Goal: Task Accomplishment & Management: Manage account settings

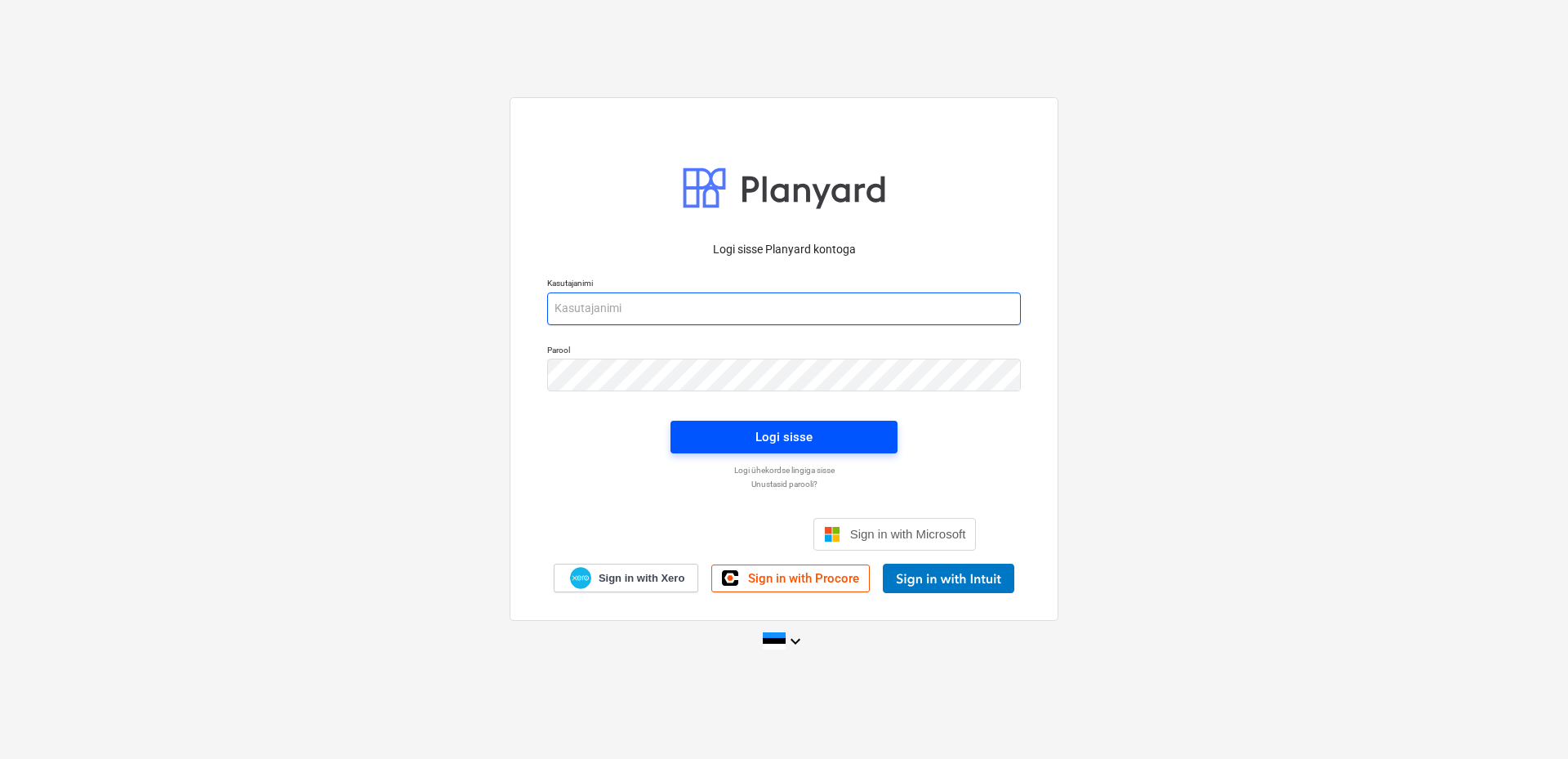
type input "[EMAIL_ADDRESS][DOMAIN_NAME]"
click at [782, 440] on div "Logi sisse" at bounding box center [783, 437] width 57 height 21
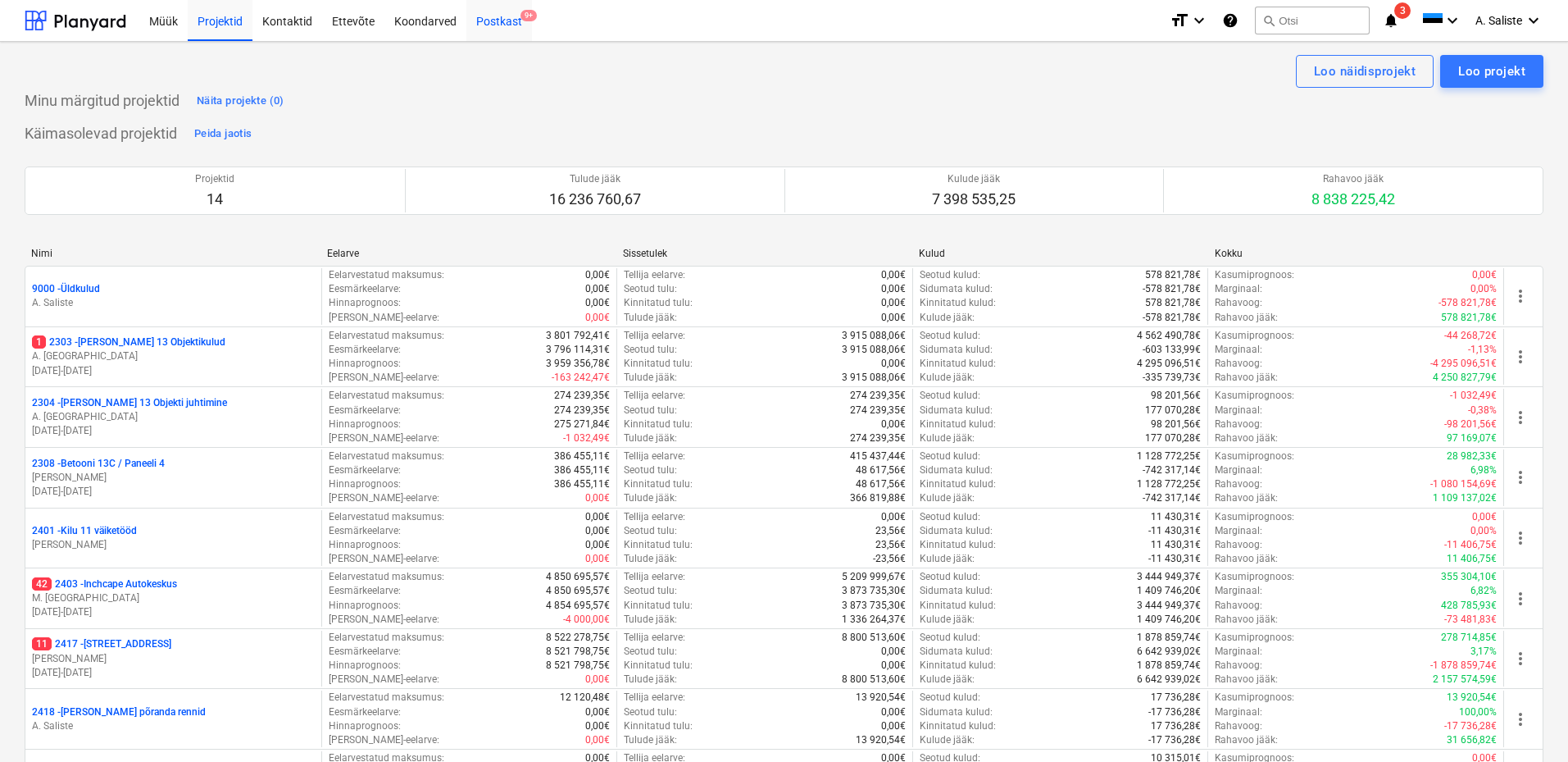
click at [504, 18] on div "Postkast 9+" at bounding box center [499, 20] width 66 height 42
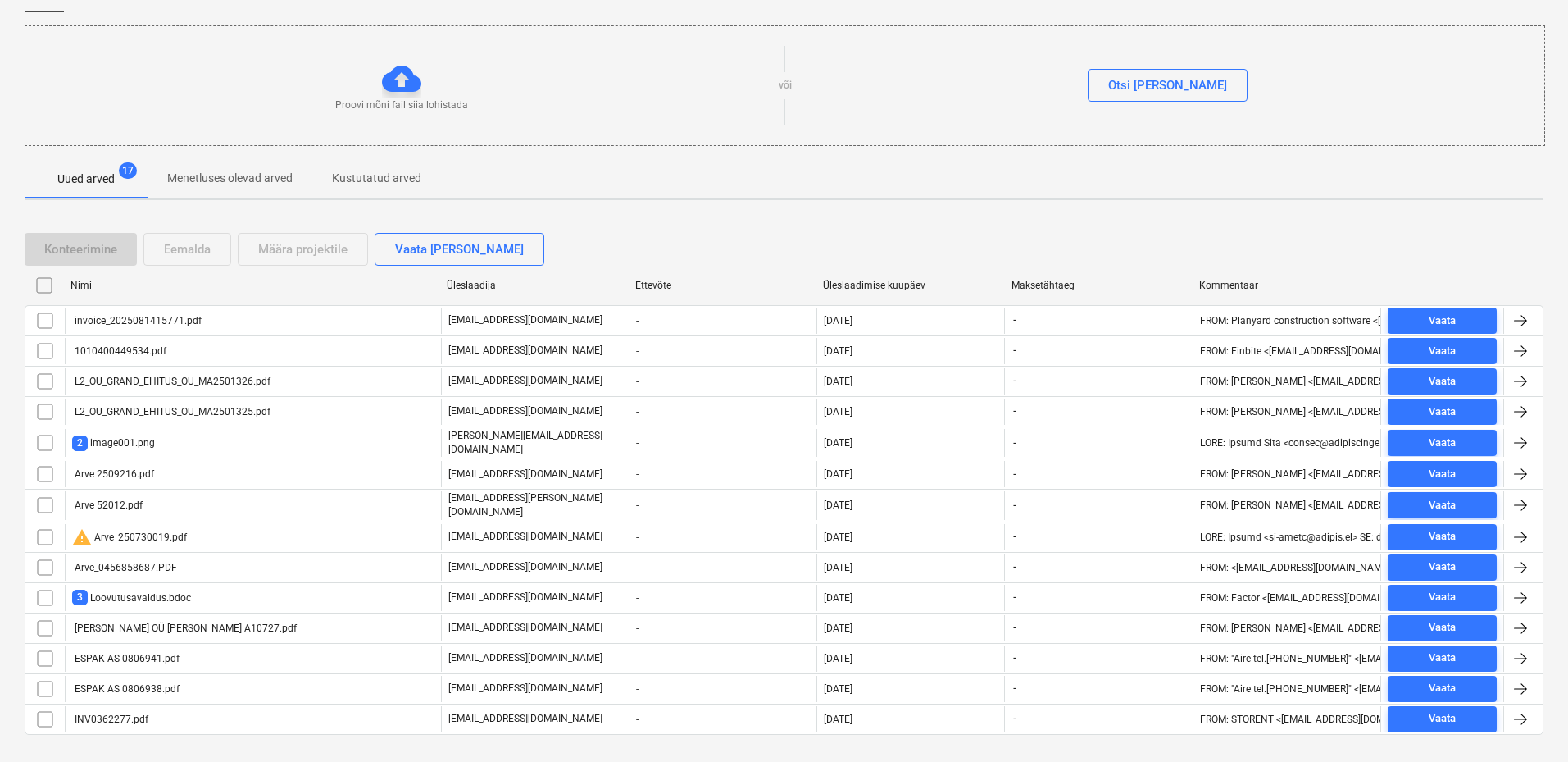
scroll to position [179, 0]
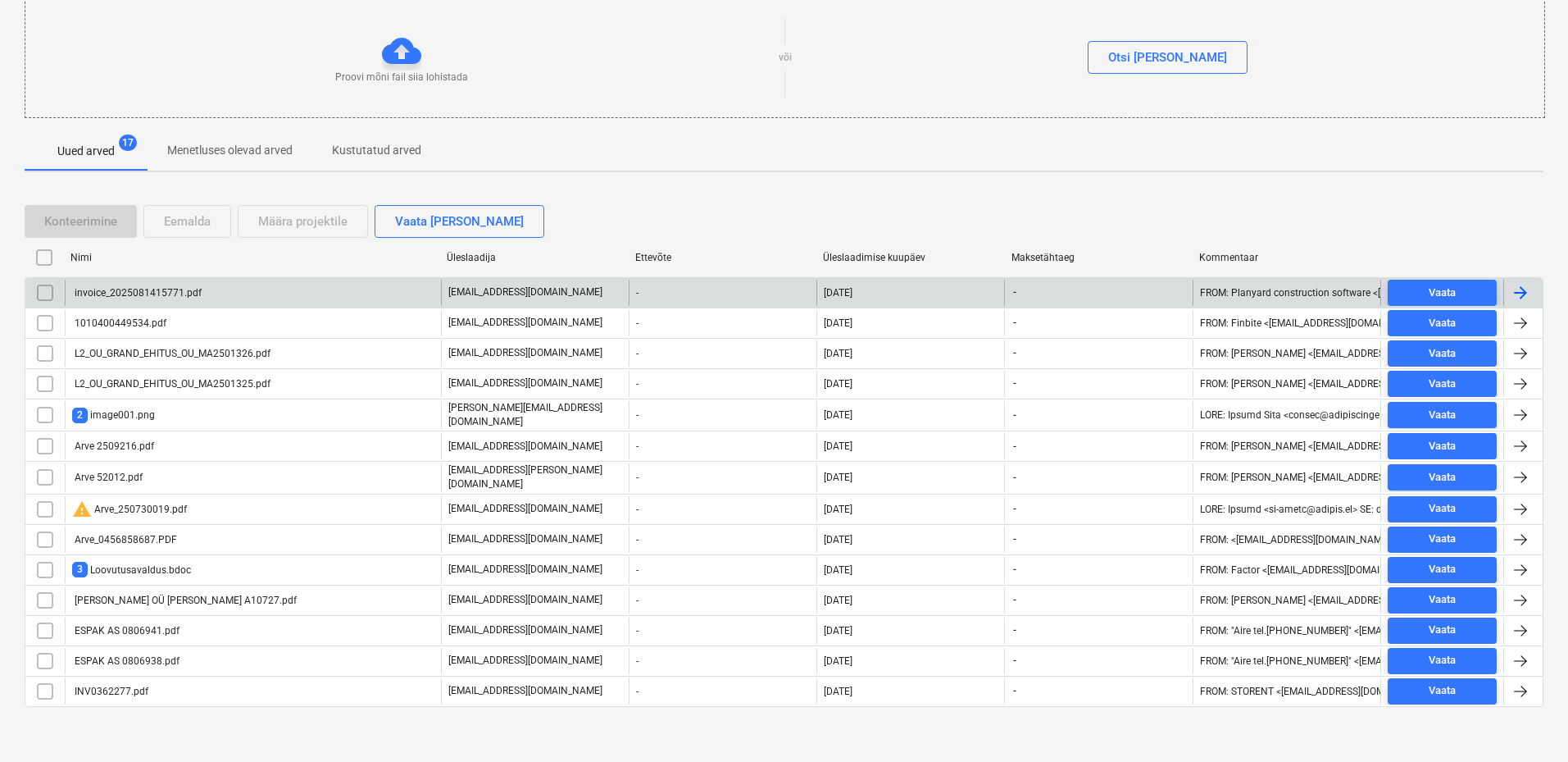
click at [105, 285] on div "invoice_2025081415771.pdf" at bounding box center [253, 293] width 376 height 26
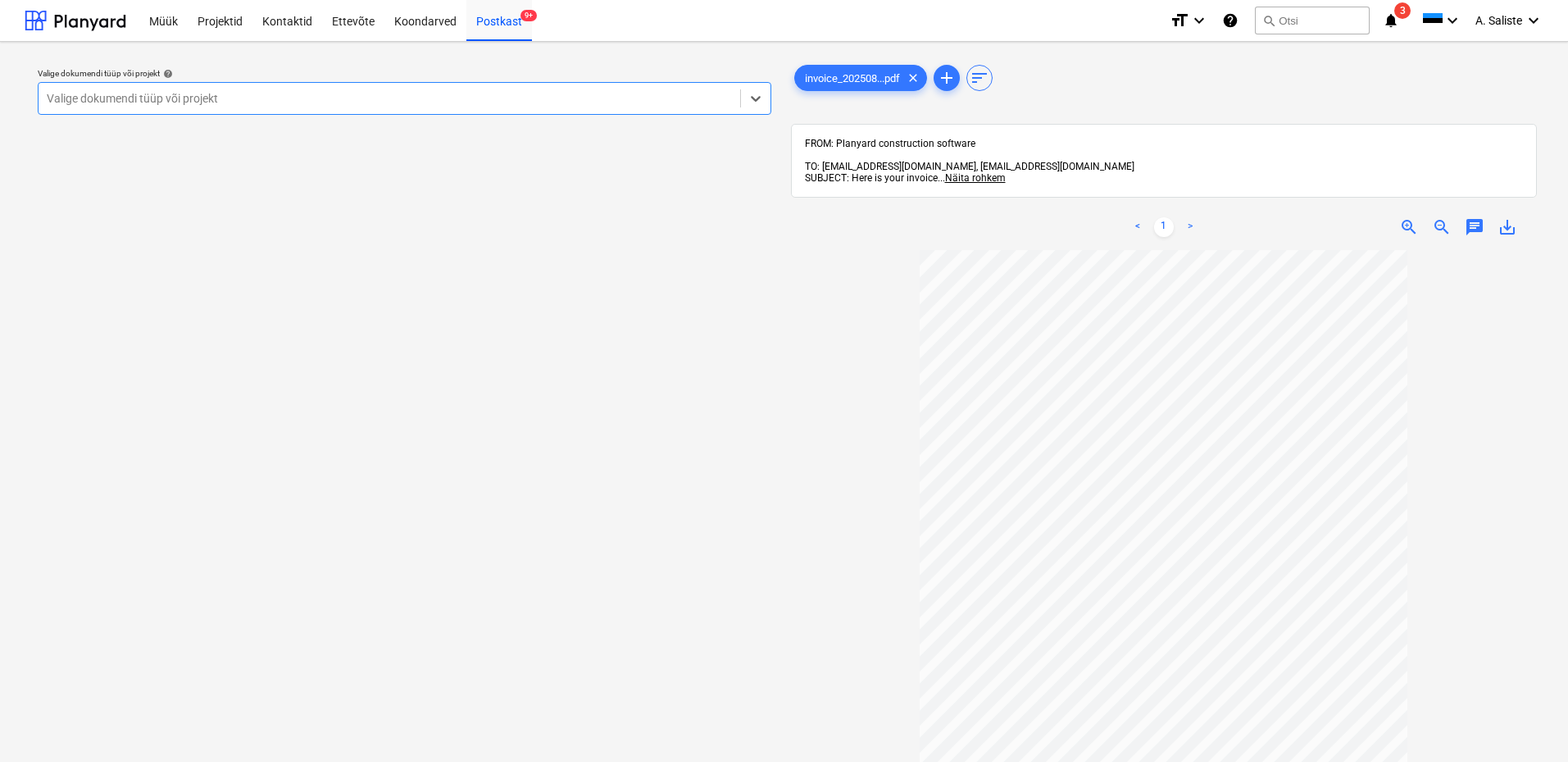
click at [604, 99] on div at bounding box center [389, 99] width 685 height 17
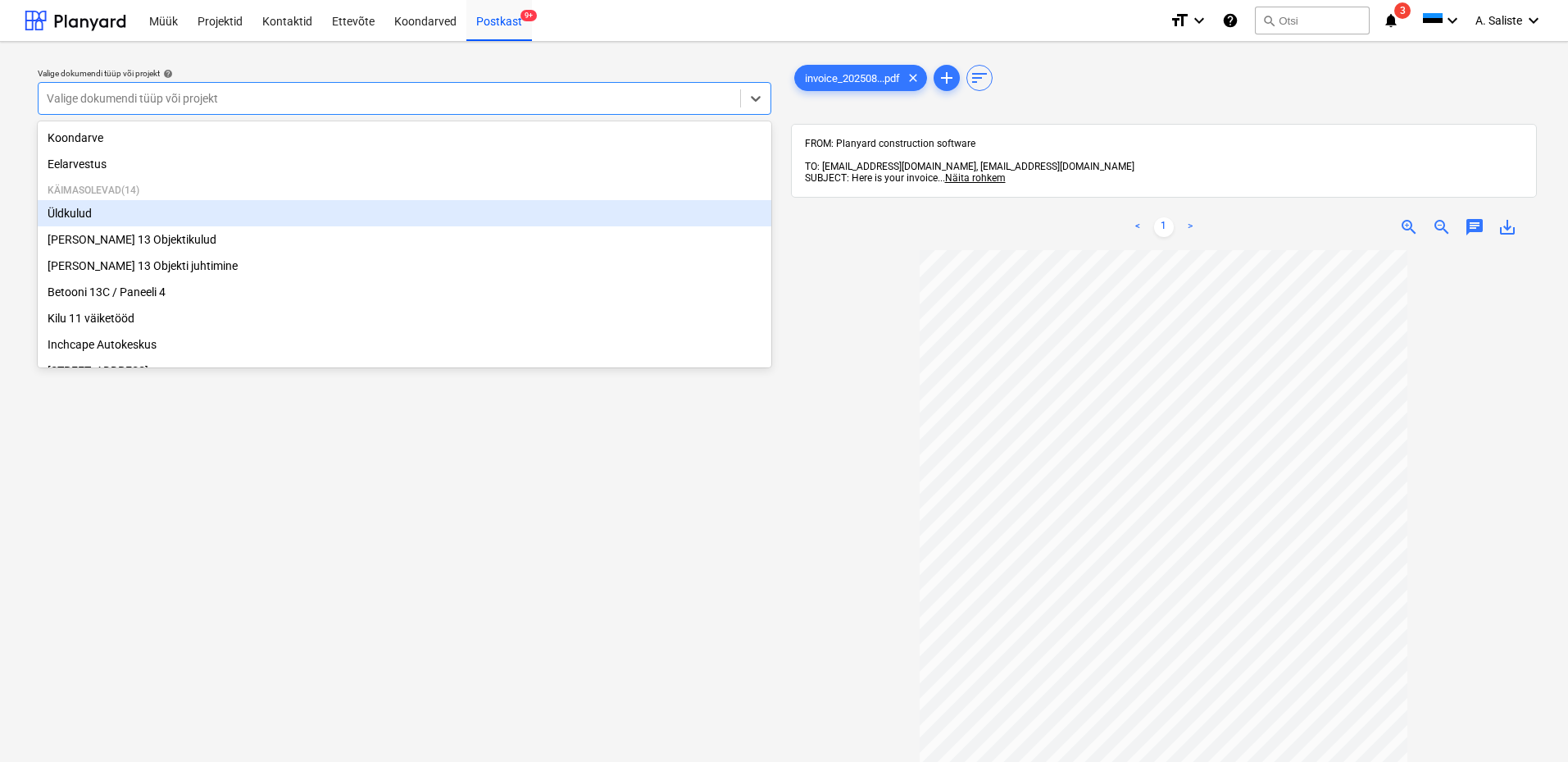
click at [137, 219] on div "Üldkulud" at bounding box center [405, 213] width 733 height 26
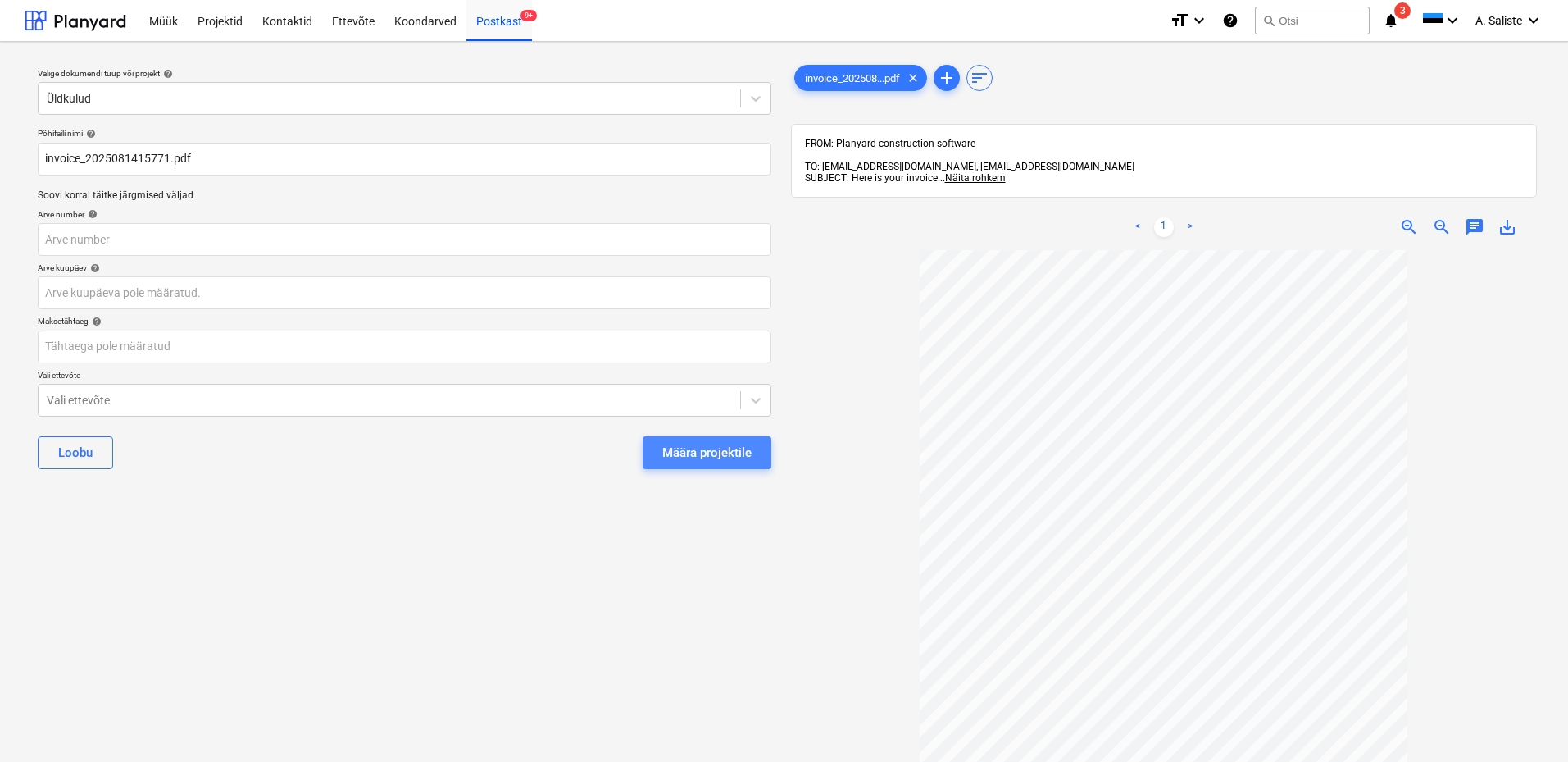
click at [716, 451] on div "Määra projektile" at bounding box center [707, 452] width 90 height 21
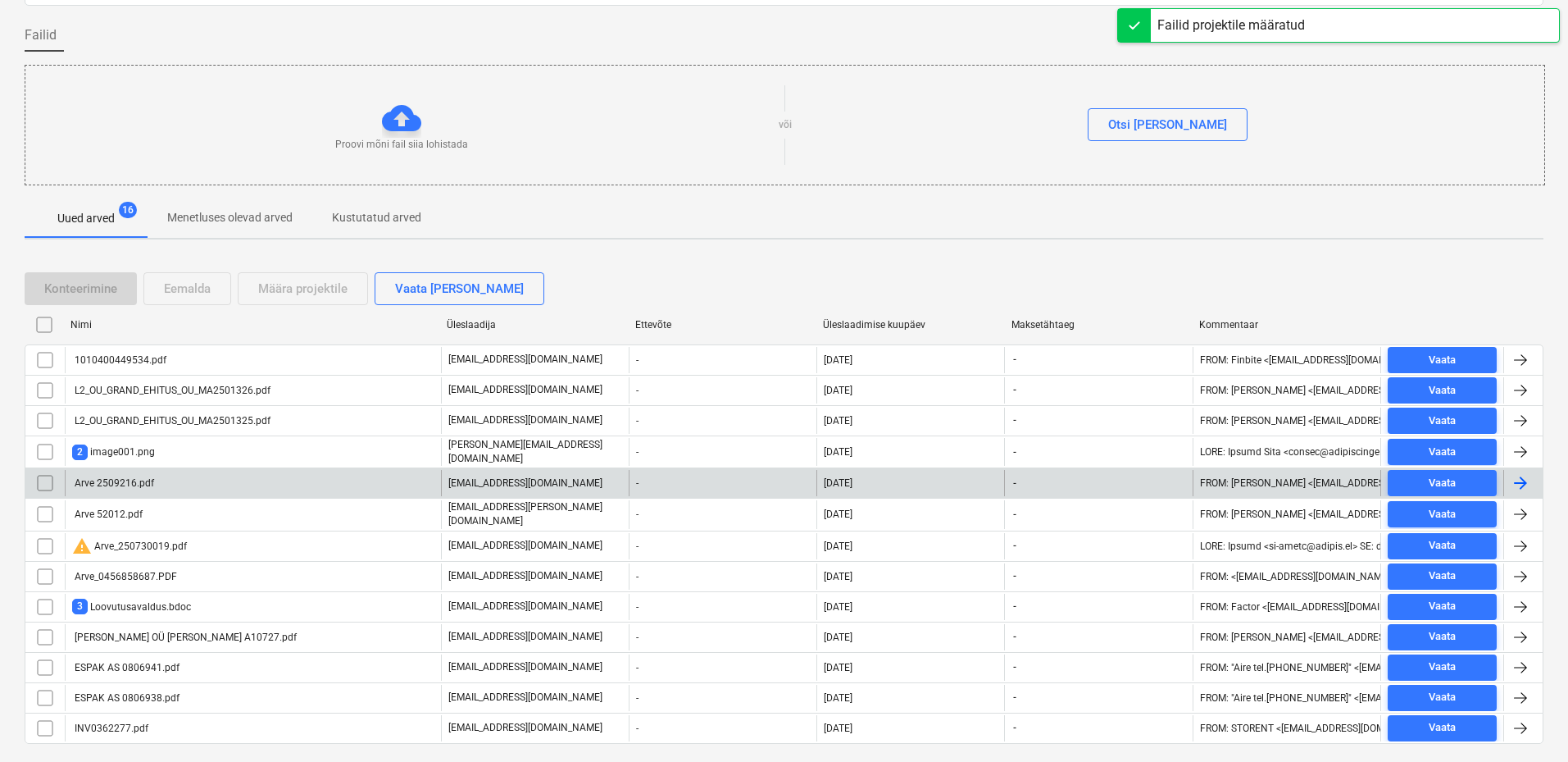
scroll to position [149, 0]
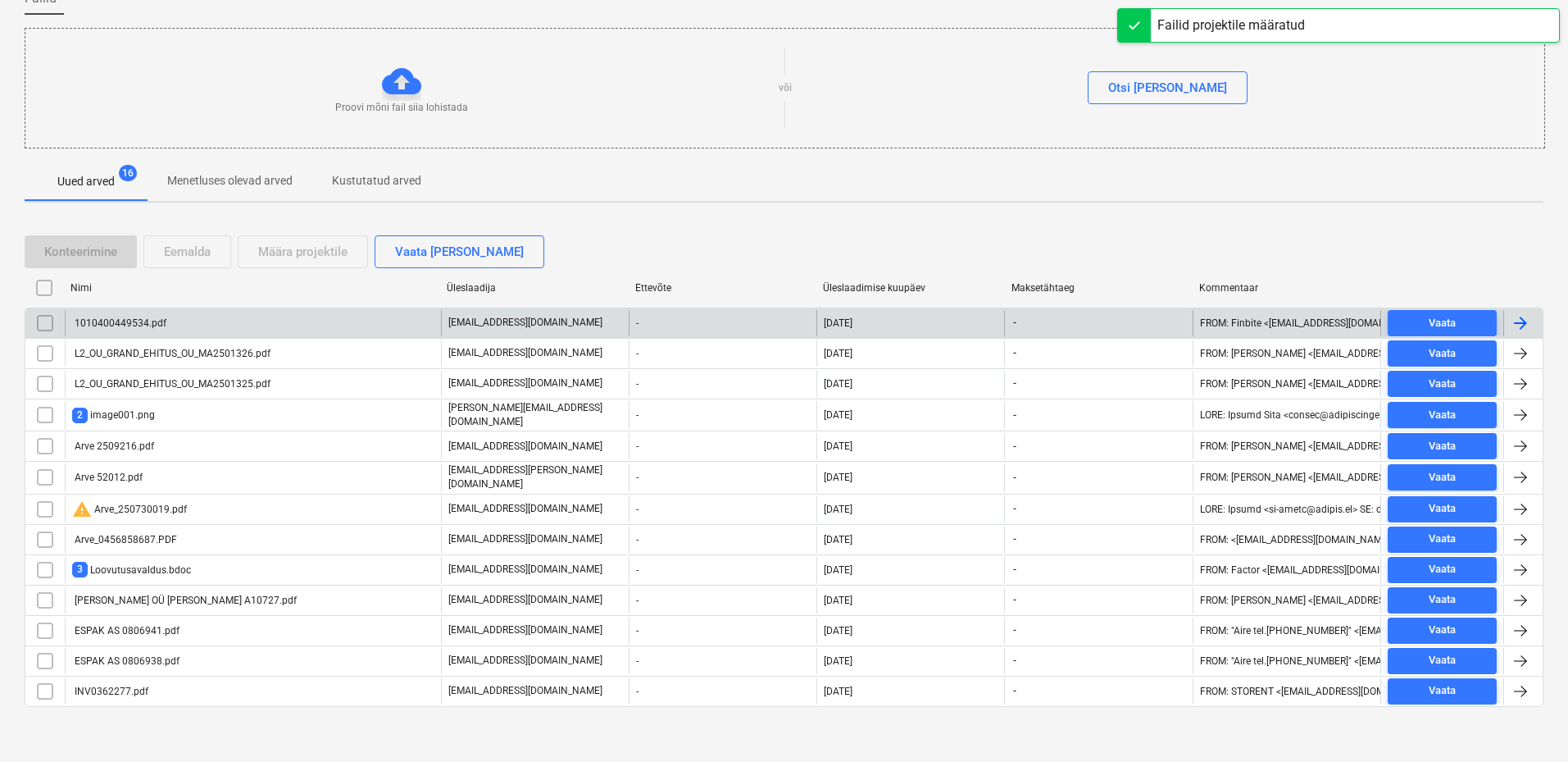
click at [266, 322] on div "1010400449534.pdf" at bounding box center [253, 323] width 376 height 26
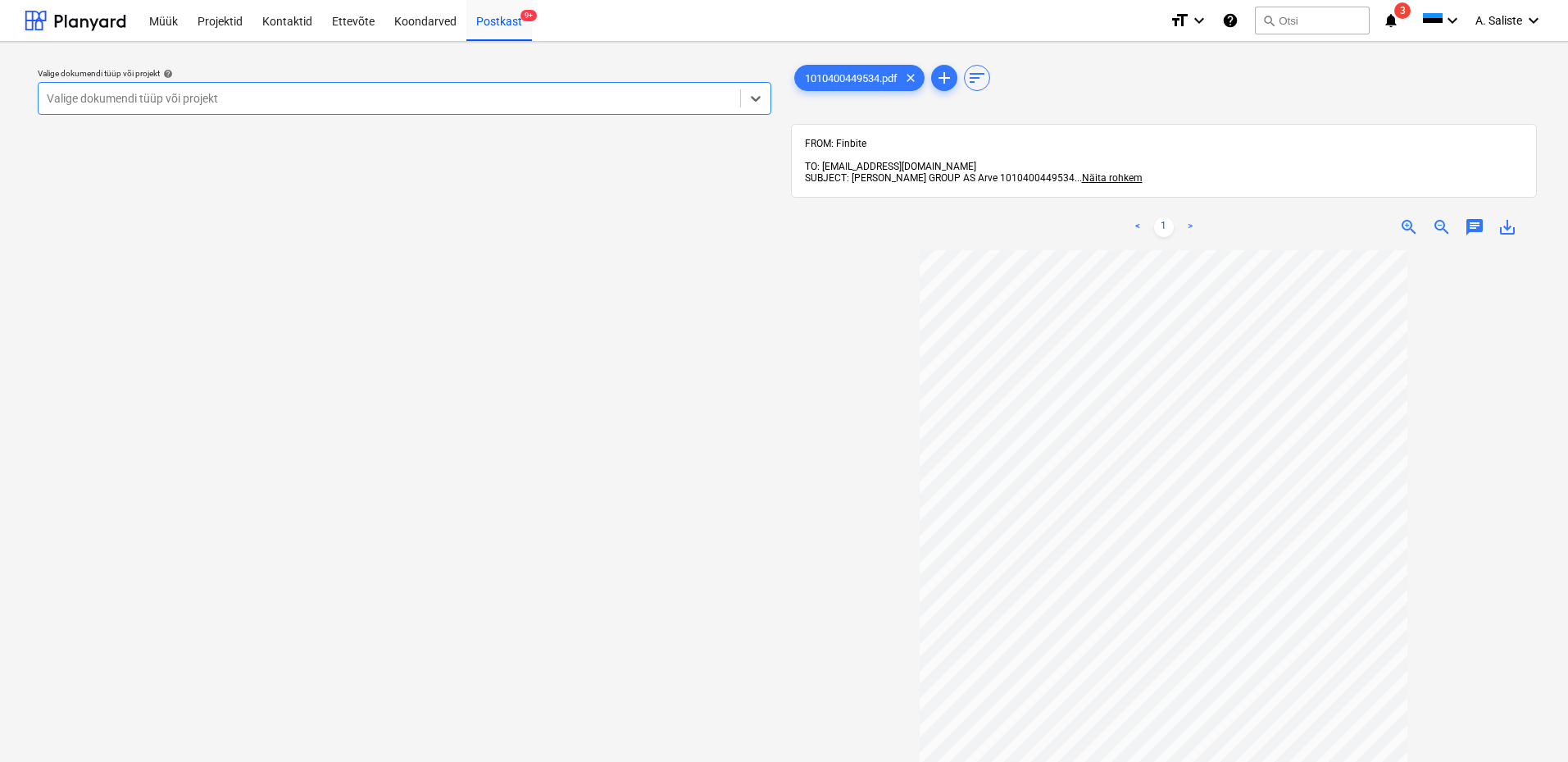
click at [500, 101] on div at bounding box center [389, 99] width 685 height 17
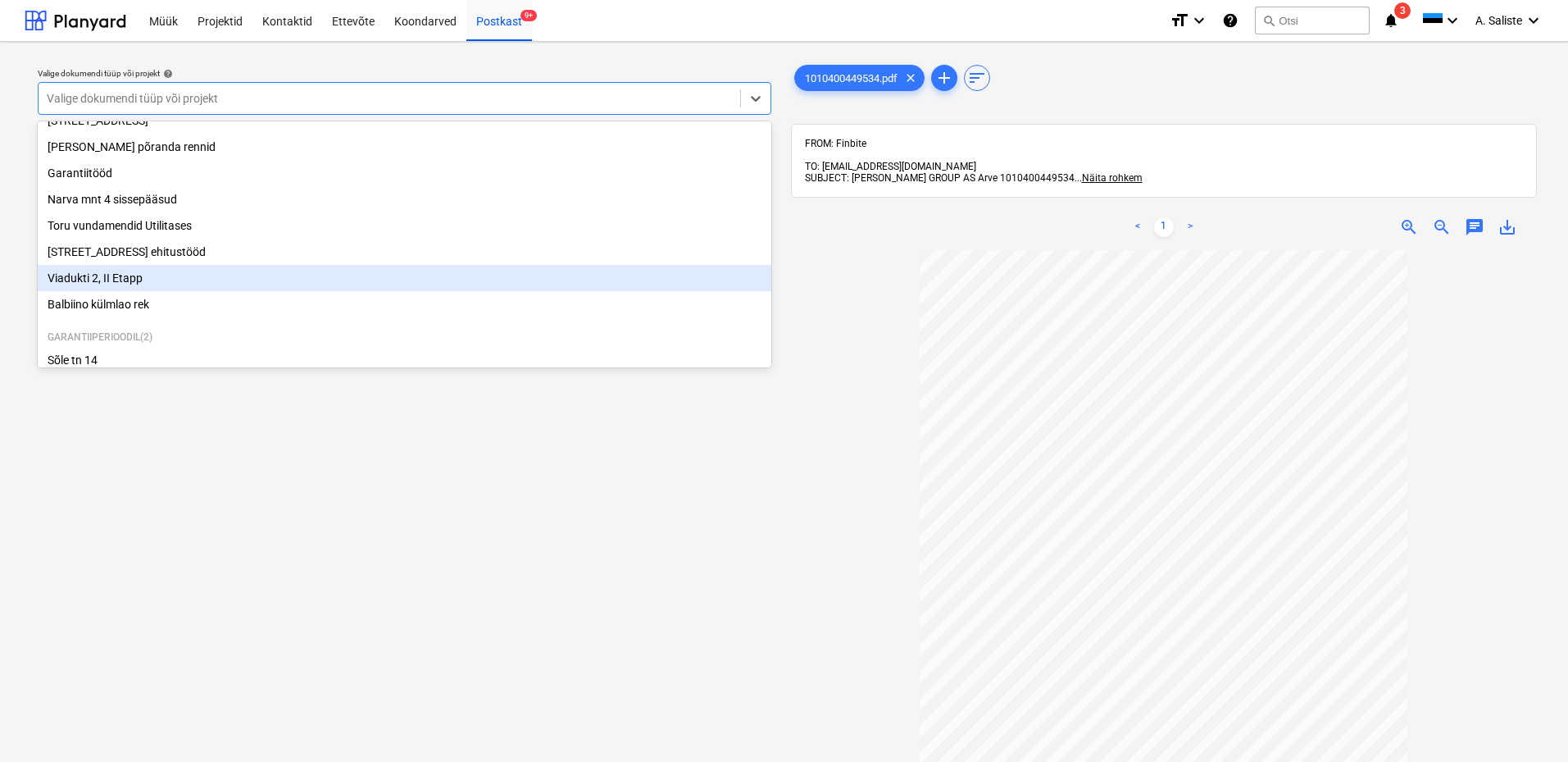
scroll to position [224, 0]
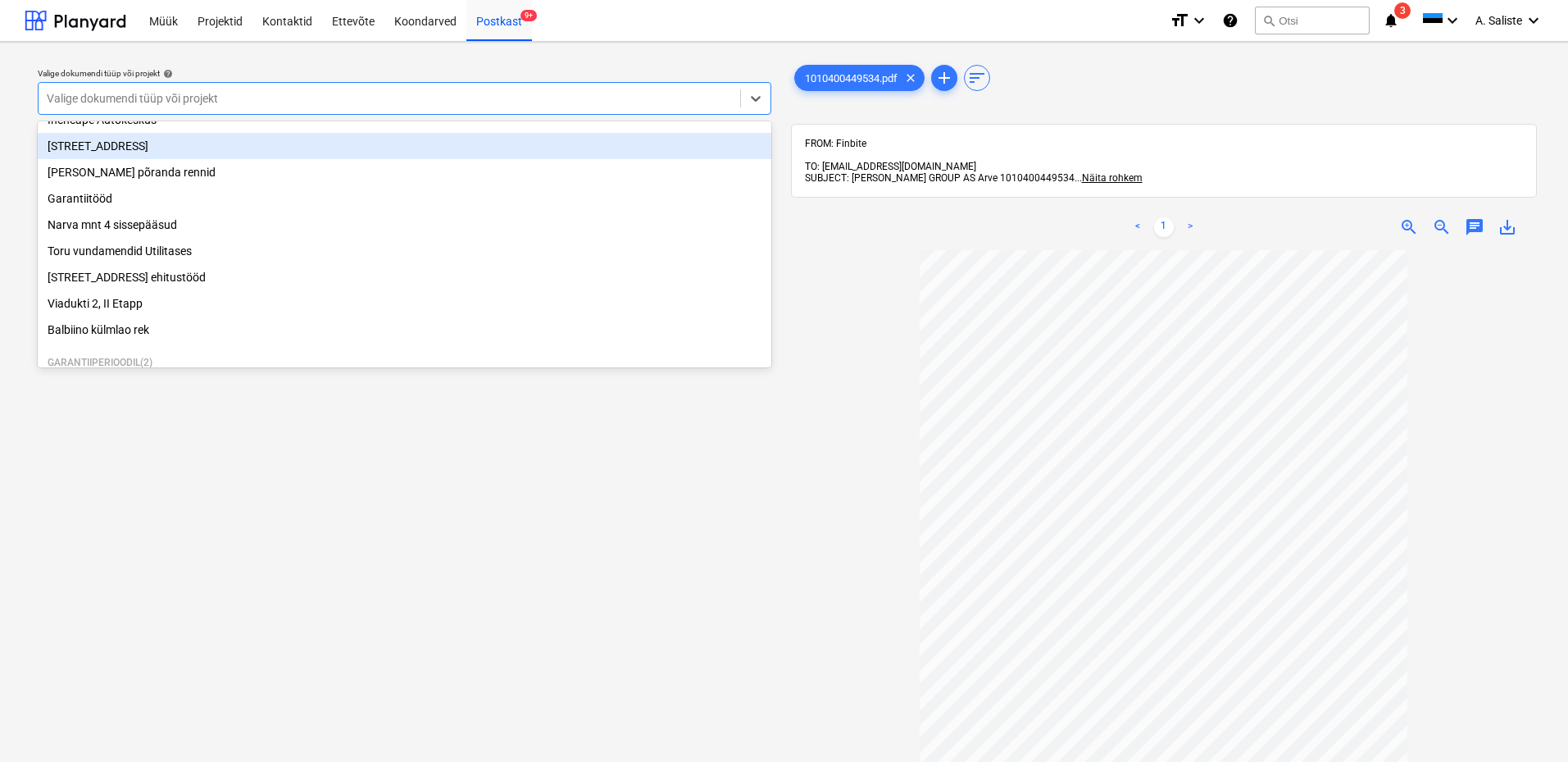
click at [158, 154] on div "[STREET_ADDRESS]" at bounding box center [405, 146] width 733 height 26
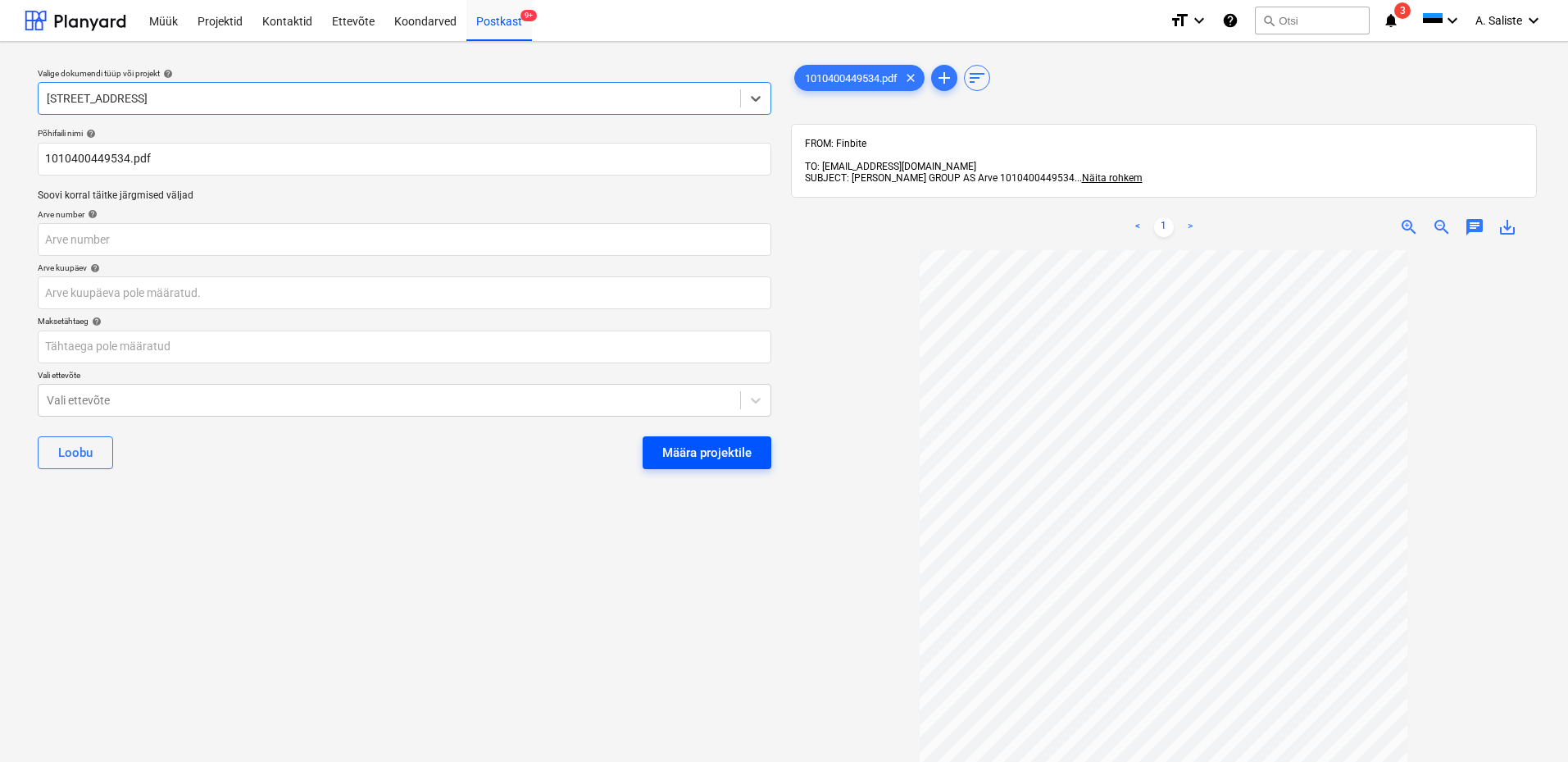
click at [690, 455] on div "Määra projektile" at bounding box center [707, 452] width 90 height 21
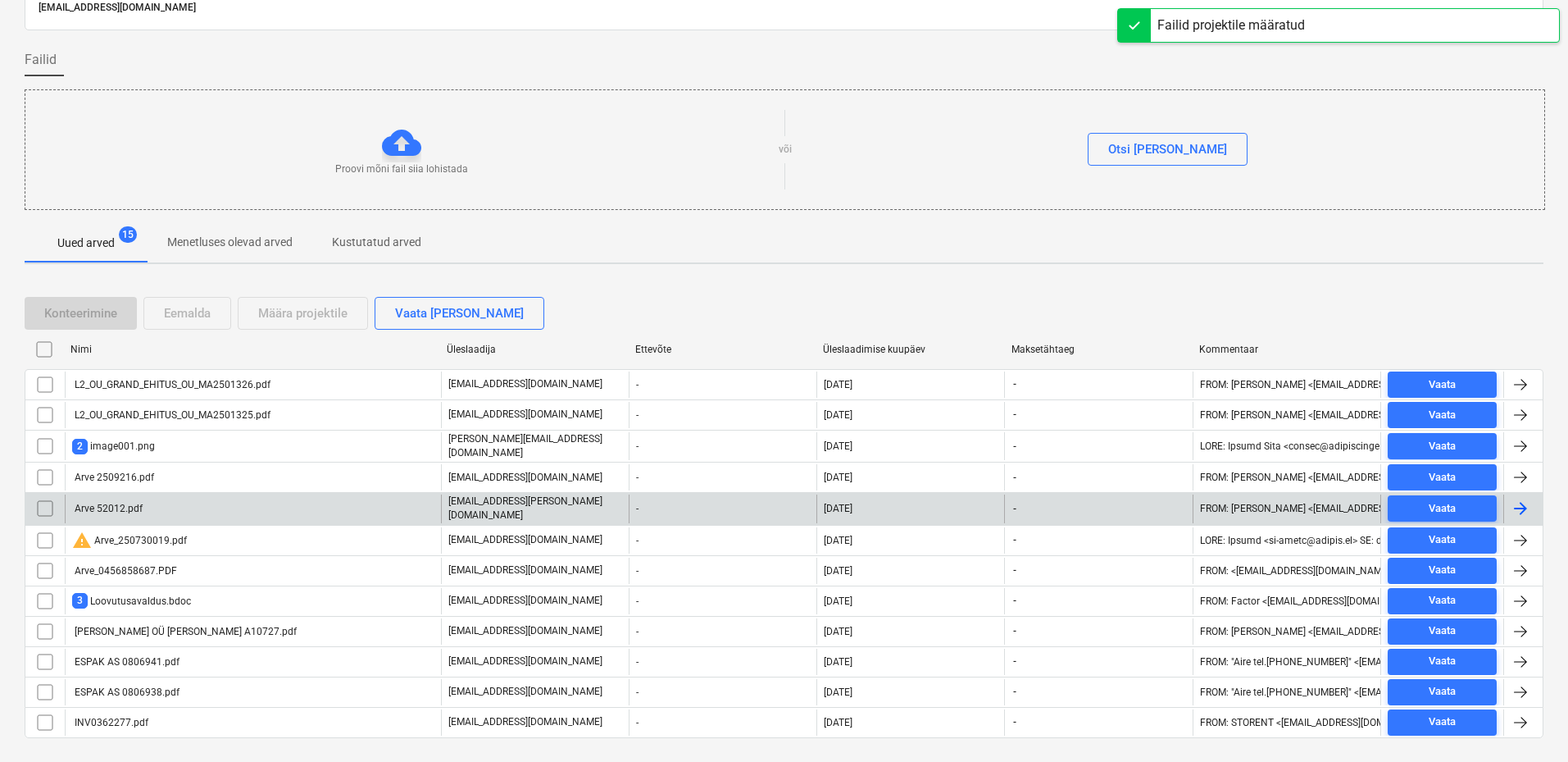
scroll to position [118, 0]
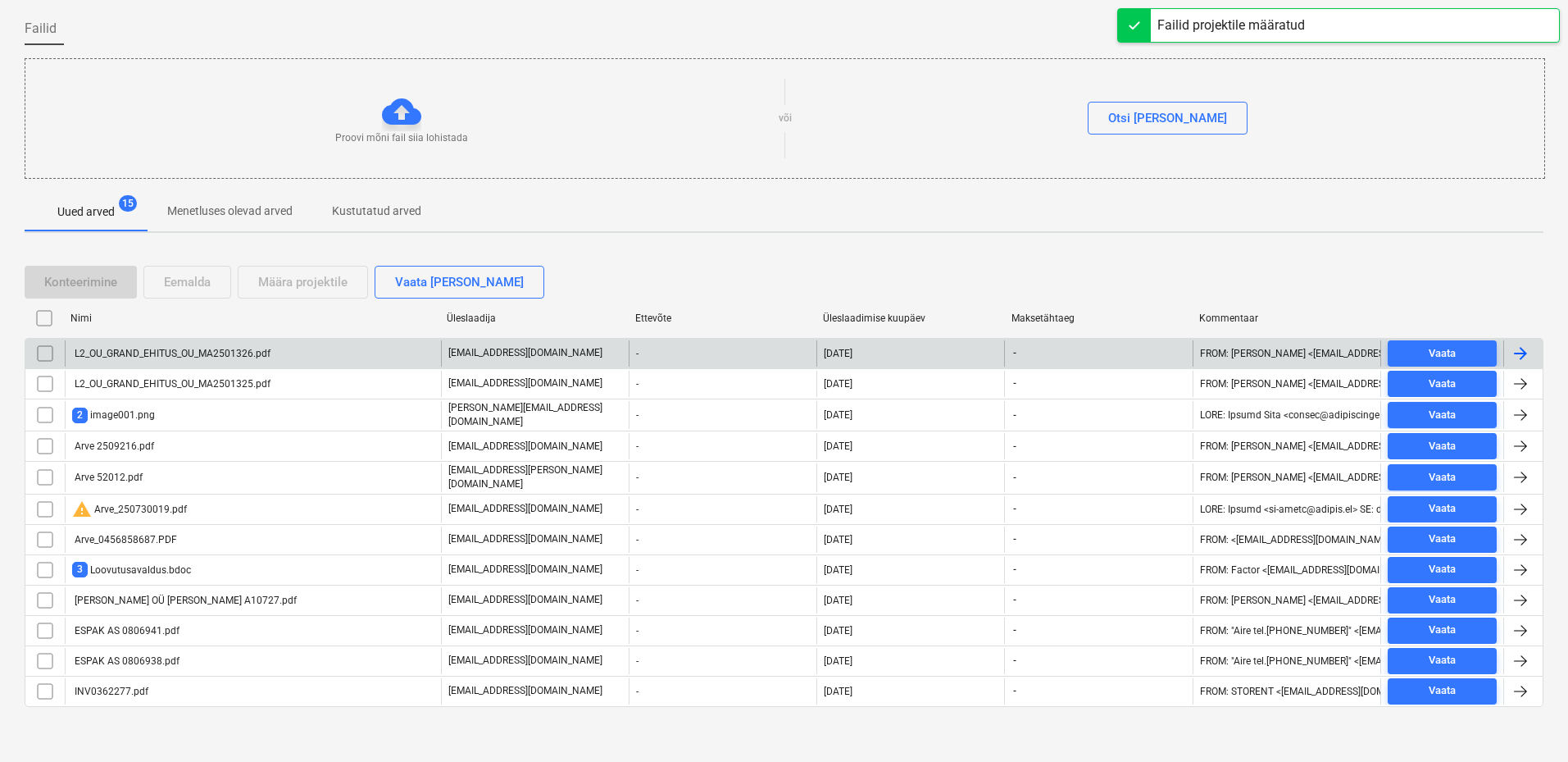
click at [250, 358] on div "L2_OU_GRAND_EHITUS_OU_MA2501326.pdf" at bounding box center [171, 353] width 199 height 11
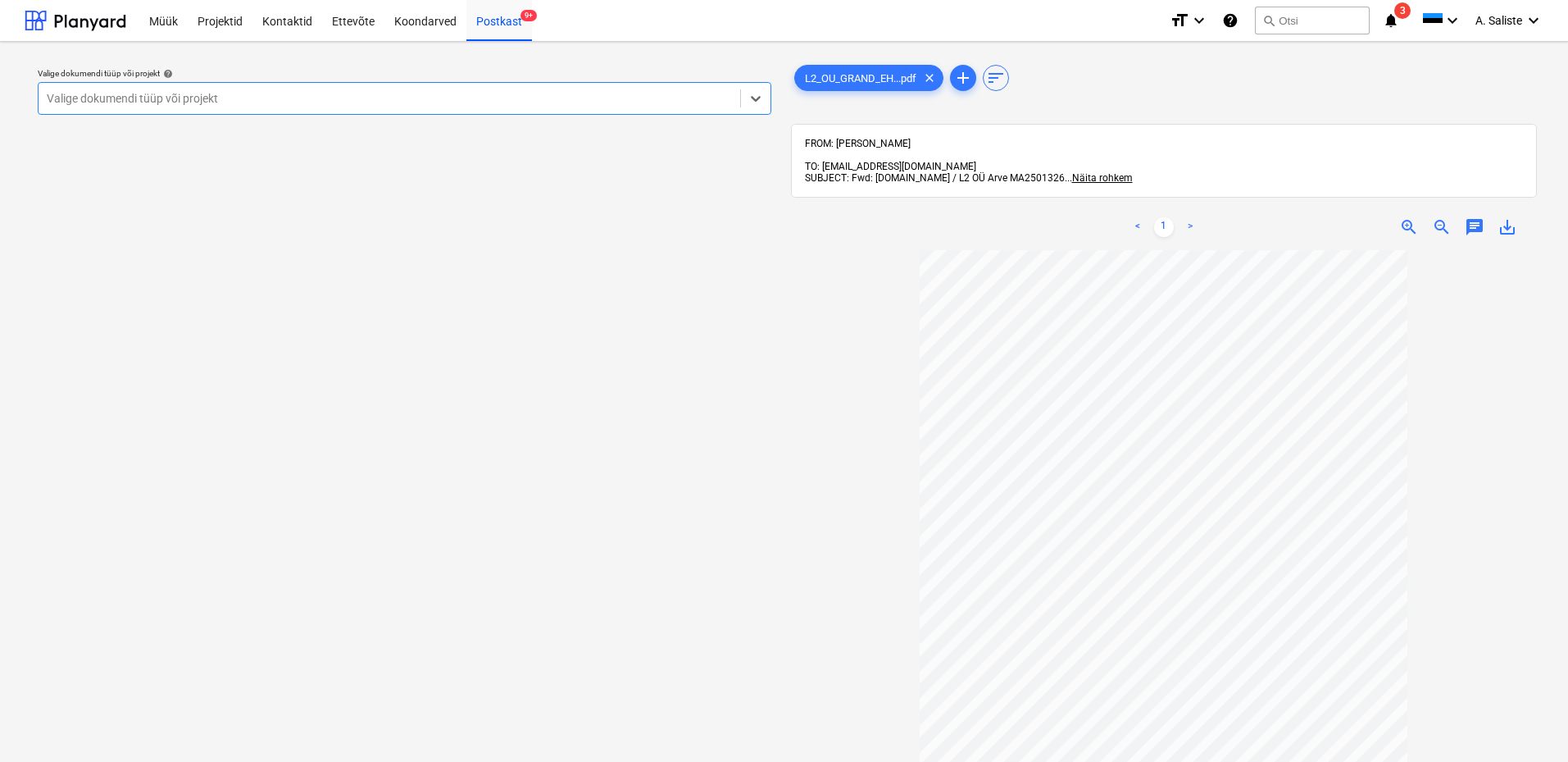
drag, startPoint x: 582, startPoint y: 103, endPoint x: 562, endPoint y: 118, distance: 25.0
click at [584, 102] on div at bounding box center [389, 99] width 685 height 17
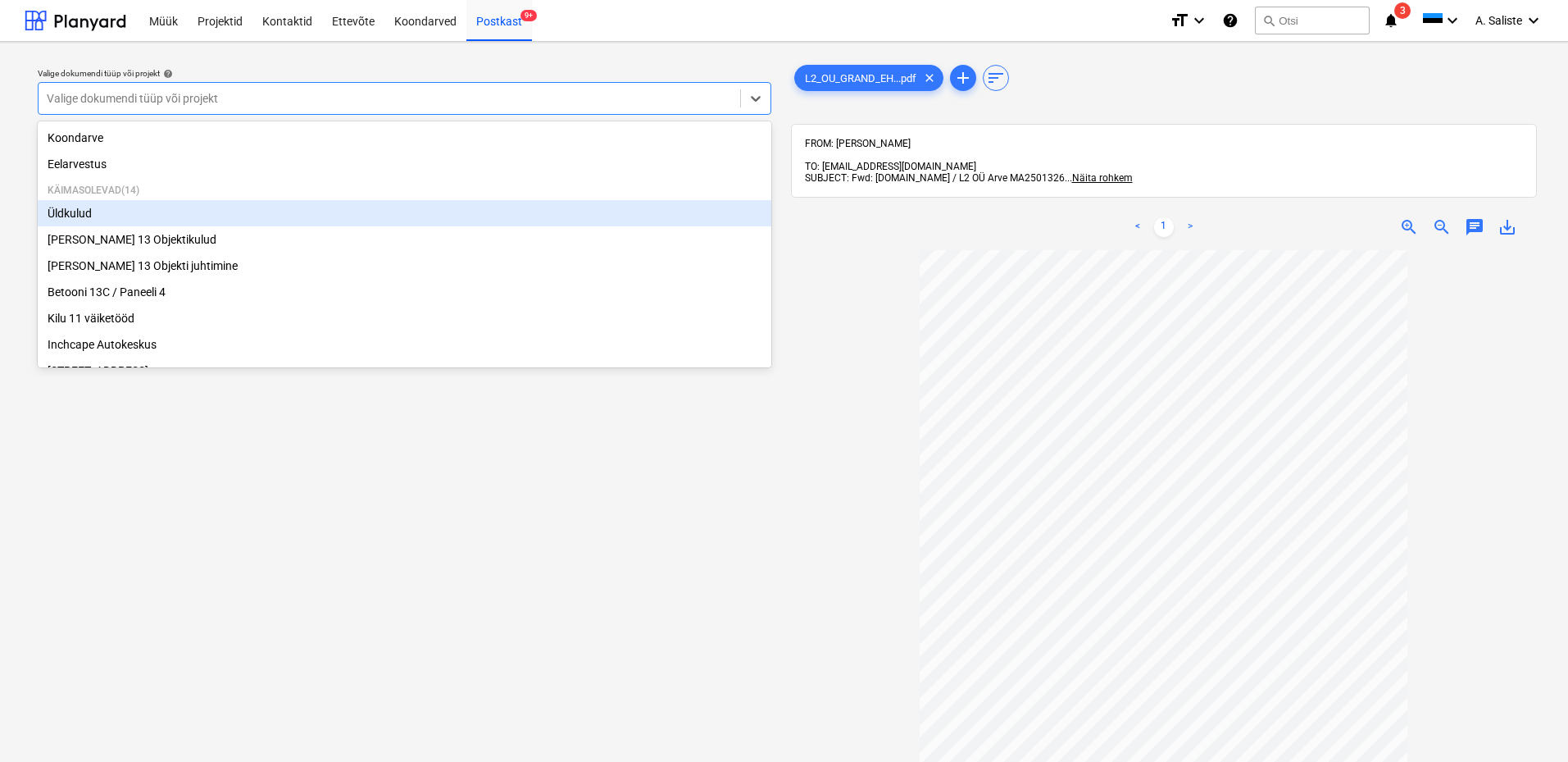
click at [301, 216] on div "Üldkulud" at bounding box center [405, 213] width 733 height 26
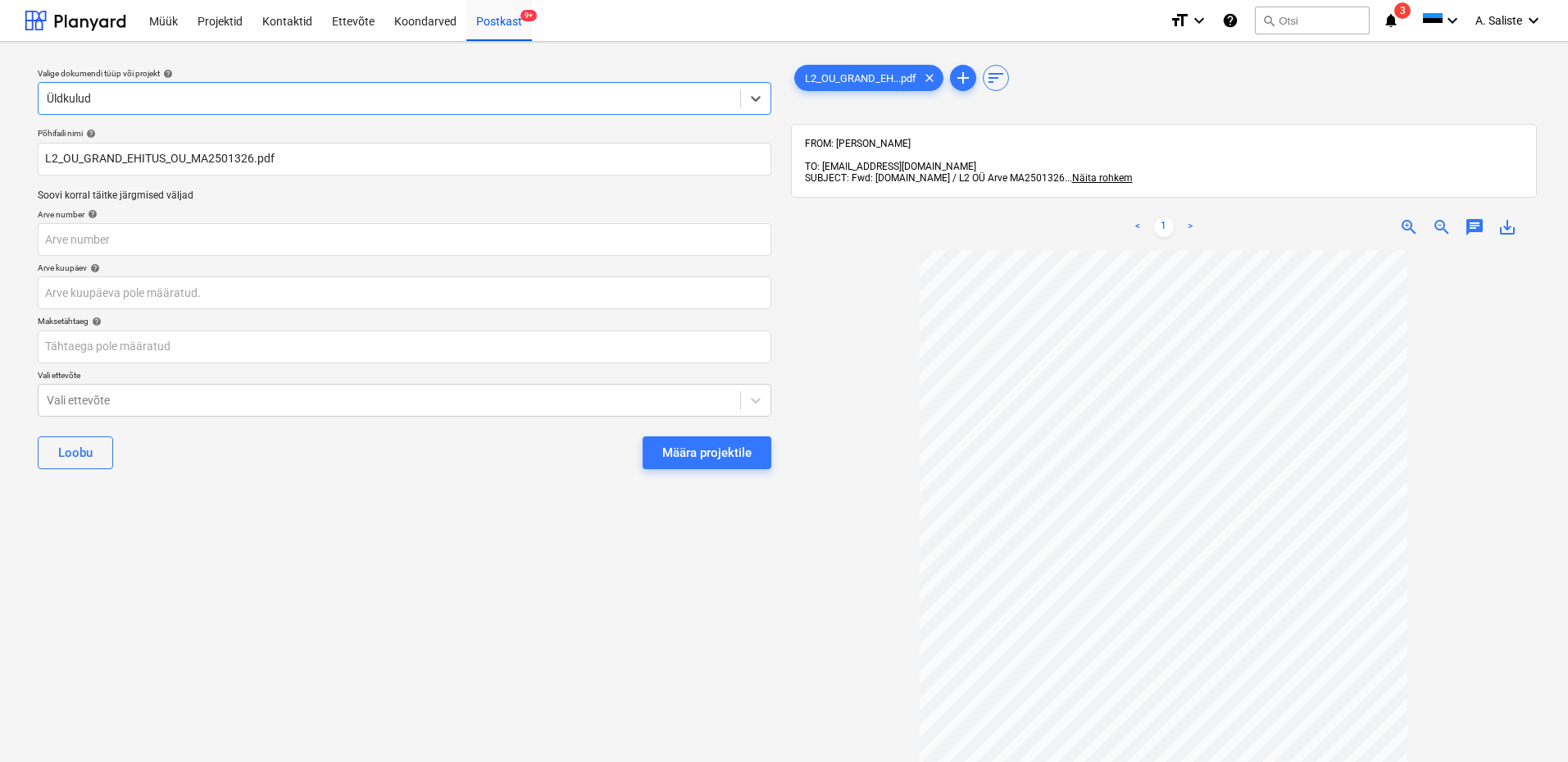
click at [701, 458] on div "Määra projektile" at bounding box center [707, 452] width 90 height 21
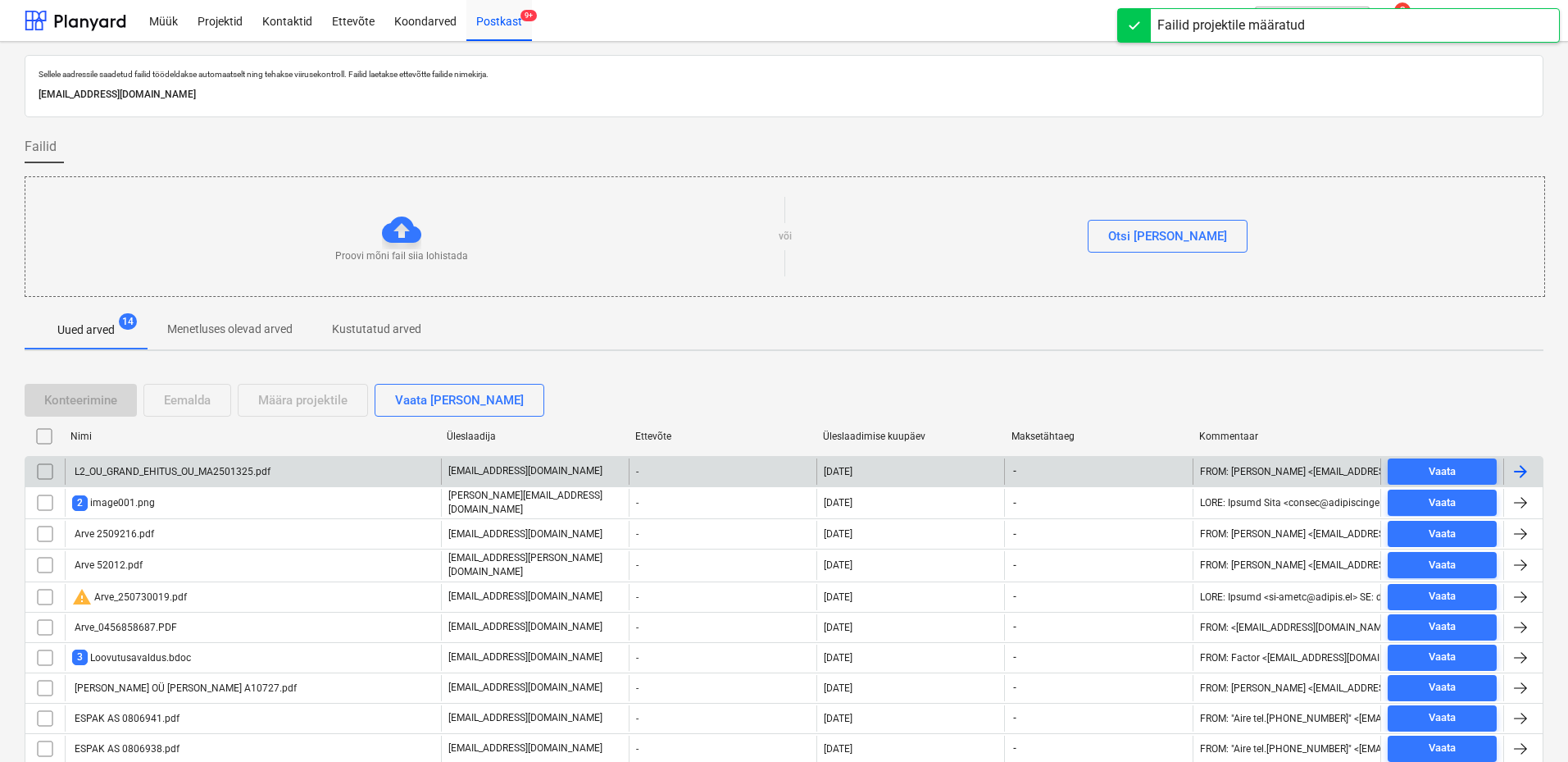
click at [204, 474] on div "L2_OU_GRAND_EHITUS_OU_MA2501325.pdf" at bounding box center [171, 471] width 199 height 11
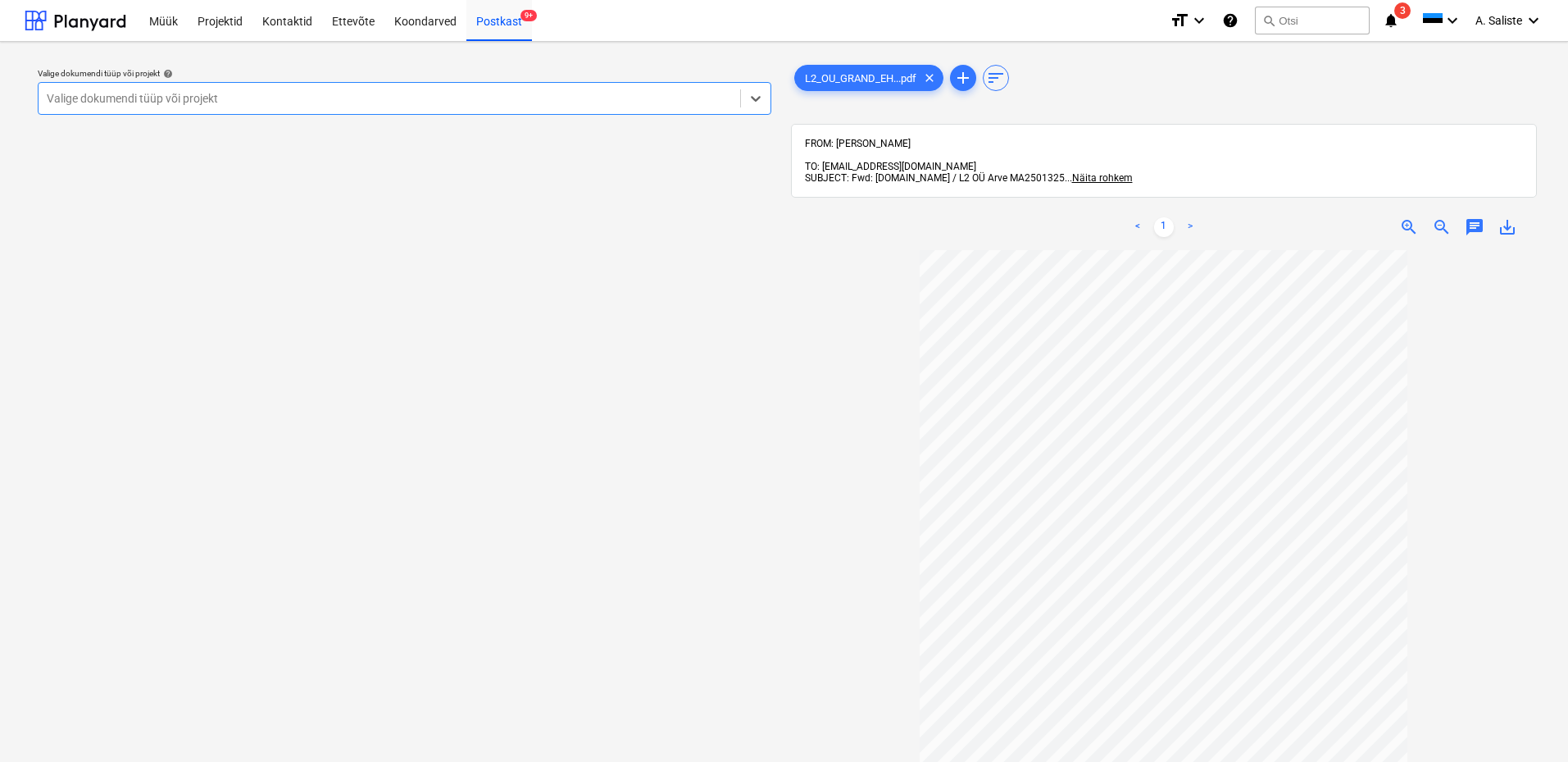
click at [695, 92] on div at bounding box center [389, 99] width 685 height 17
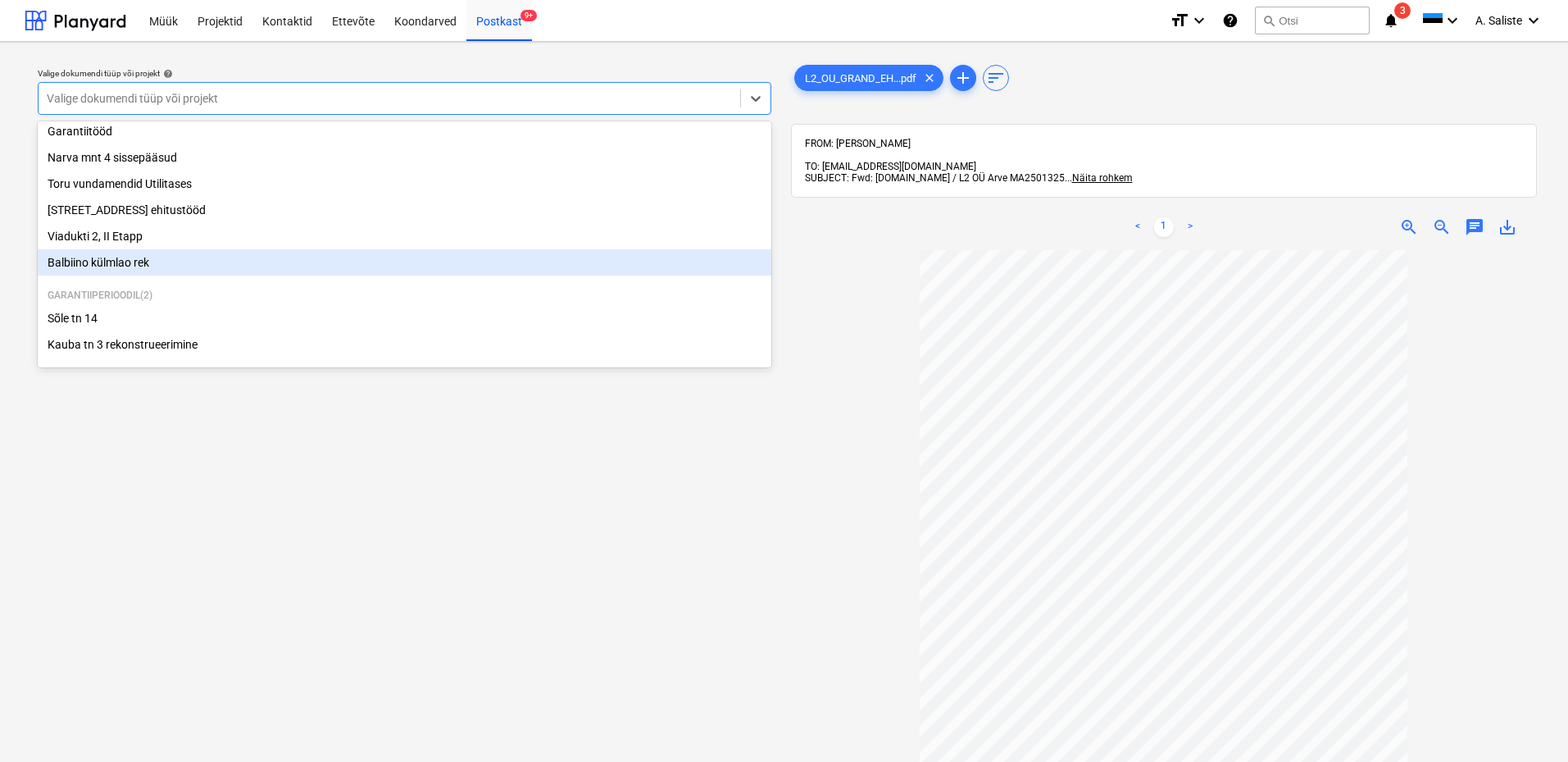
scroll to position [224, 0]
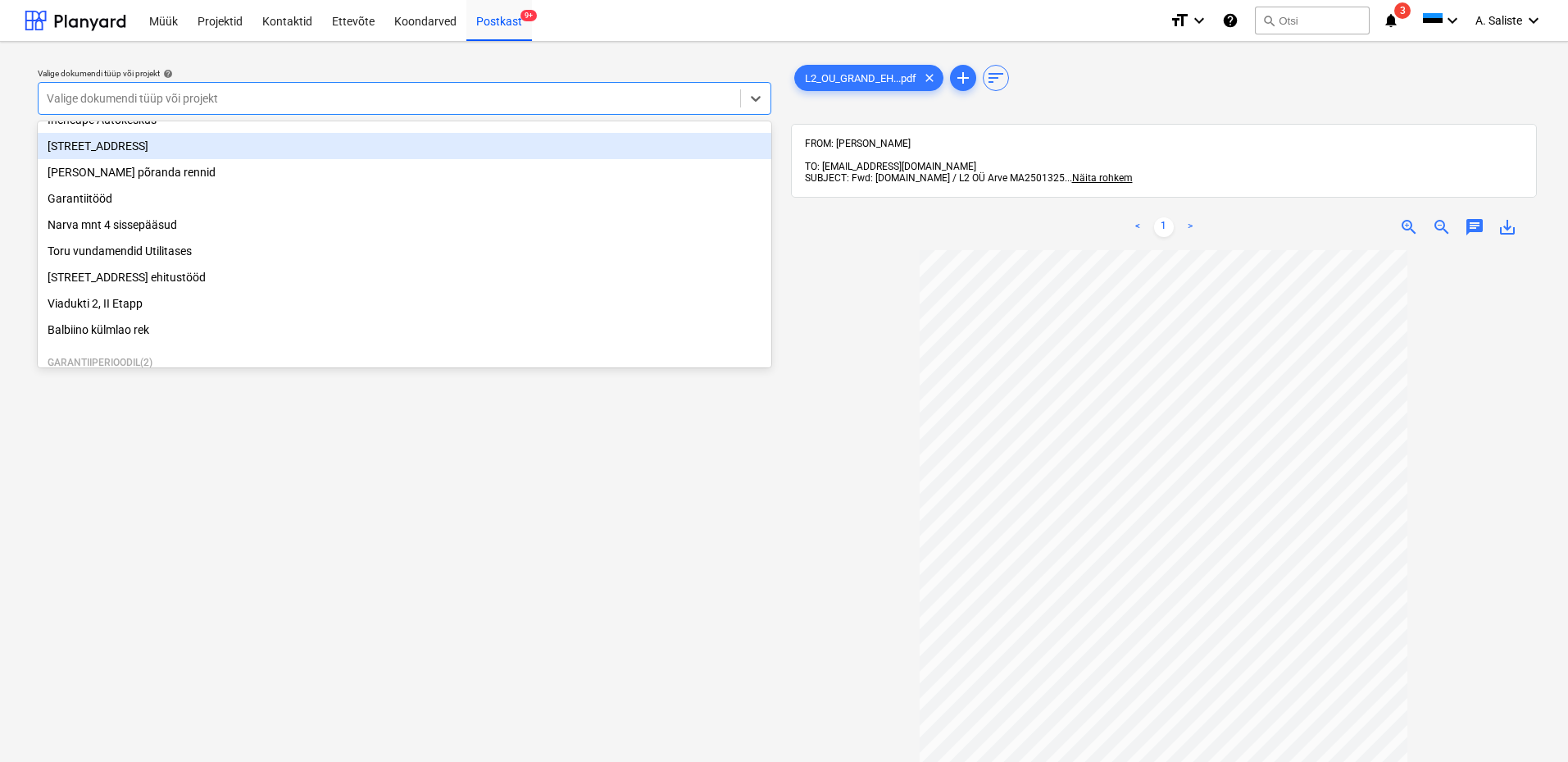
click at [165, 159] on div "[STREET_ADDRESS]" at bounding box center [405, 146] width 733 height 26
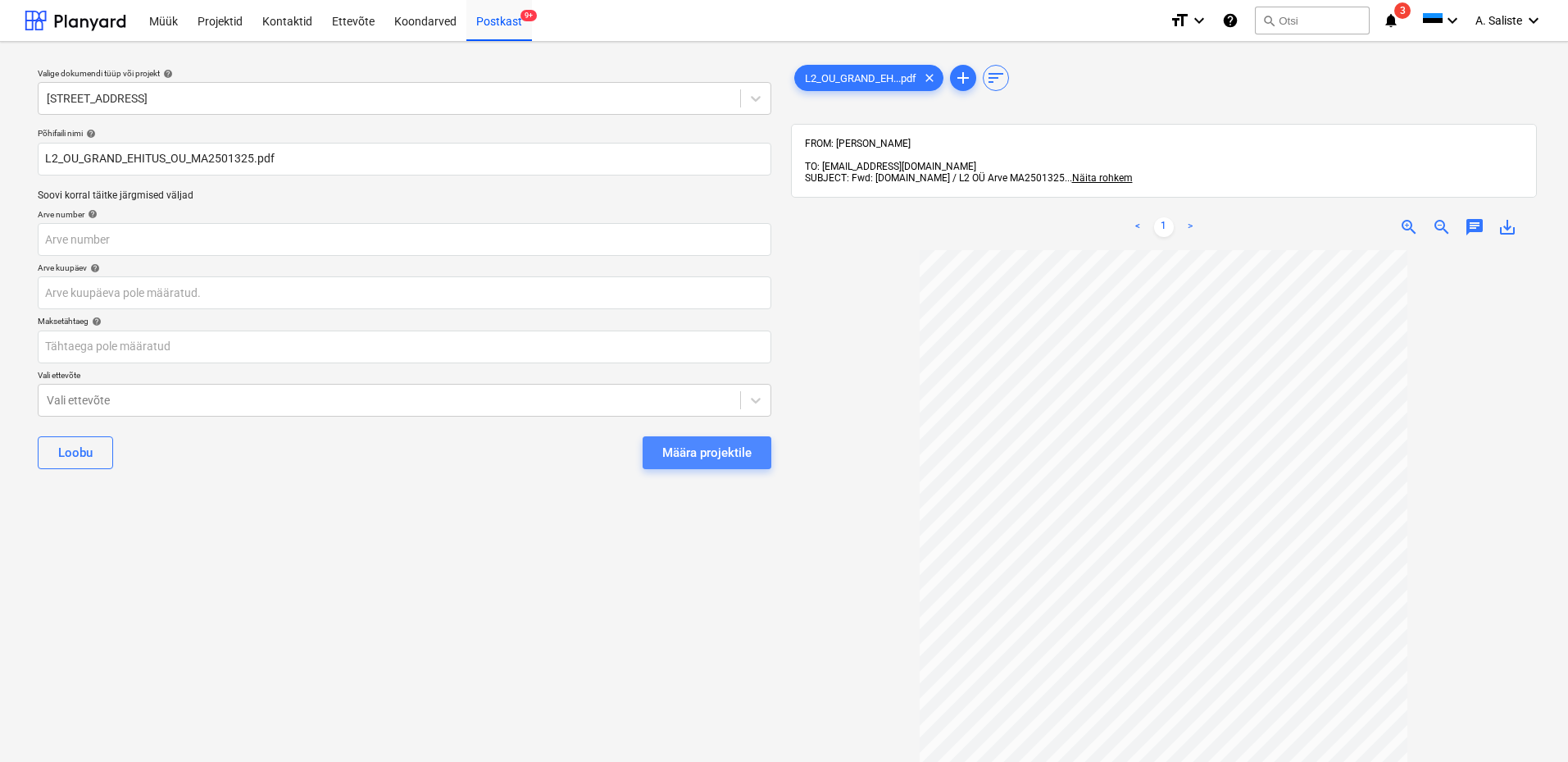
click at [720, 453] on div "Määra projektile" at bounding box center [707, 452] width 90 height 21
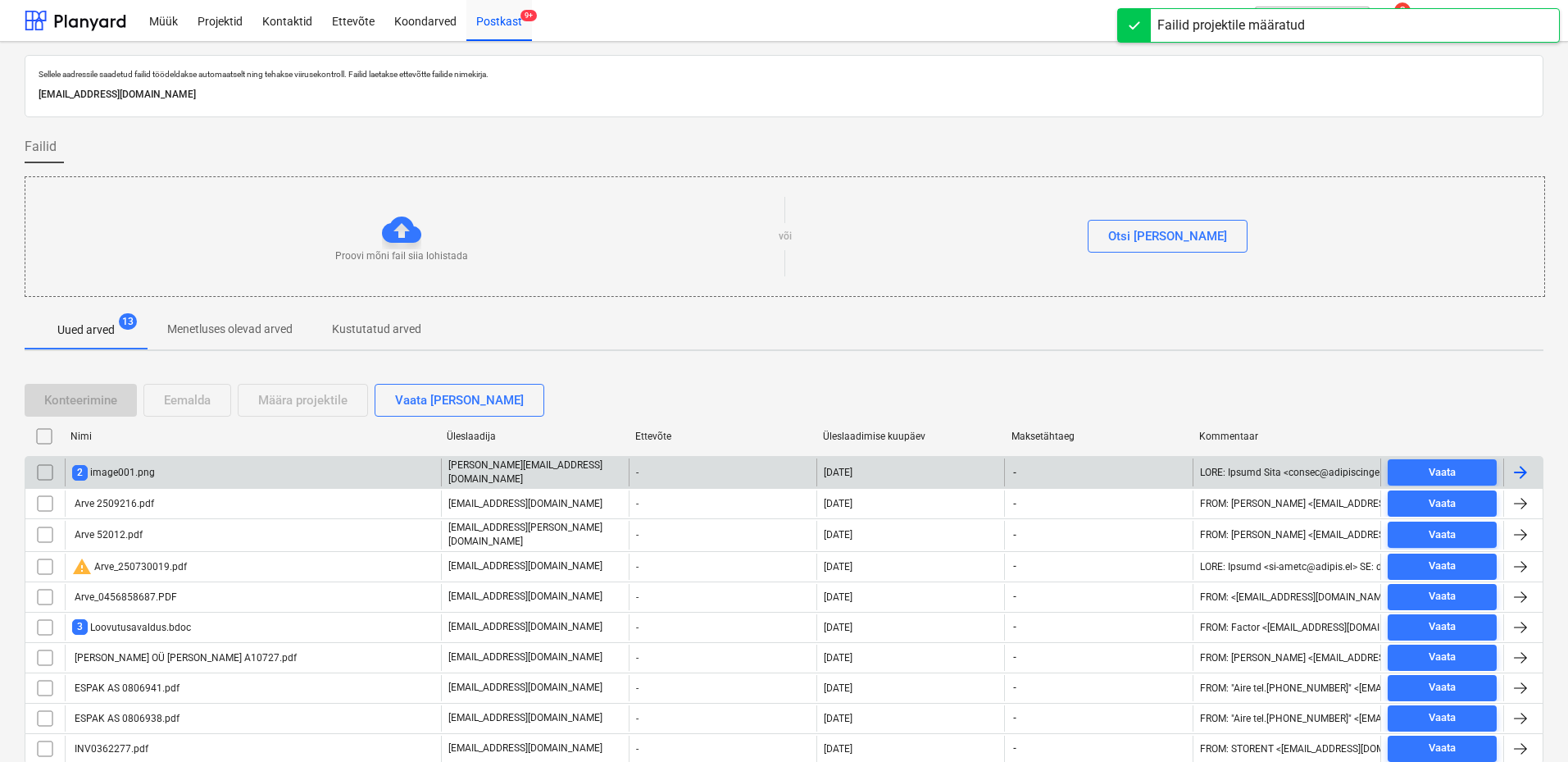
click at [171, 474] on div "2 image001.png" at bounding box center [253, 473] width 376 height 28
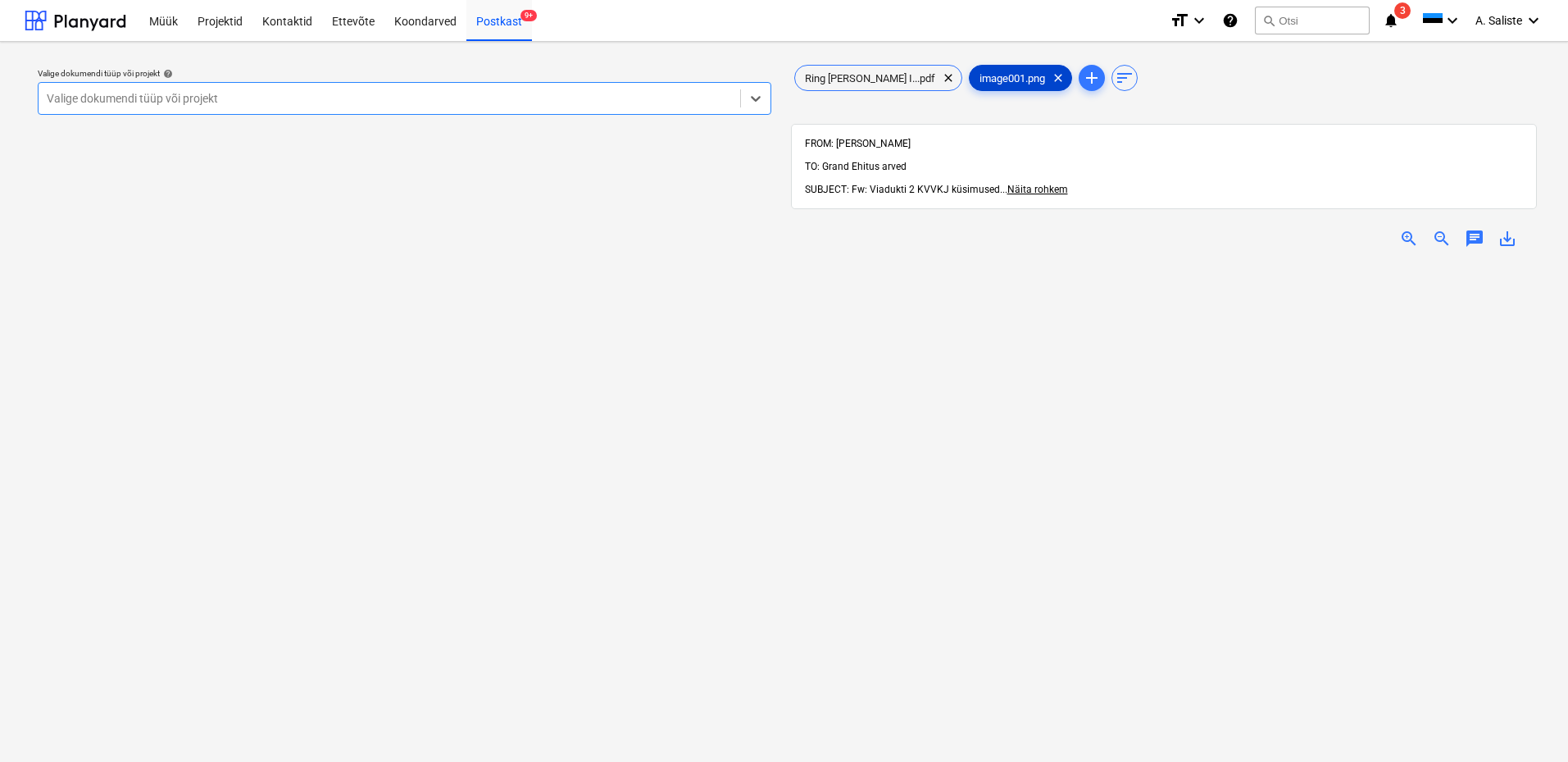
click at [1048, 77] on span "clear" at bounding box center [1058, 77] width 19 height 19
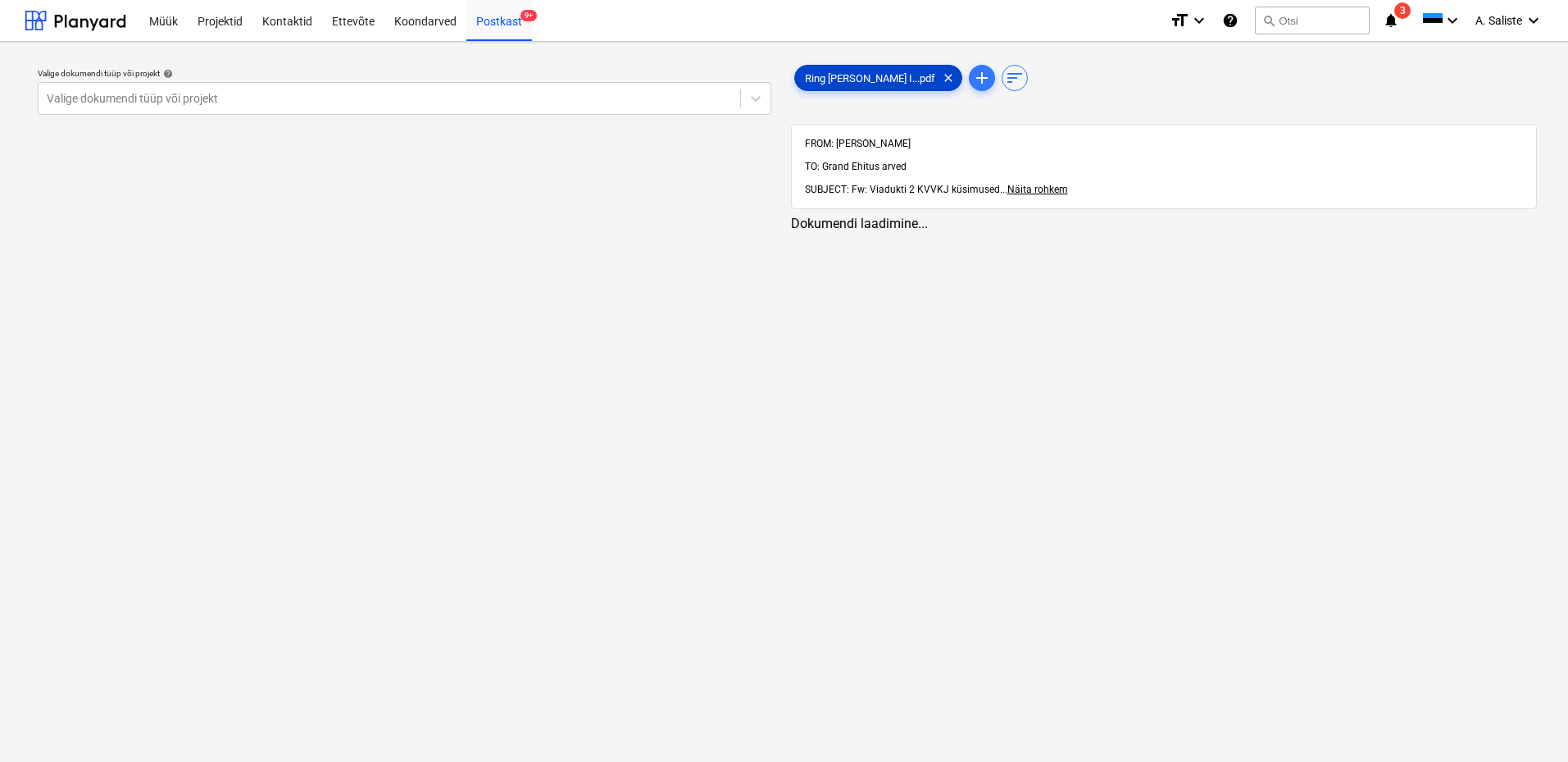
click at [852, 78] on span "Ring [PERSON_NAME] I...pdf" at bounding box center [870, 78] width 150 height 12
click at [621, 98] on div at bounding box center [389, 99] width 685 height 17
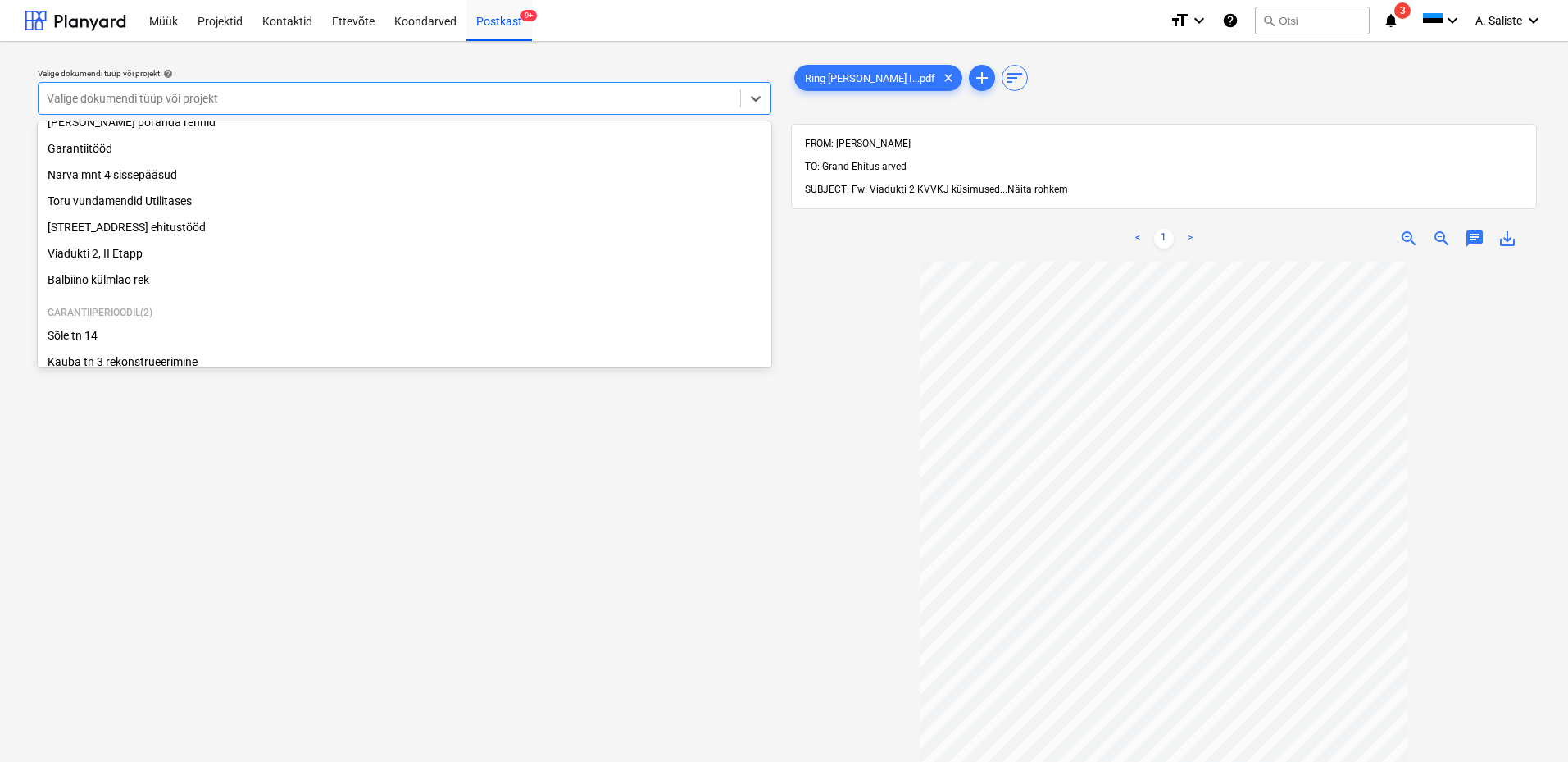
scroll to position [307, 0]
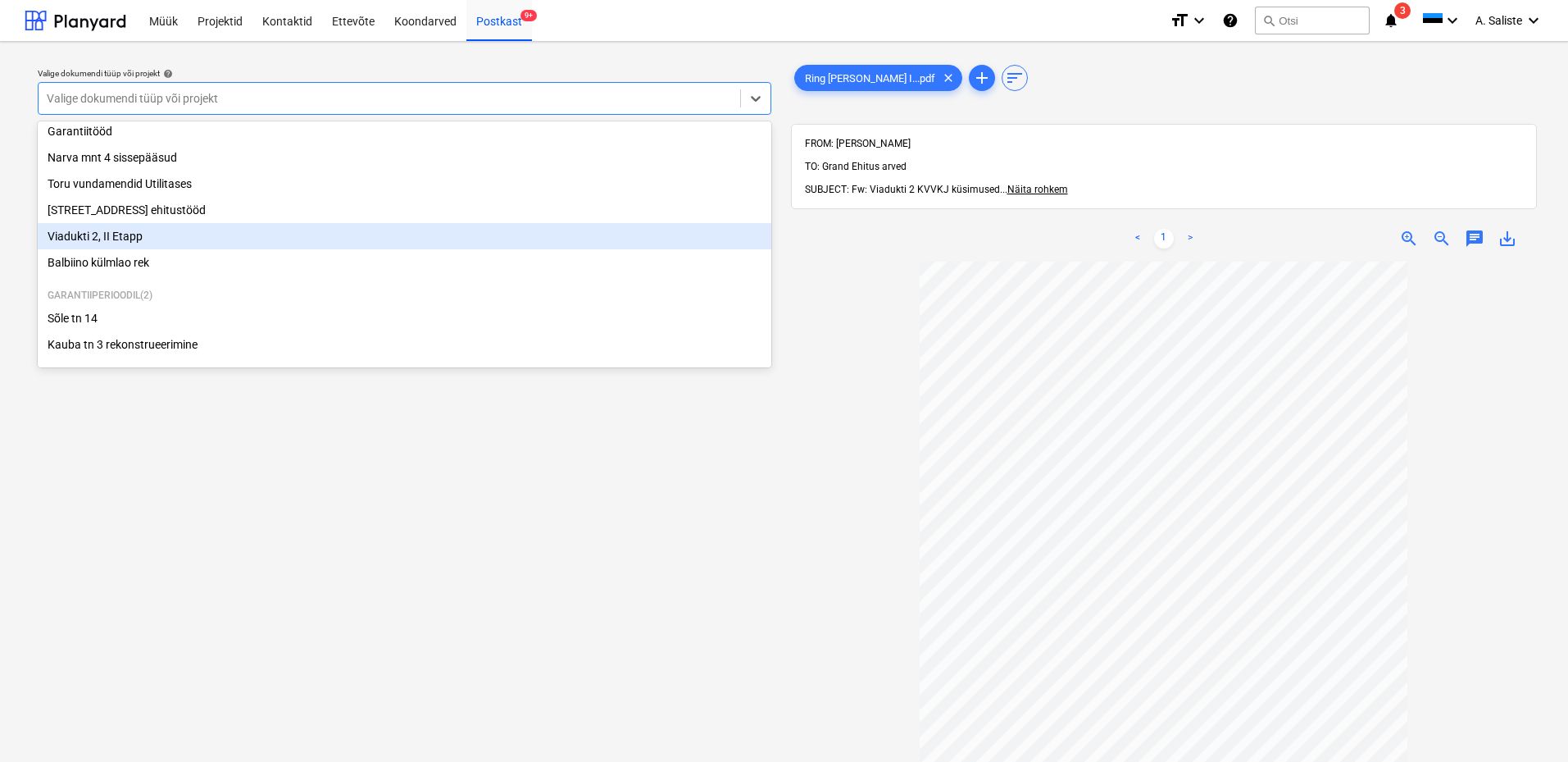
click at [142, 237] on div "Viadukti 2, II Etapp" at bounding box center [405, 237] width 733 height 26
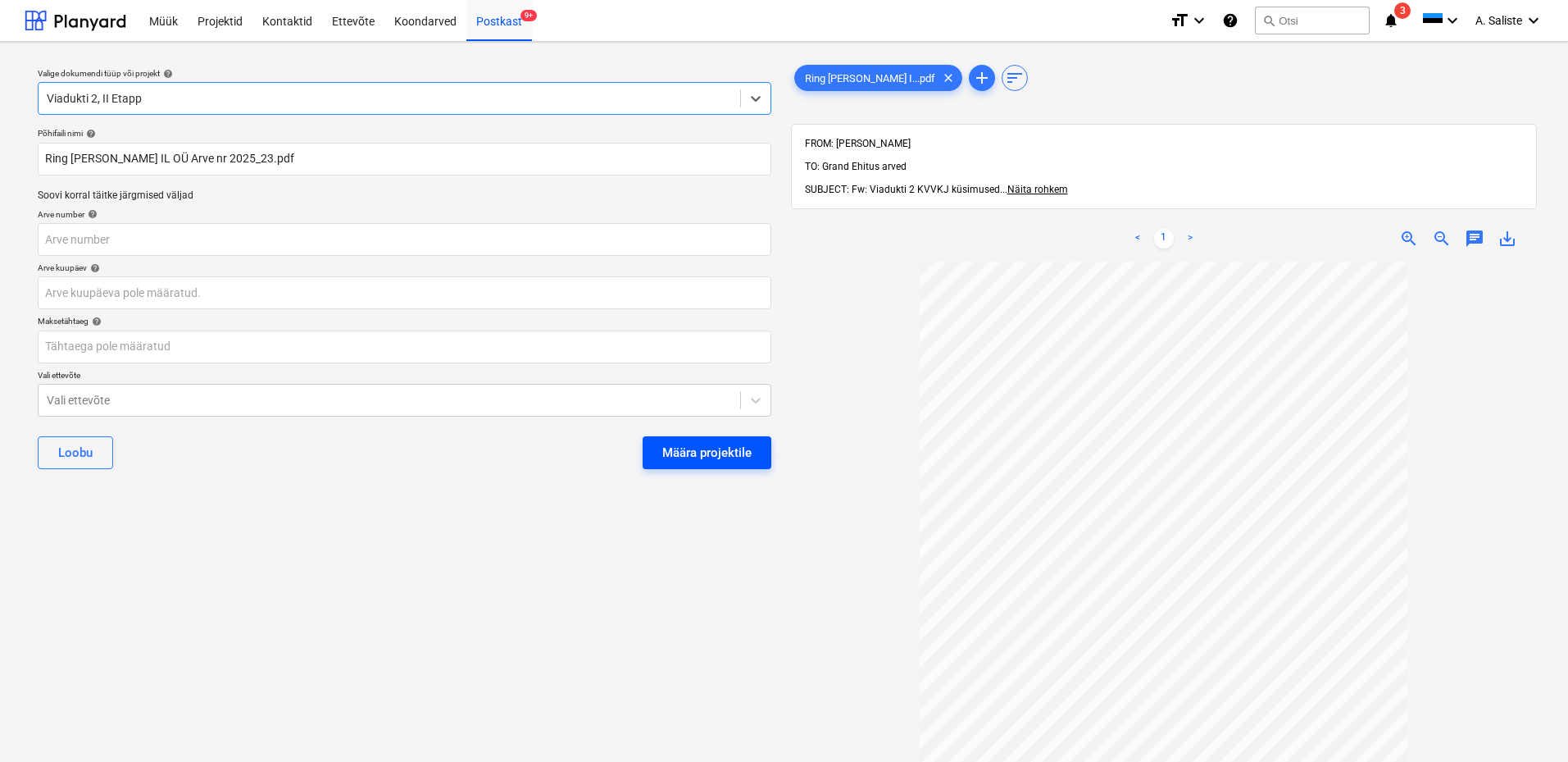
click at [727, 451] on div "Määra projektile" at bounding box center [707, 452] width 90 height 21
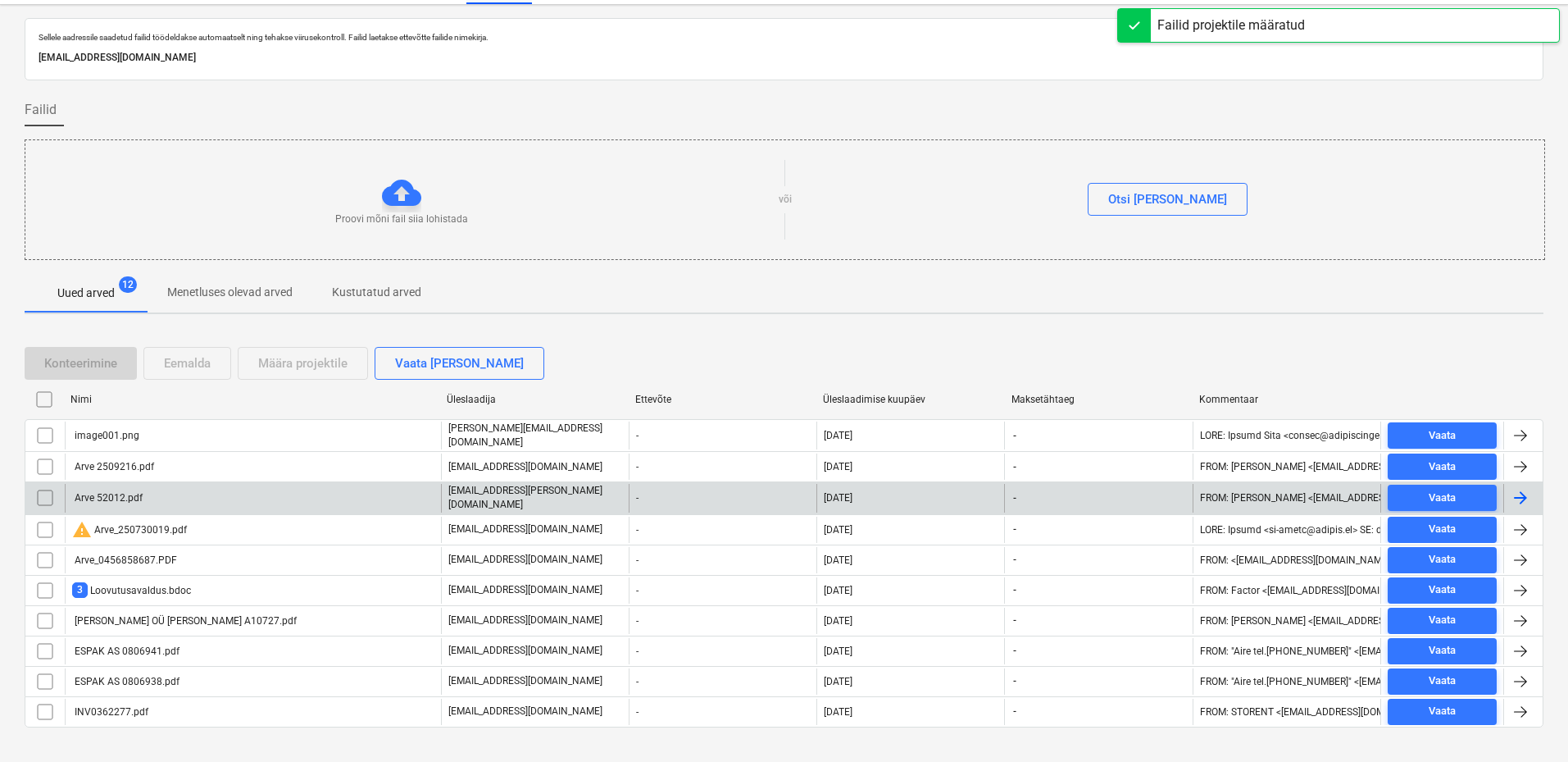
scroll to position [57, 0]
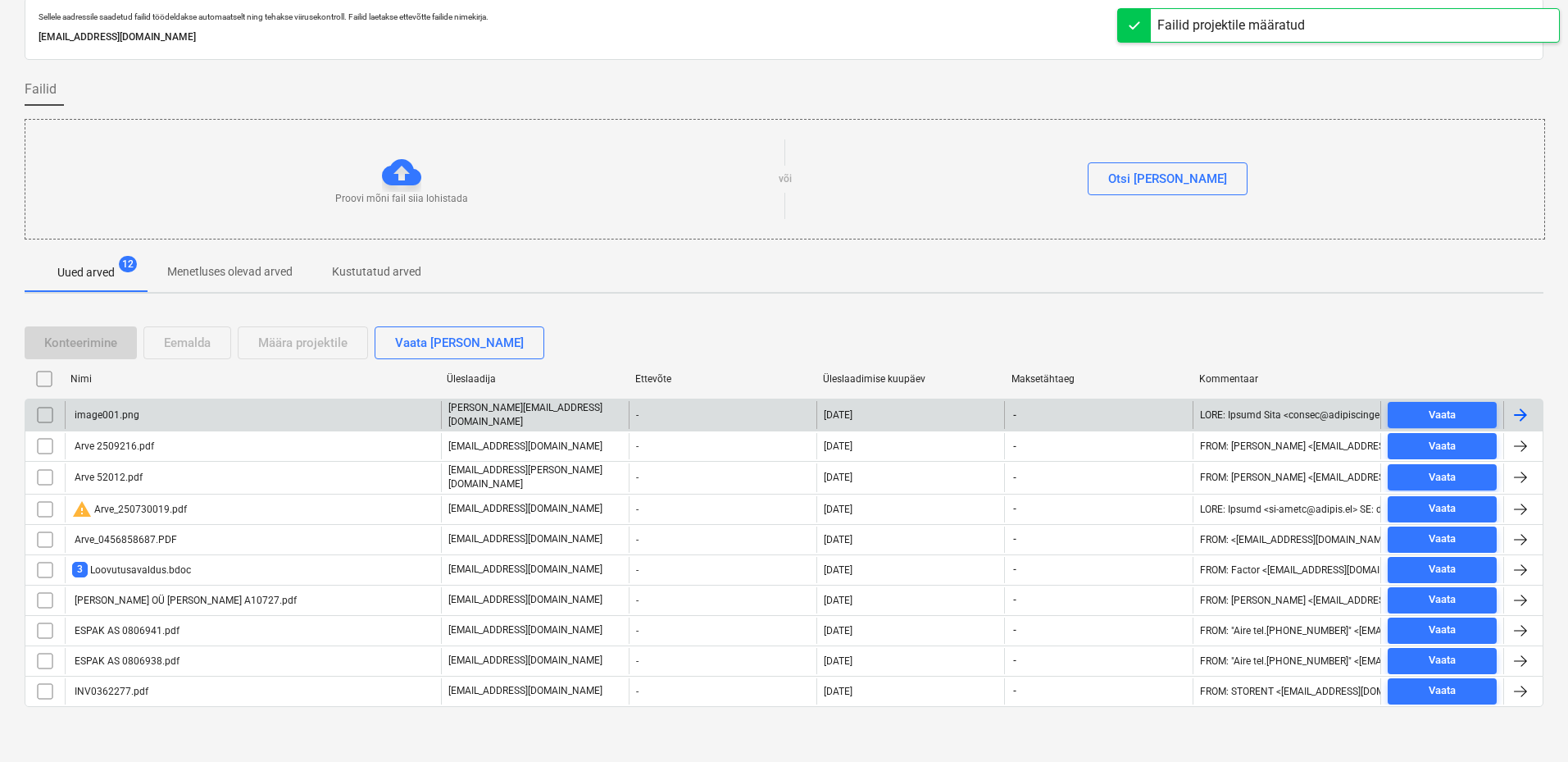
click at [40, 409] on input "checkbox" at bounding box center [45, 415] width 26 height 26
click at [179, 341] on div "Eemalda" at bounding box center [186, 343] width 47 height 21
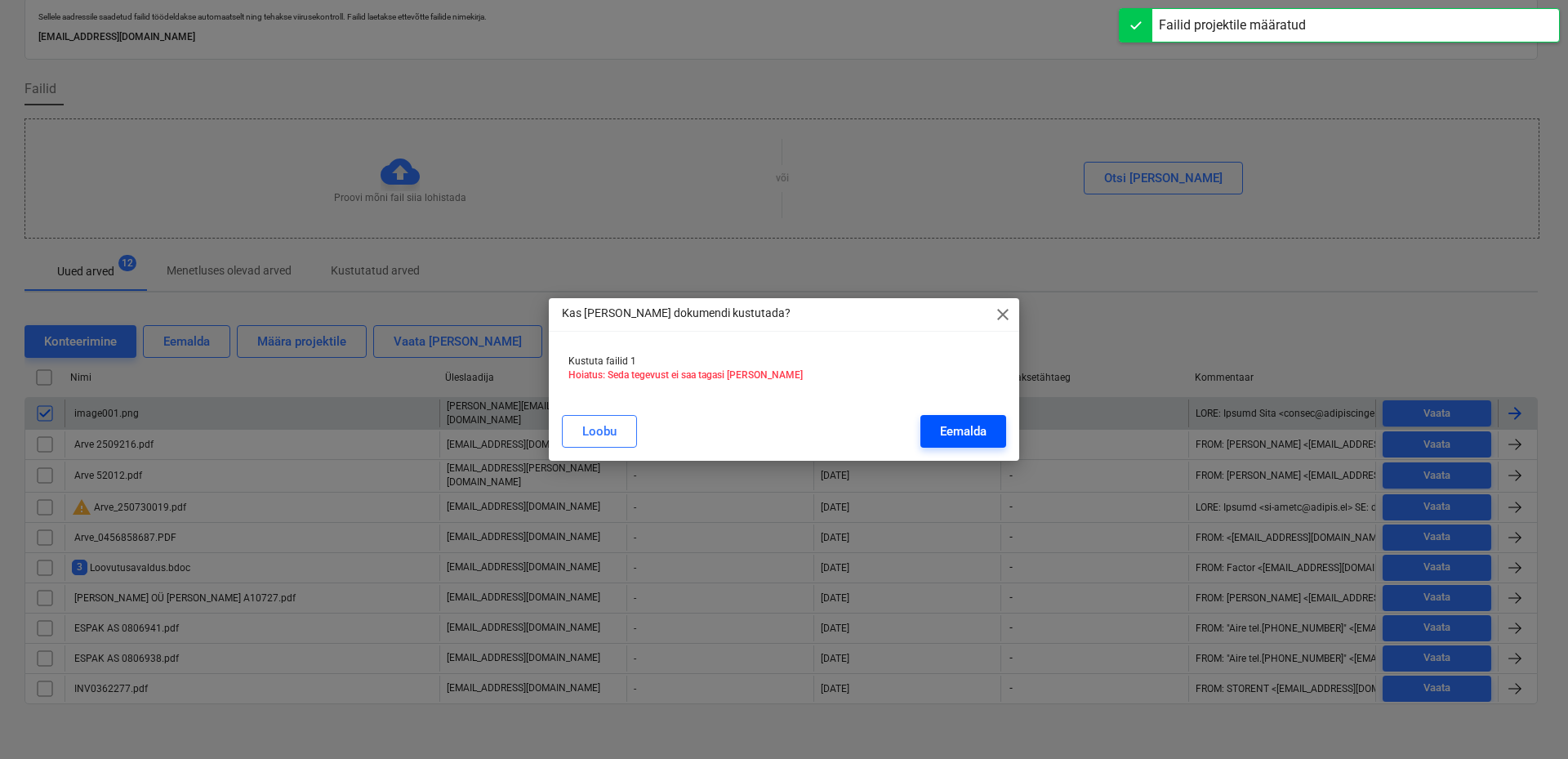
click at [933, 423] on button "Eemalda" at bounding box center [964, 431] width 86 height 32
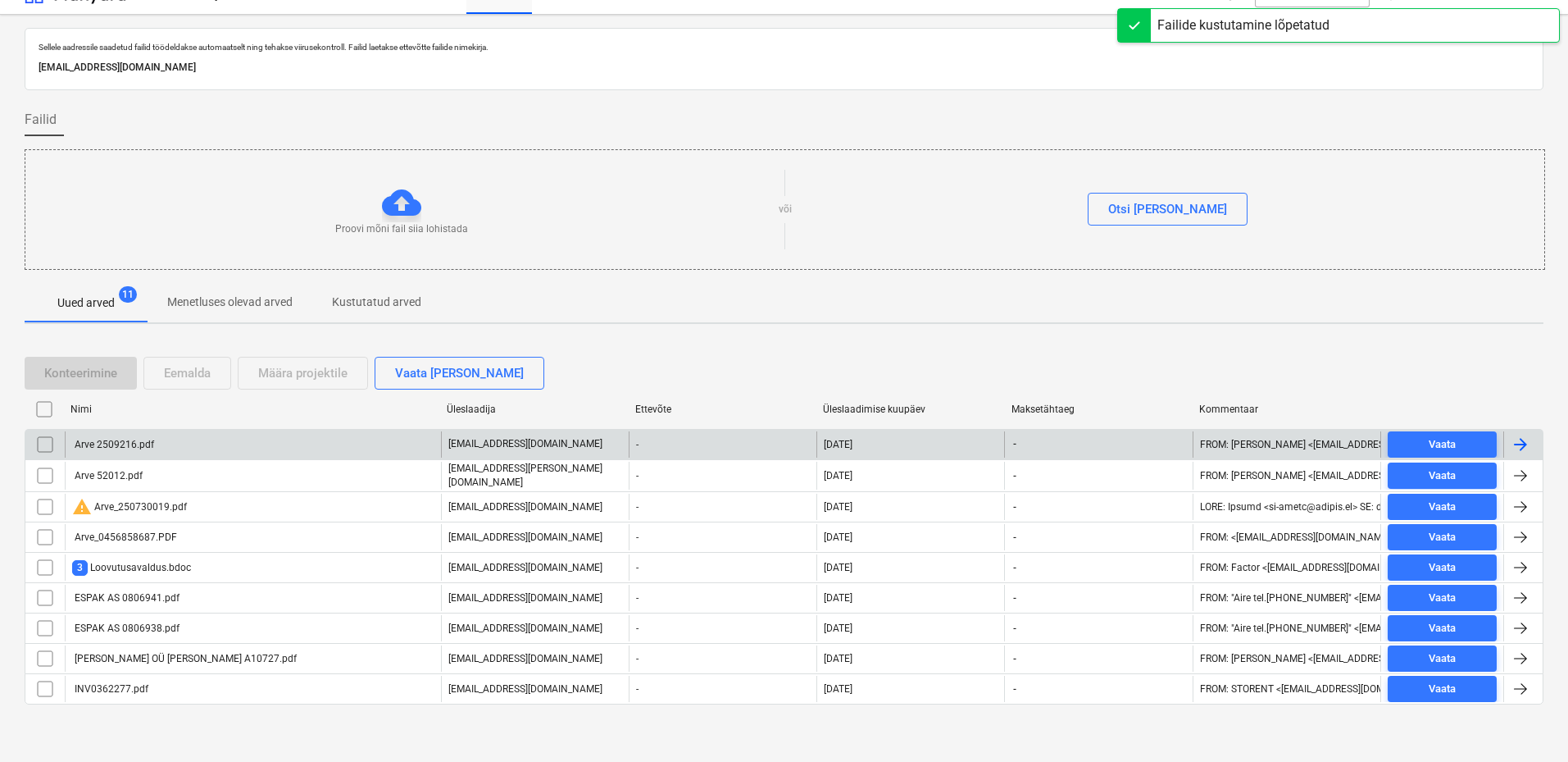
click at [149, 439] on div "Arve 2509216.pdf" at bounding box center [113, 444] width 82 height 11
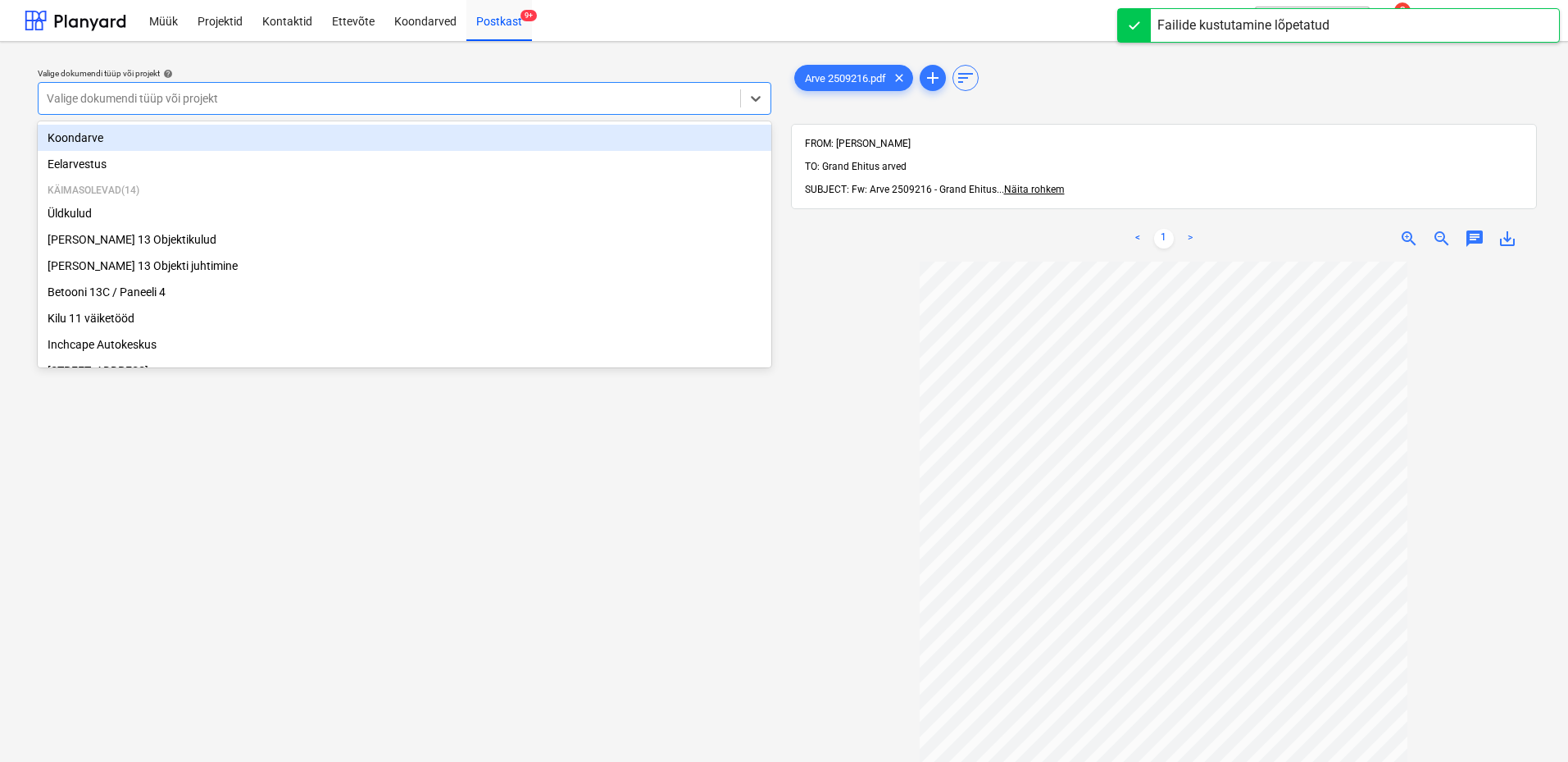
click at [563, 99] on div at bounding box center [389, 99] width 685 height 17
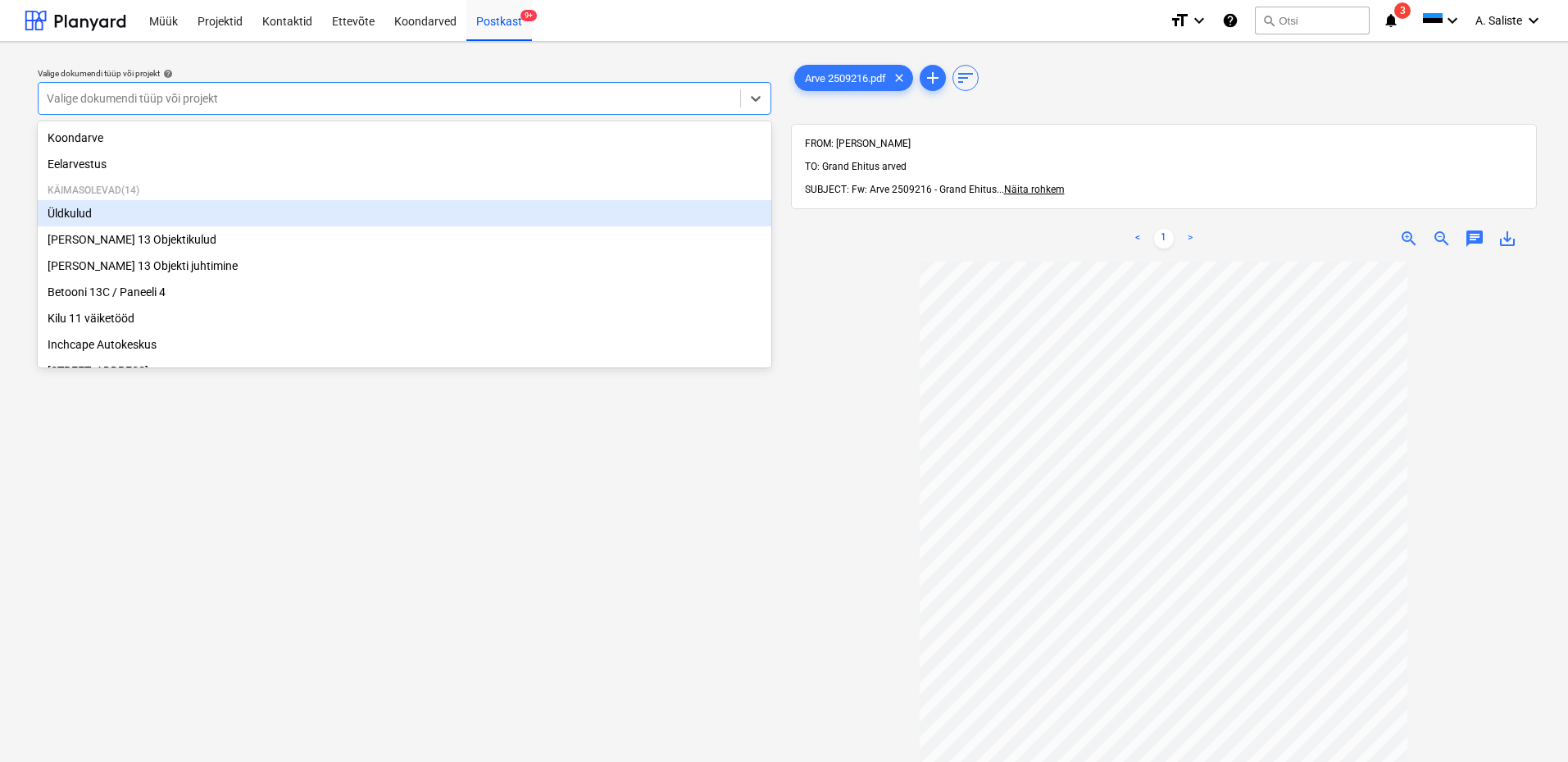
click at [107, 221] on div "Üldkulud" at bounding box center [405, 213] width 733 height 26
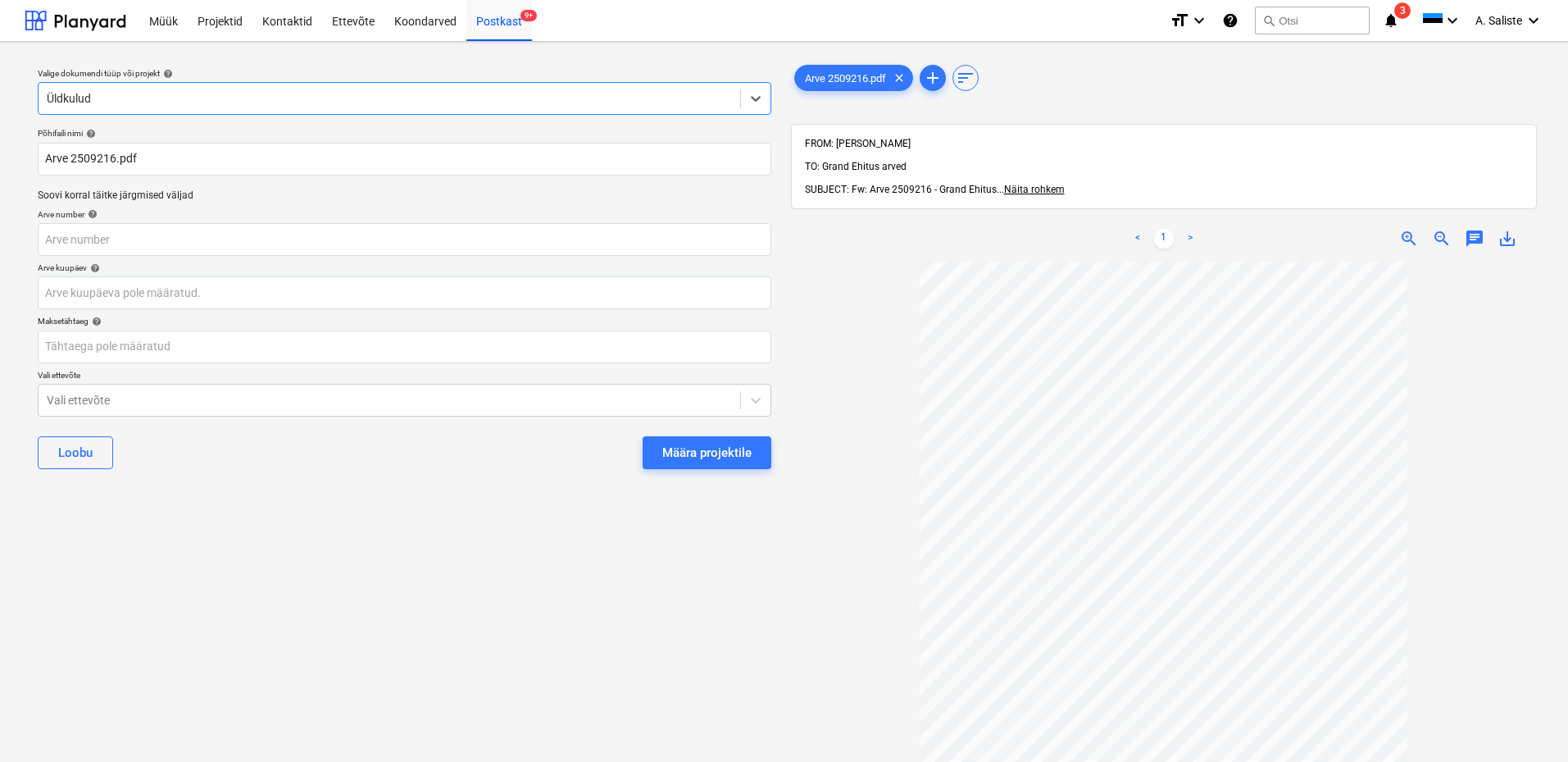
click at [701, 446] on div "Määra projektile" at bounding box center [707, 452] width 90 height 21
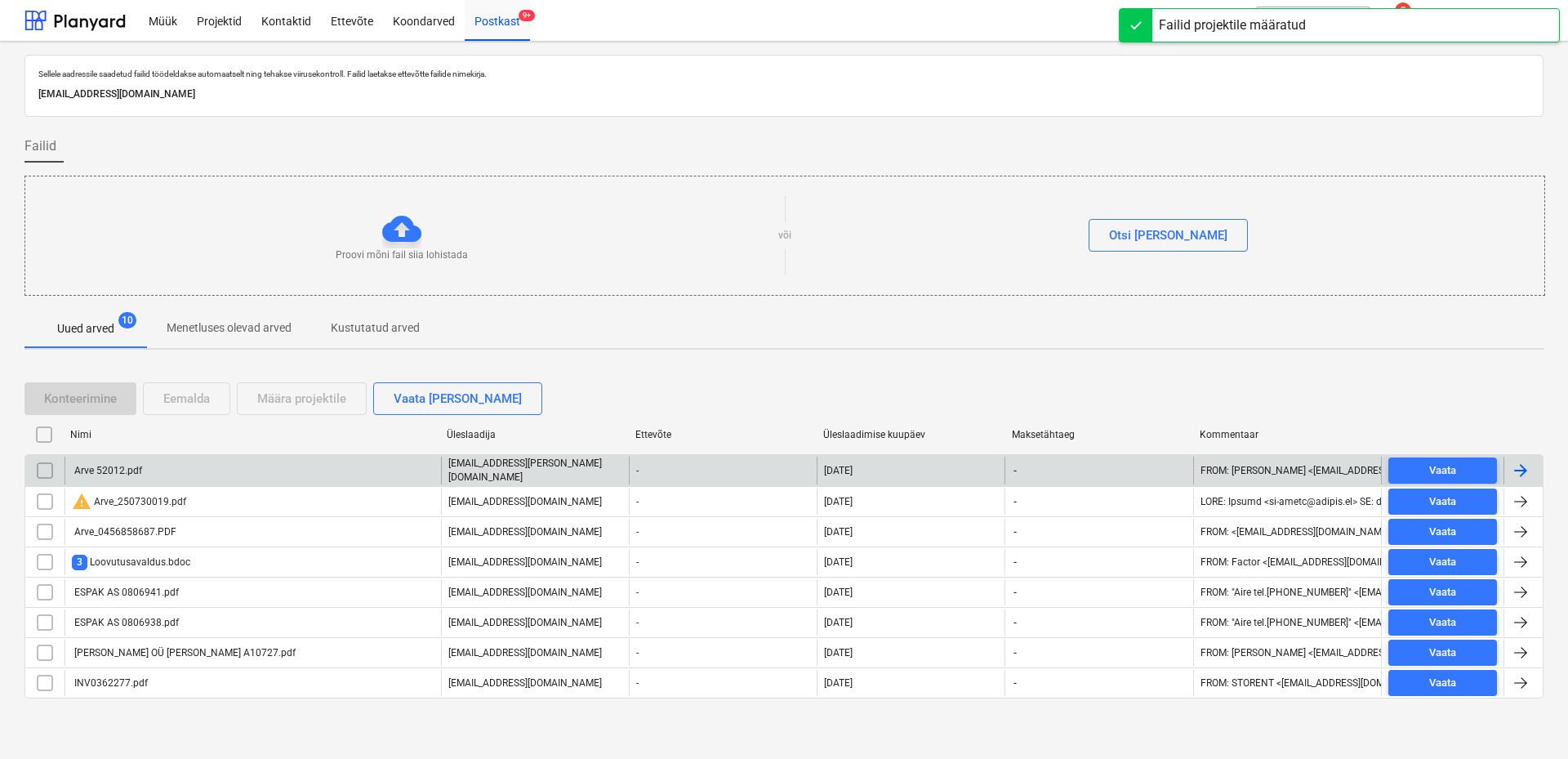
click at [136, 465] on div "Arve 52012.pdf" at bounding box center [107, 470] width 70 height 11
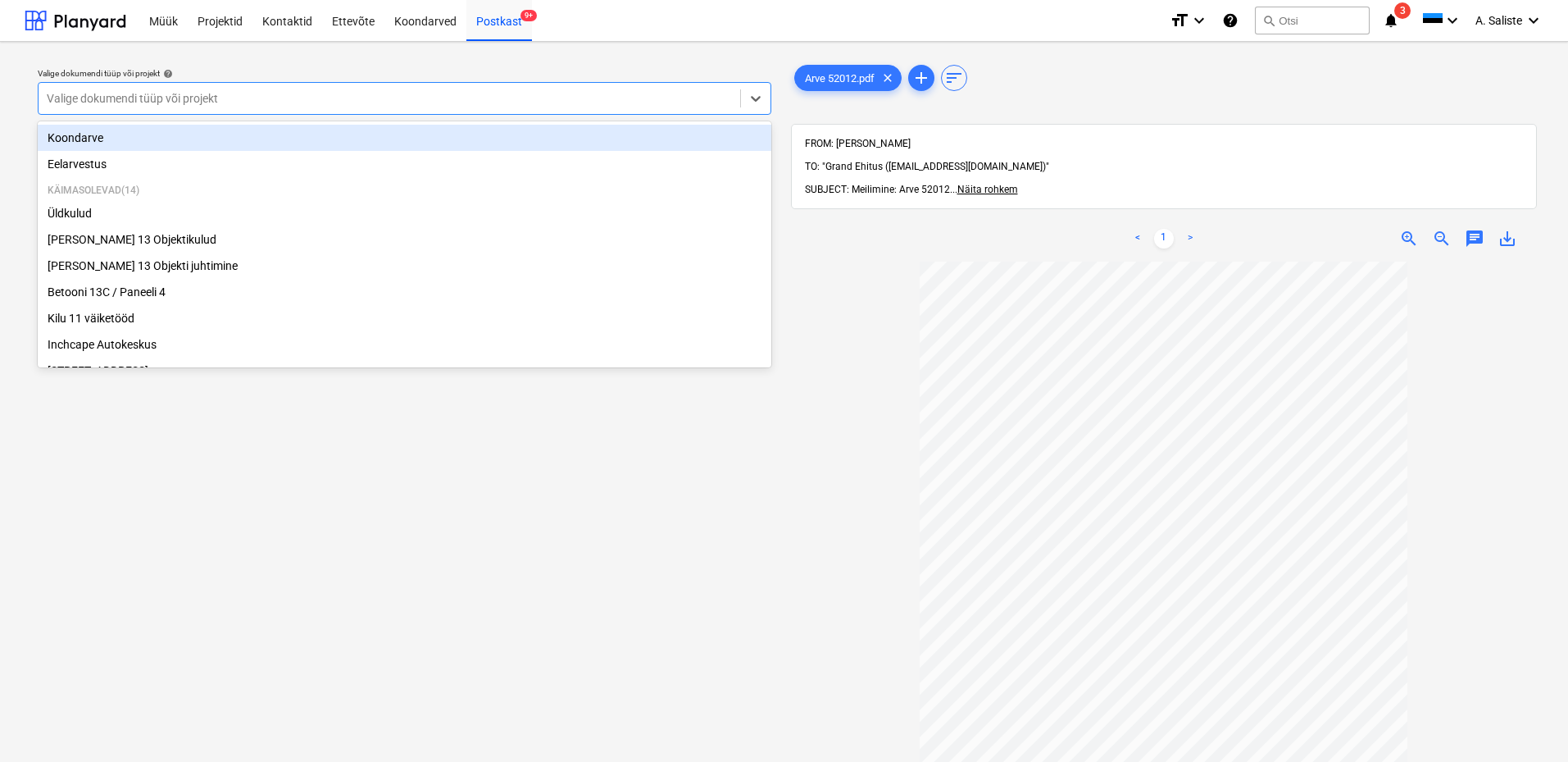
drag, startPoint x: 612, startPoint y: 97, endPoint x: 593, endPoint y: 116, distance: 26.9
click at [613, 97] on div at bounding box center [389, 99] width 685 height 17
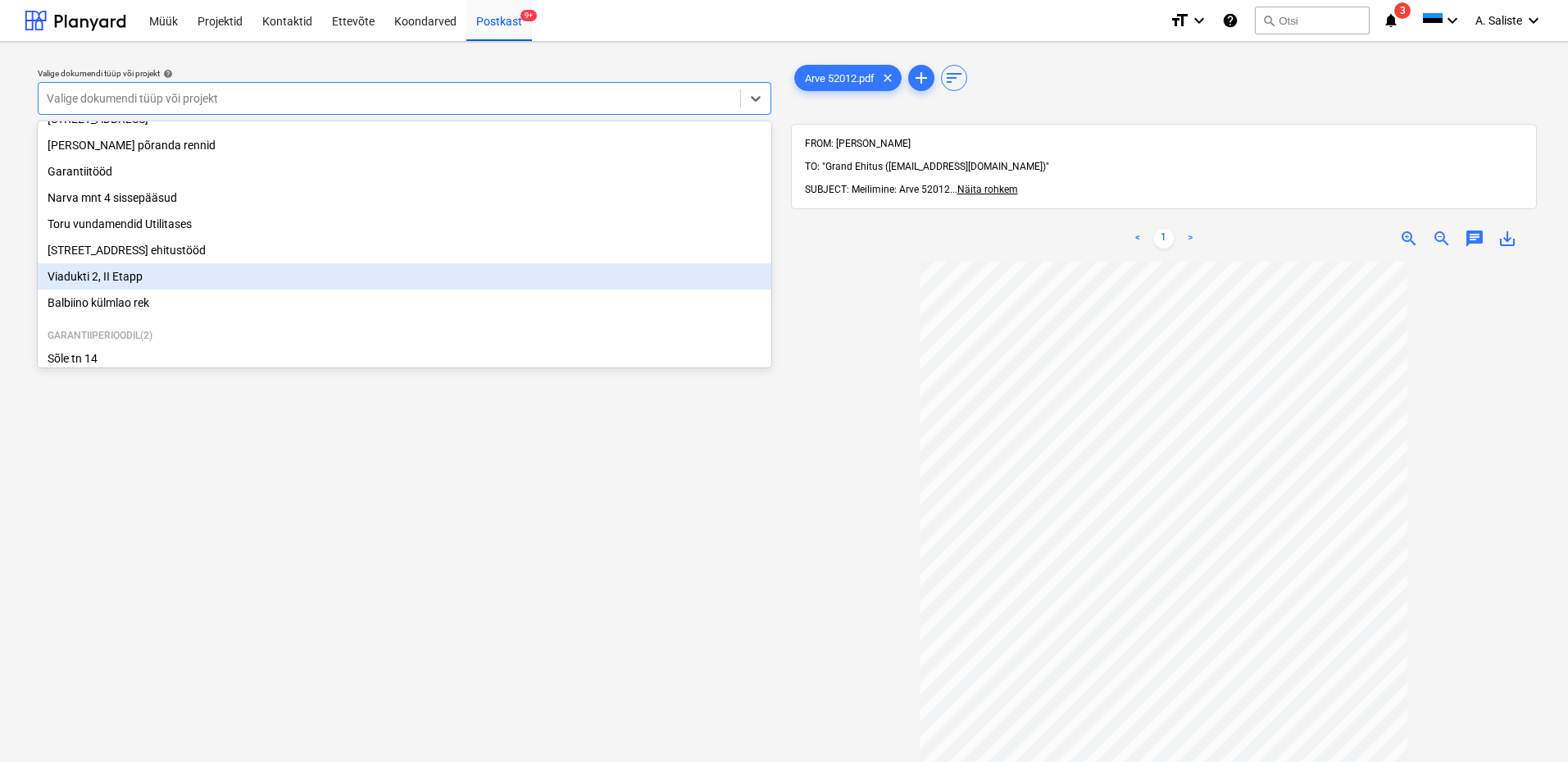
scroll to position [224, 0]
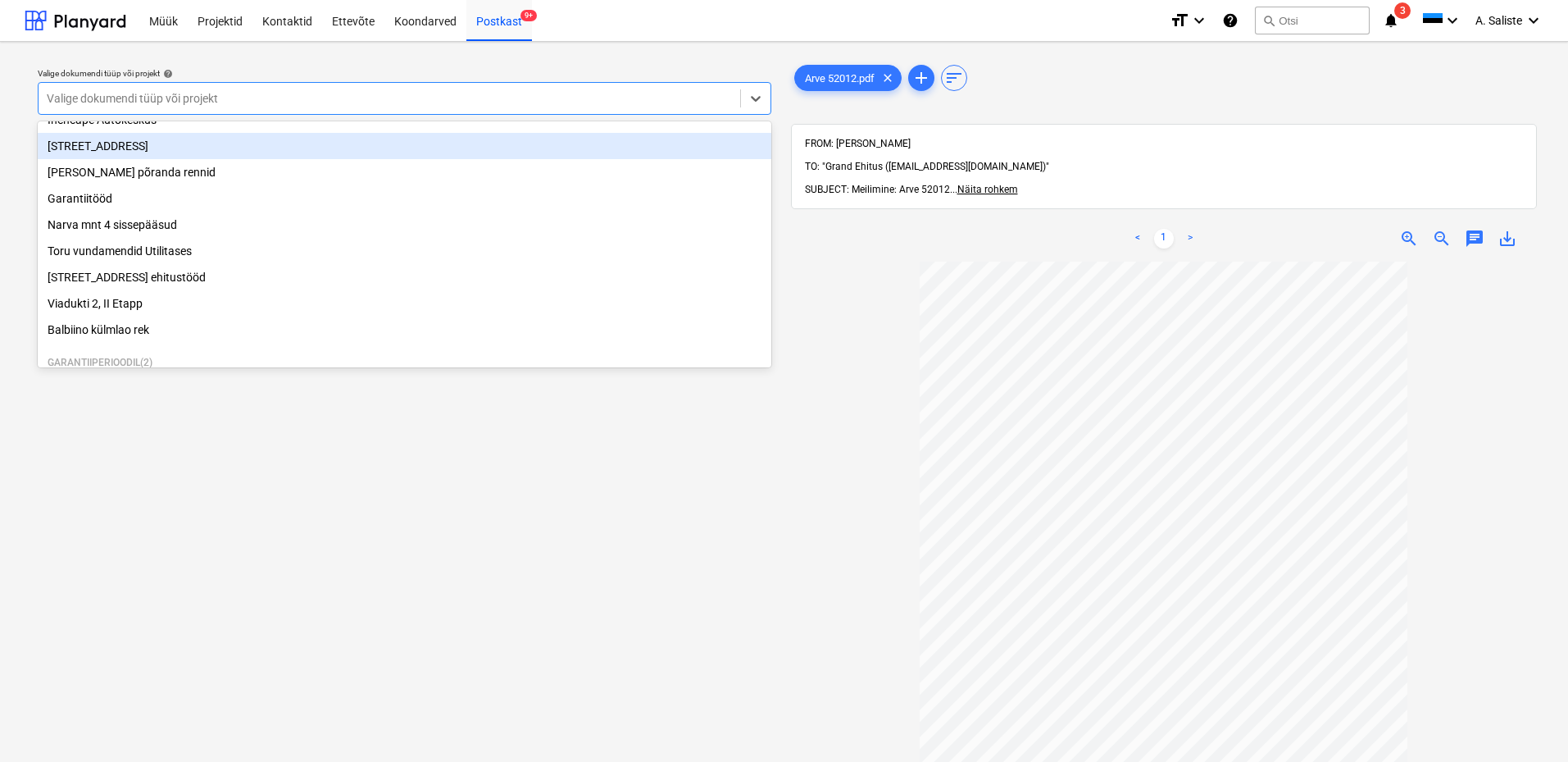
click at [157, 150] on div "[STREET_ADDRESS]" at bounding box center [405, 146] width 733 height 26
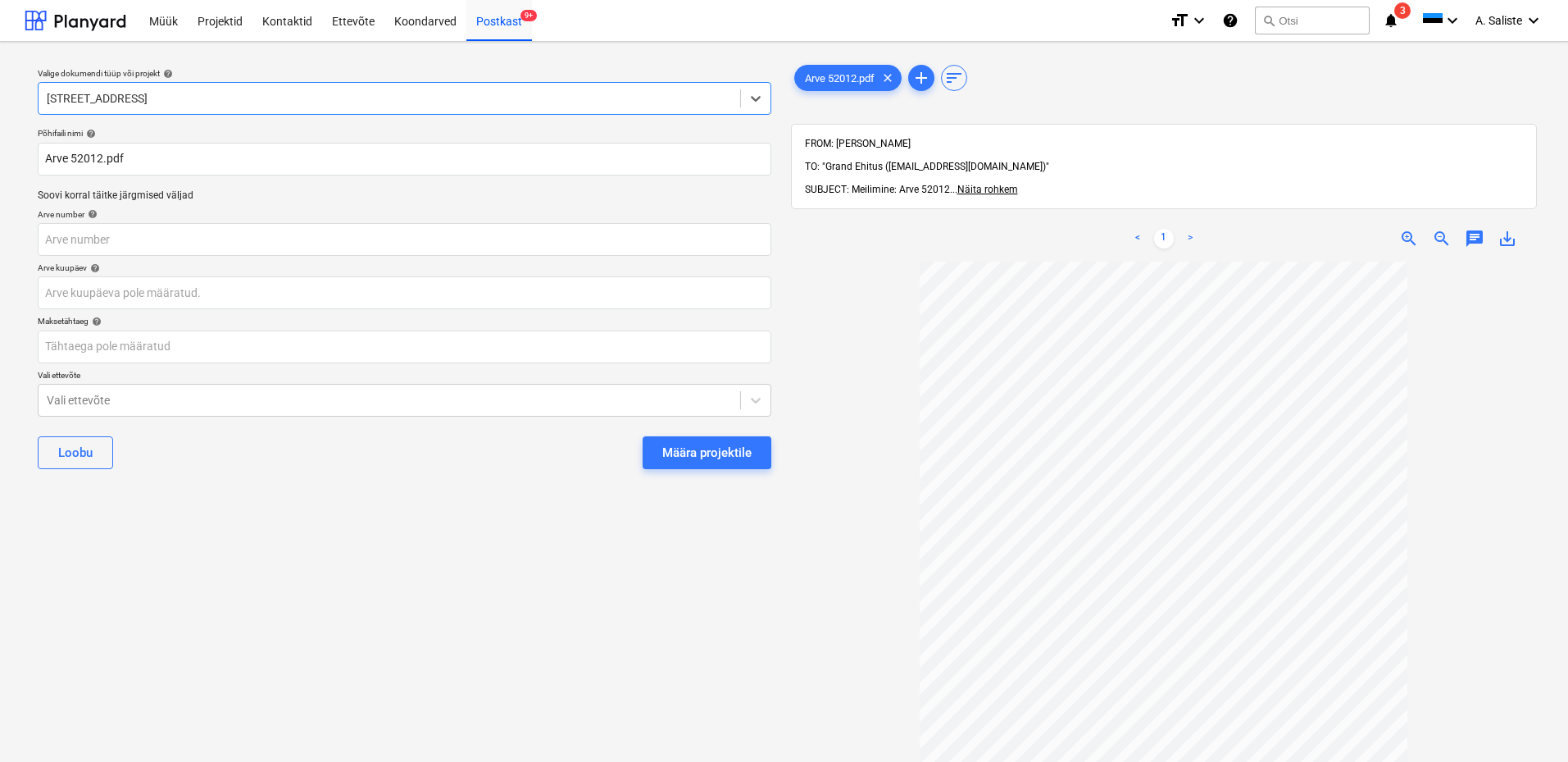
click at [706, 456] on div "Määra projektile" at bounding box center [707, 452] width 90 height 21
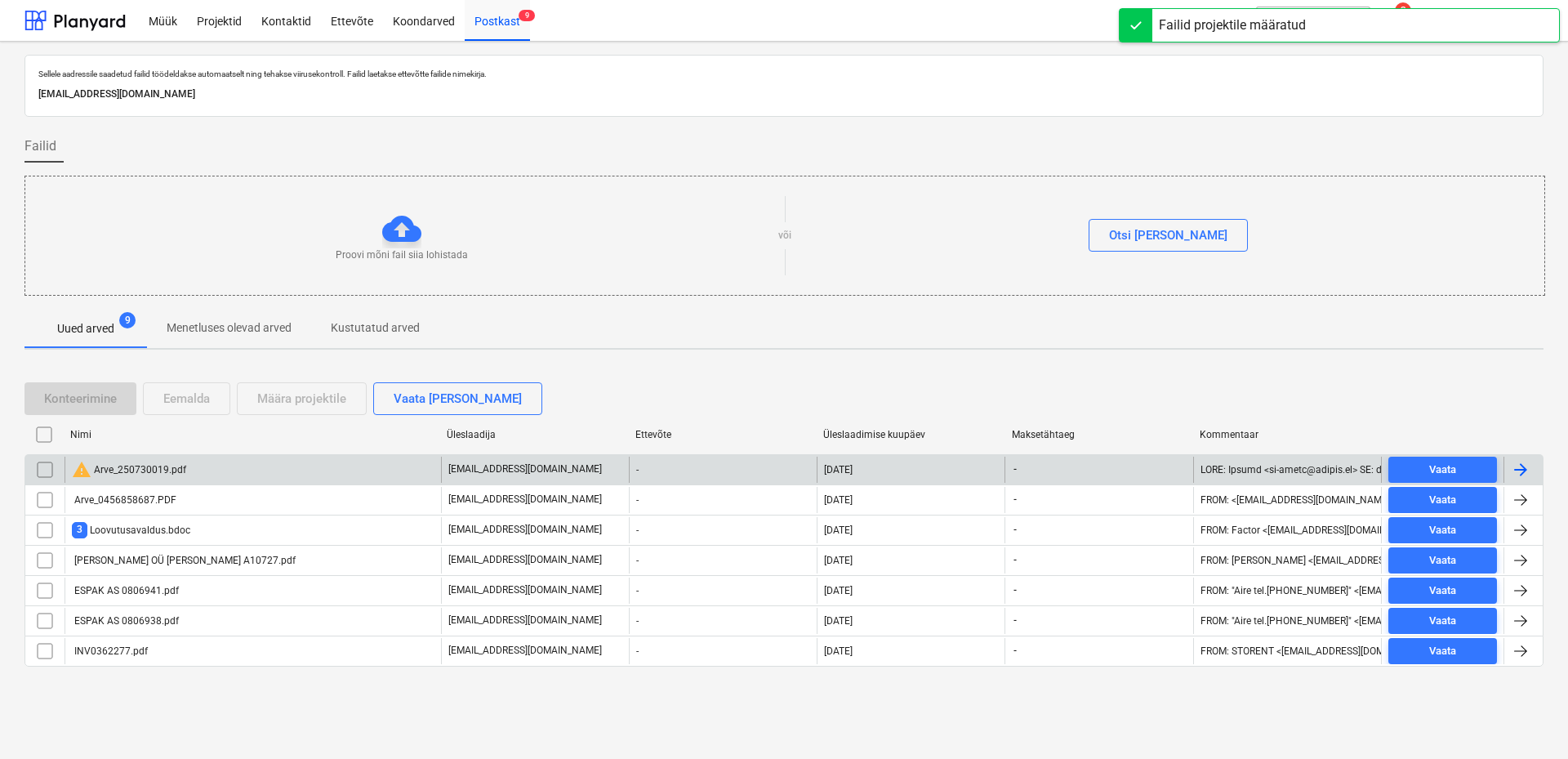
click at [186, 472] on div "warning Arve_250730019.pdf" at bounding box center [253, 470] width 377 height 26
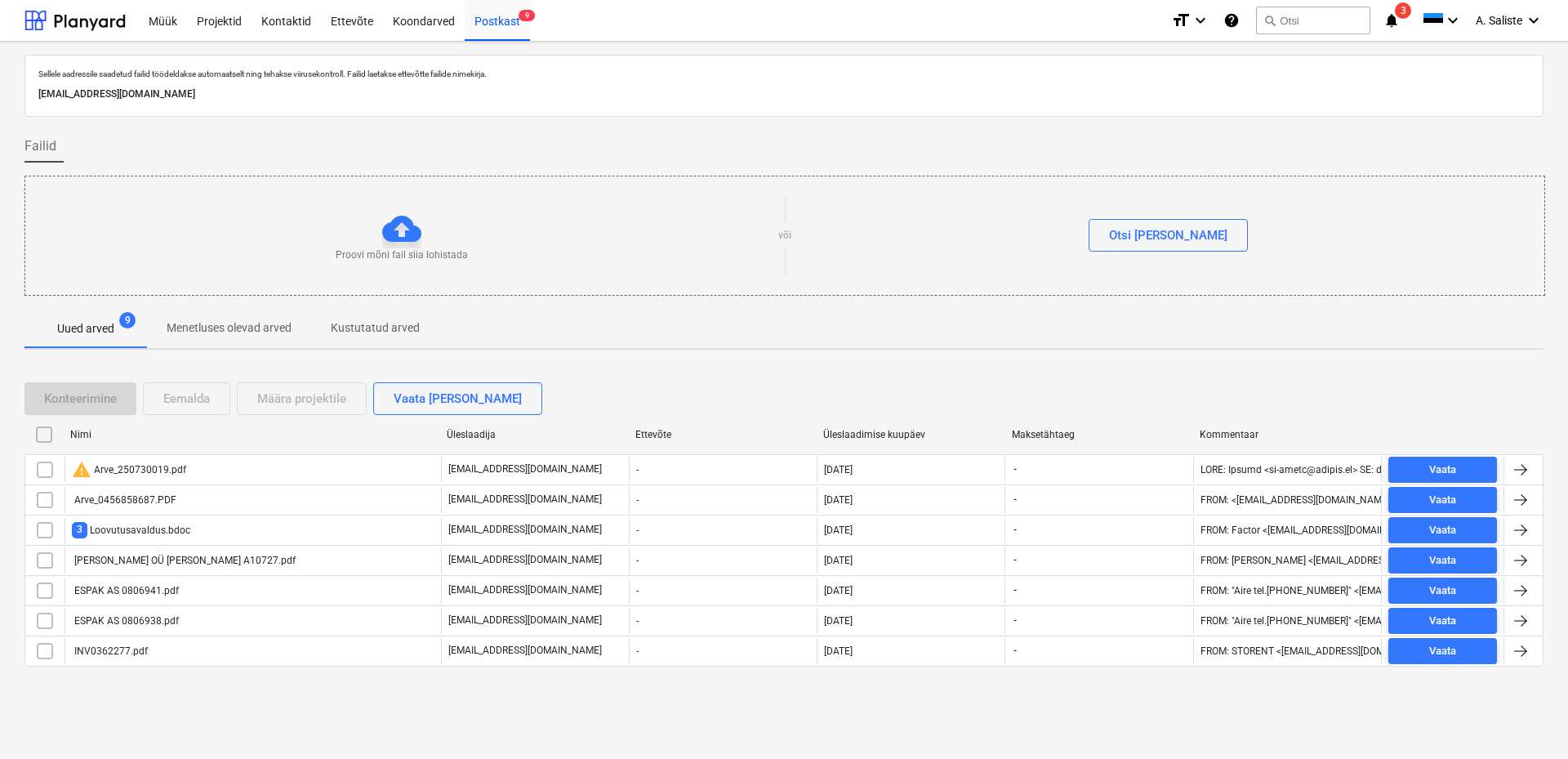
drag, startPoint x: 42, startPoint y: 469, endPoint x: 172, endPoint y: 445, distance: 132.2
click at [52, 469] on input "checkbox" at bounding box center [45, 470] width 26 height 26
click at [192, 401] on div "Eemalda" at bounding box center [186, 399] width 46 height 21
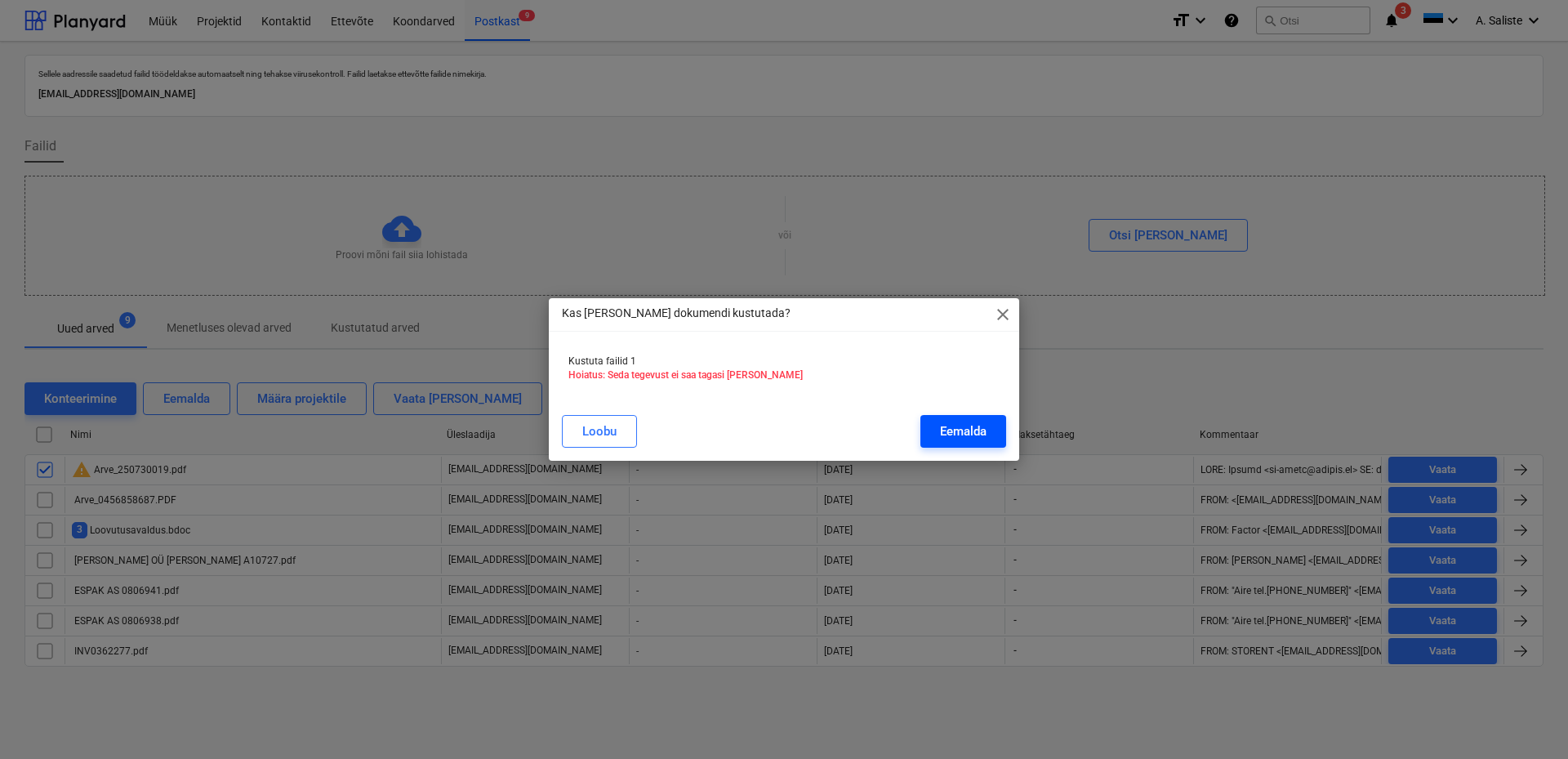
click at [935, 425] on button "Eemalda" at bounding box center [964, 431] width 86 height 32
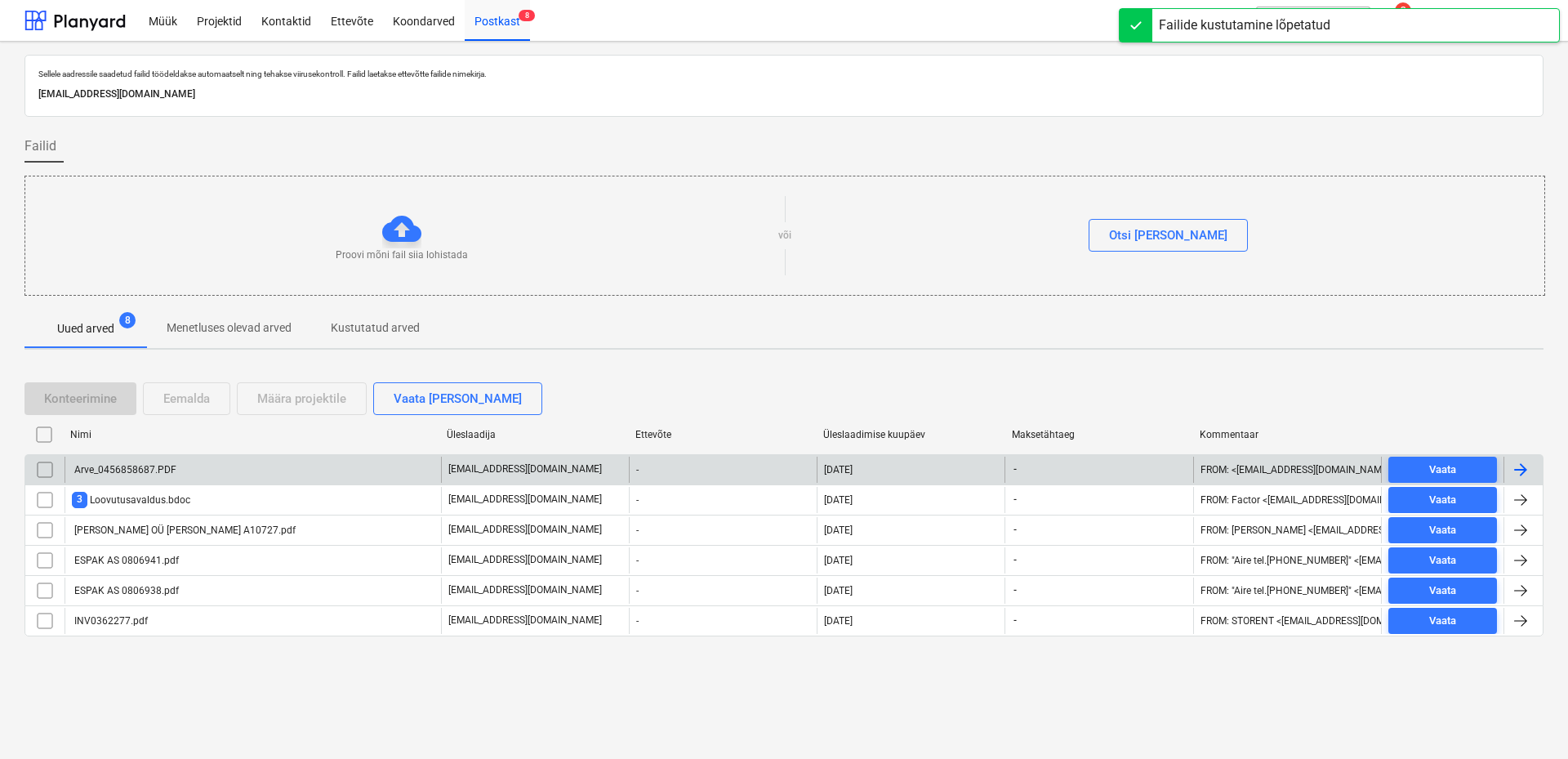
click at [231, 470] on div "Arve_0456858687.PDF" at bounding box center [253, 470] width 377 height 26
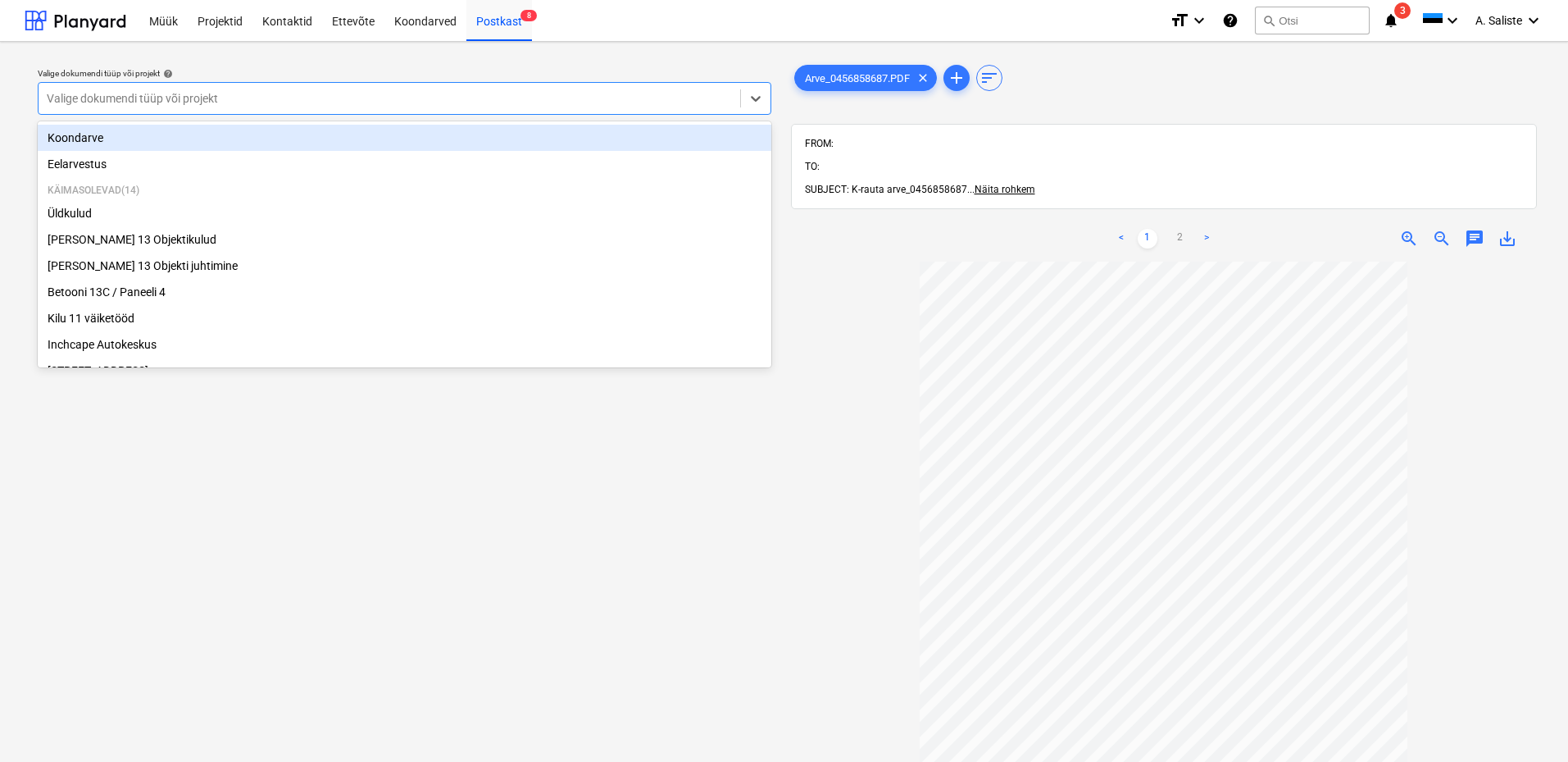
click at [508, 99] on div at bounding box center [389, 99] width 685 height 17
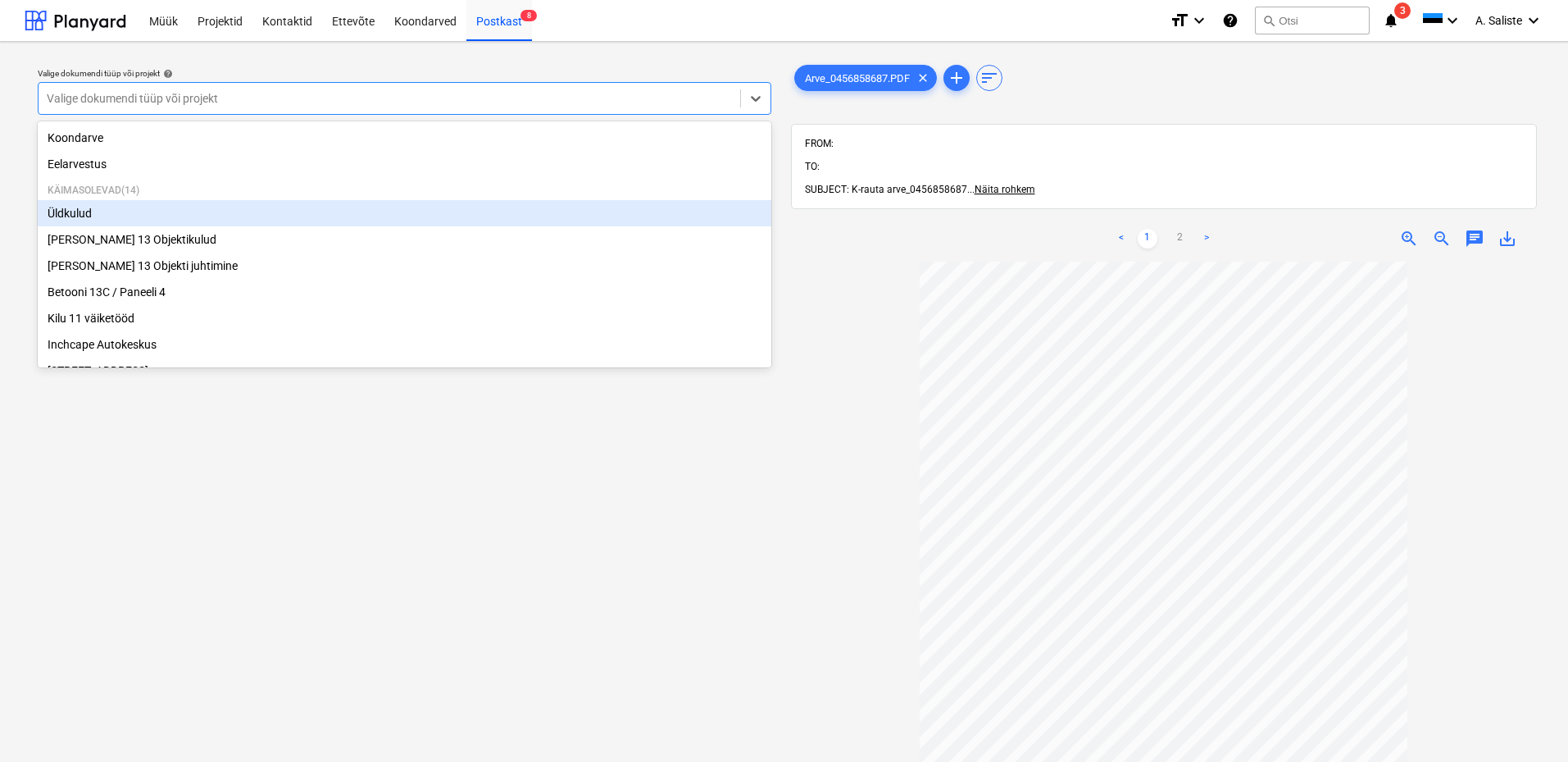
click at [98, 213] on div "Üldkulud" at bounding box center [405, 213] width 733 height 26
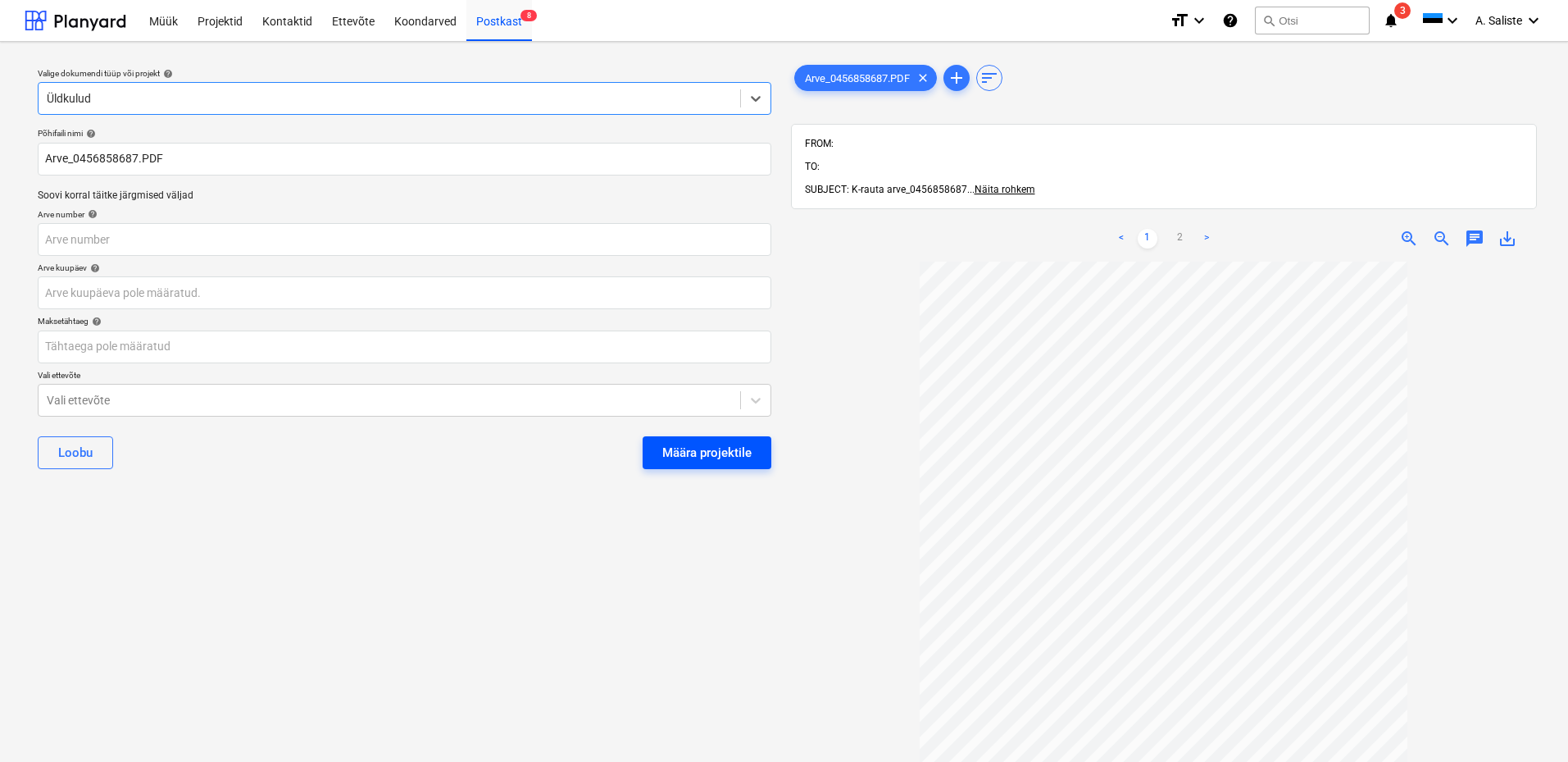
click at [682, 459] on div "Määra projektile" at bounding box center [707, 452] width 90 height 21
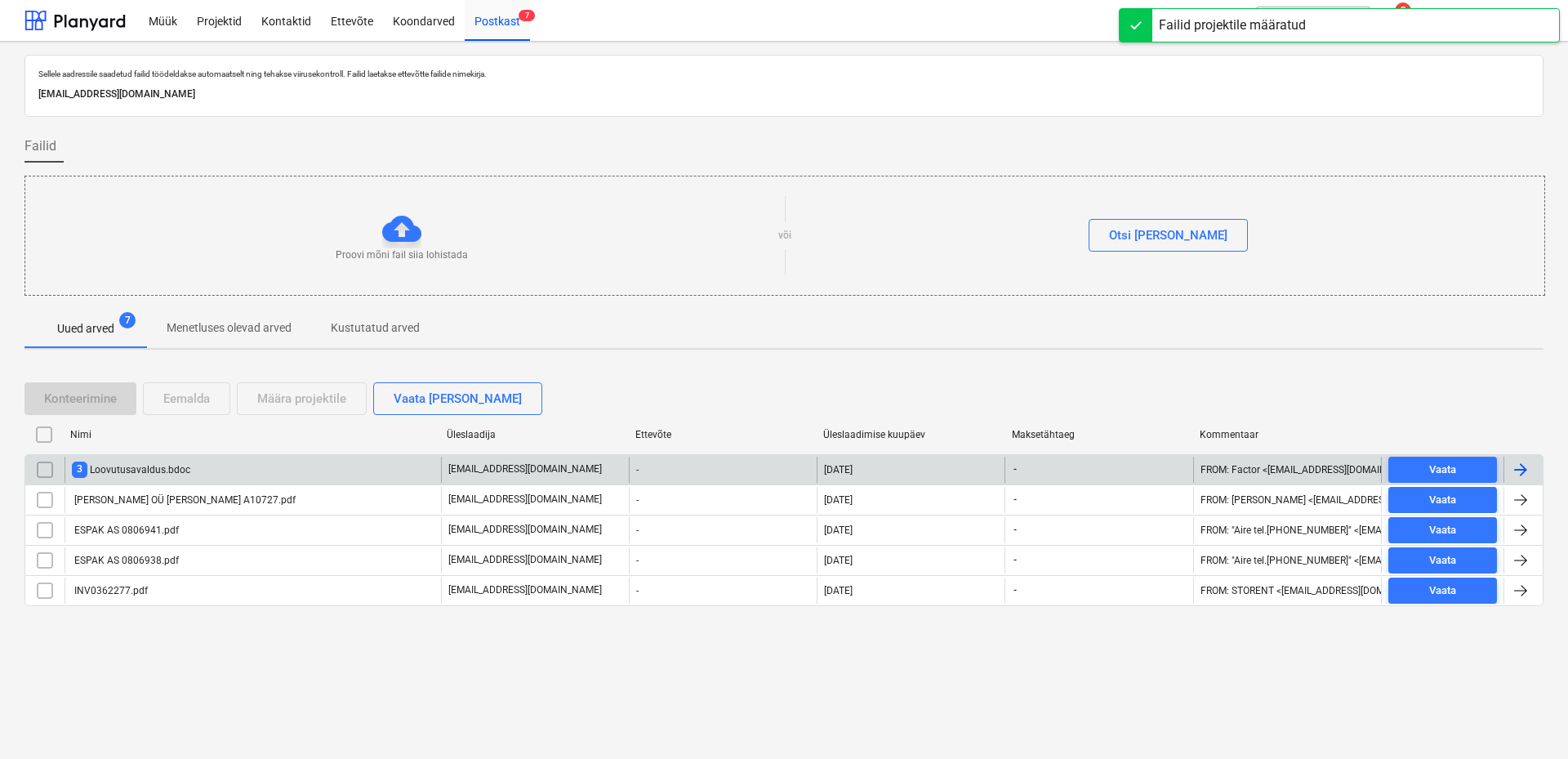
click at [173, 476] on div "3 Loovutusavaldus.bdoc" at bounding box center [131, 470] width 118 height 16
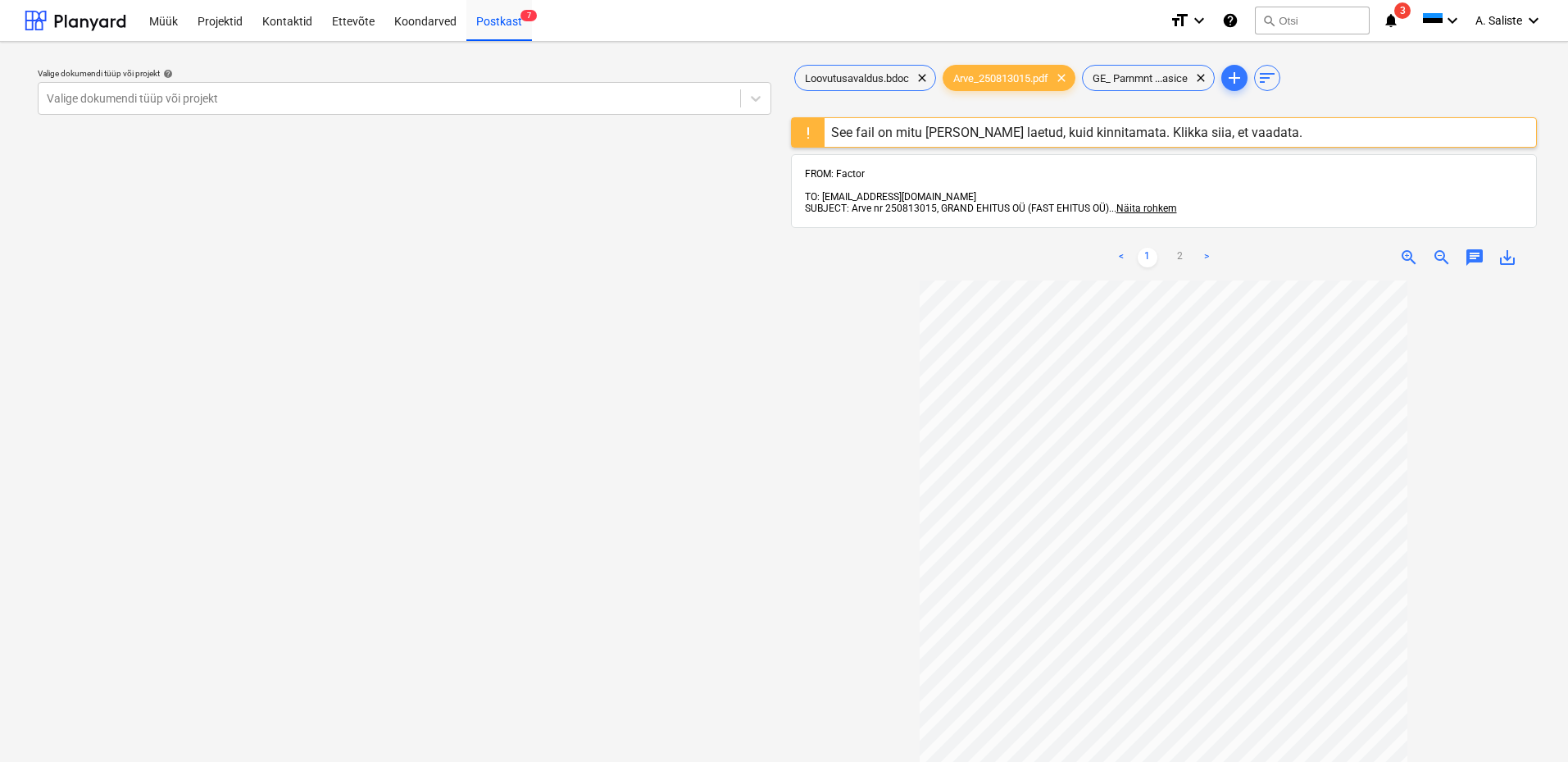
click at [1182, 136] on div "See fail on mitu [PERSON_NAME] laetud, kuid kinnitamata. Klikka siia, et vaadat…" at bounding box center [1067, 133] width 471 height 16
click at [1179, 249] on link "2" at bounding box center [1180, 258] width 19 height 19
click at [1149, 248] on link "1" at bounding box center [1148, 258] width 19 height 19
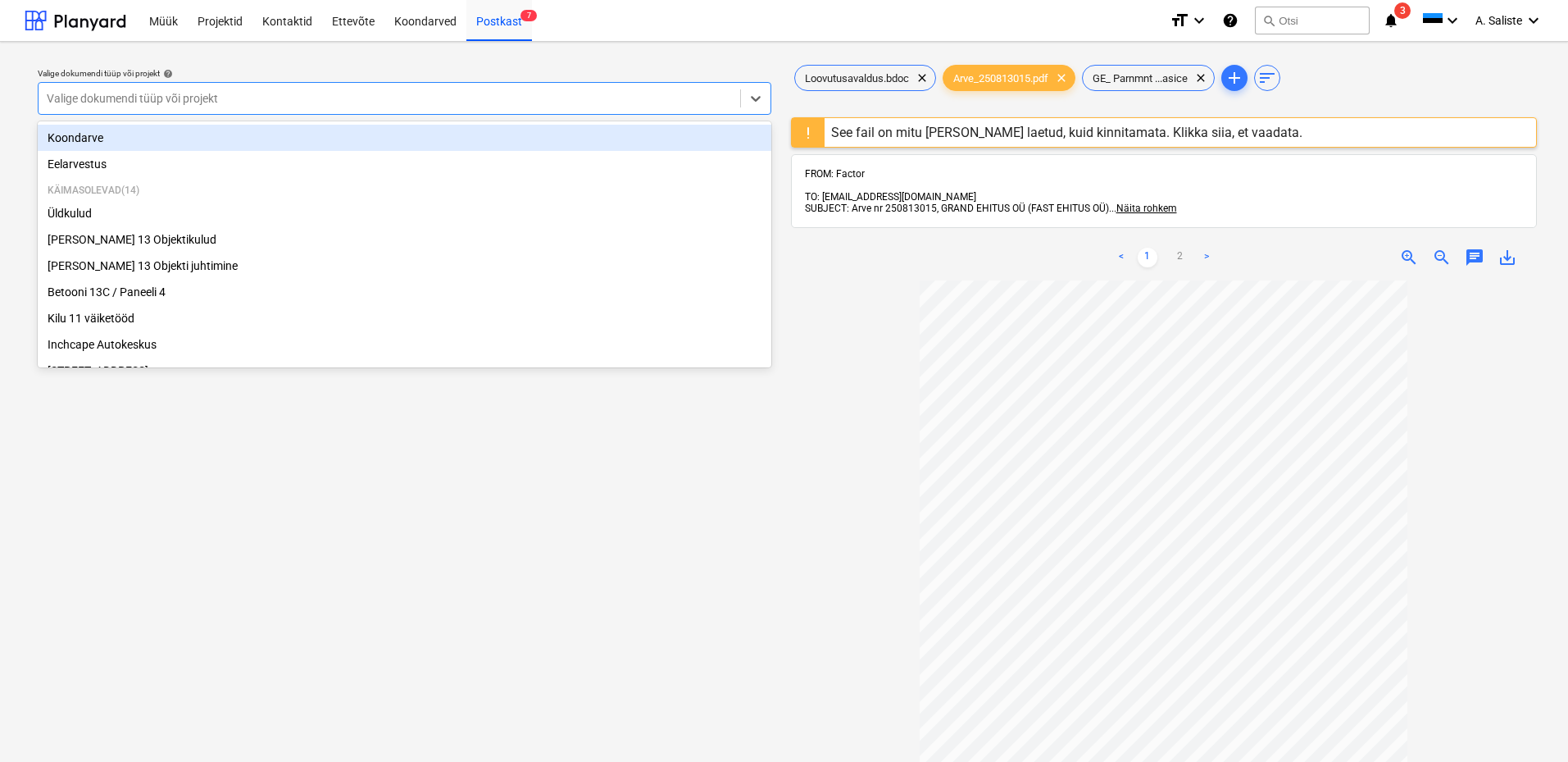
click at [538, 100] on div at bounding box center [389, 99] width 685 height 17
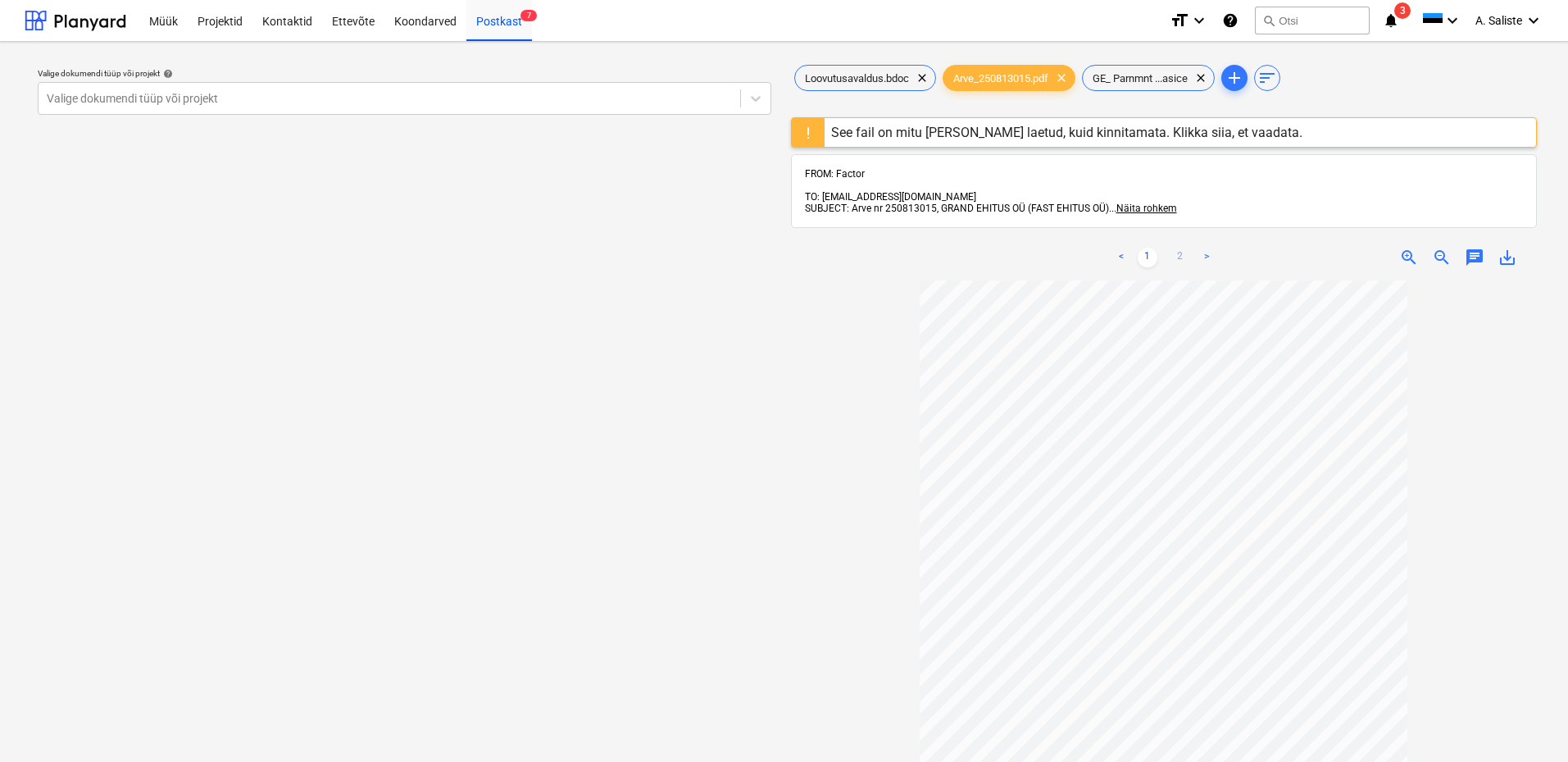
click at [1179, 248] on link "2" at bounding box center [1180, 258] width 19 height 19
click at [1165, 79] on span "GE_ Parnmnt ...asice" at bounding box center [1140, 78] width 114 height 12
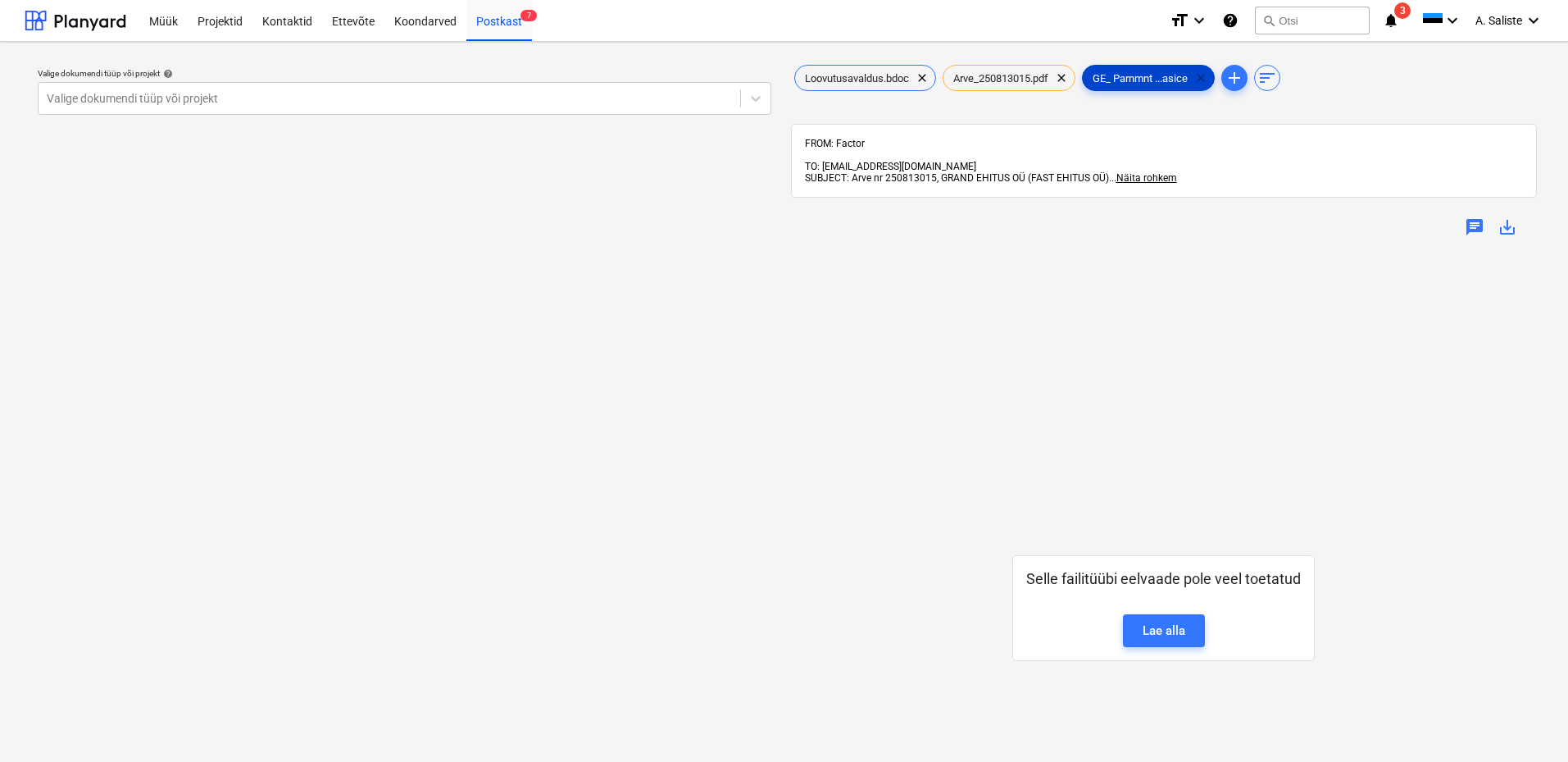
click at [1211, 80] on span "clear" at bounding box center [1200, 77] width 19 height 19
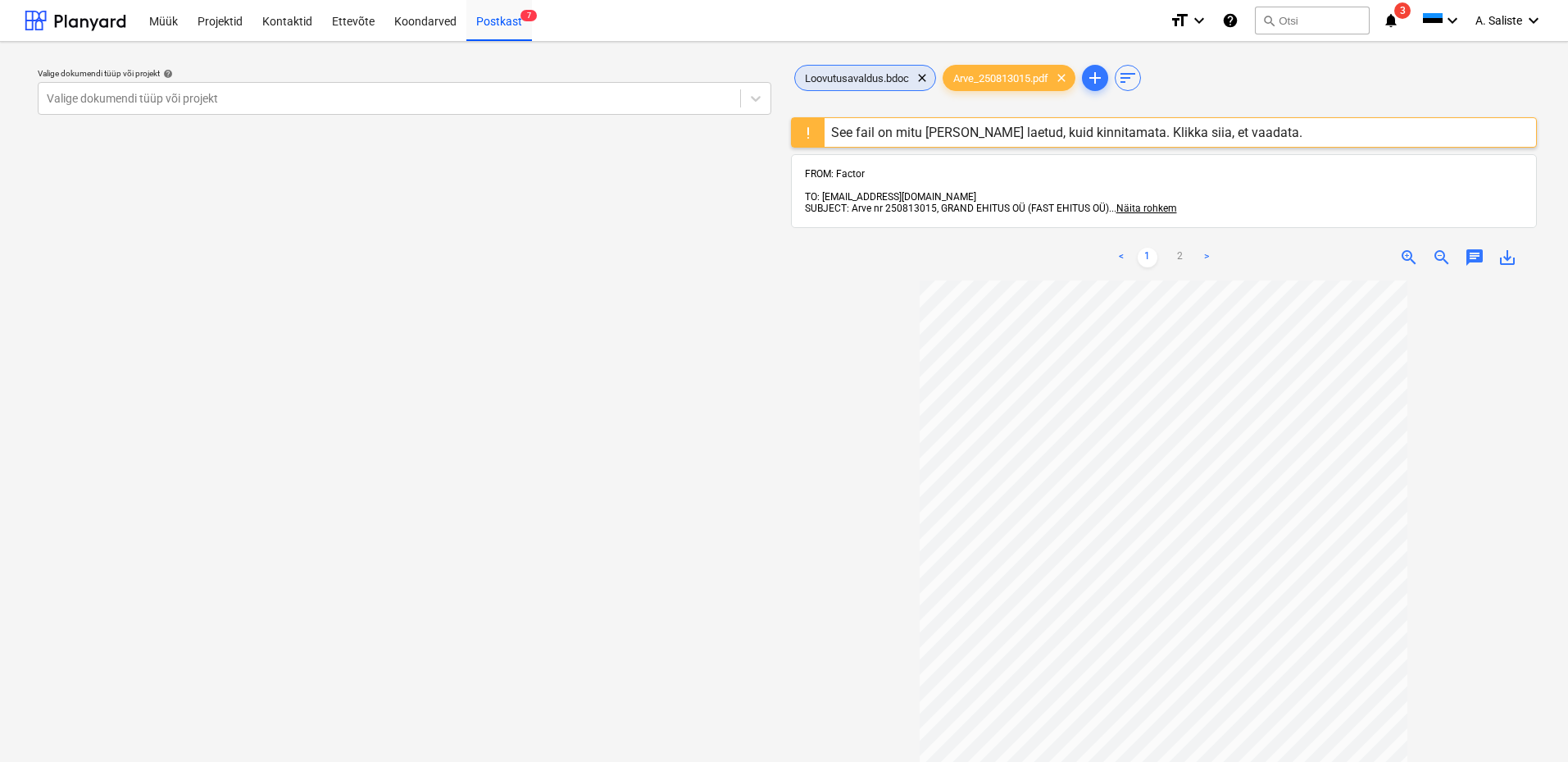
click at [899, 72] on span "Loovutusavaldus.bdoc" at bounding box center [857, 78] width 124 height 12
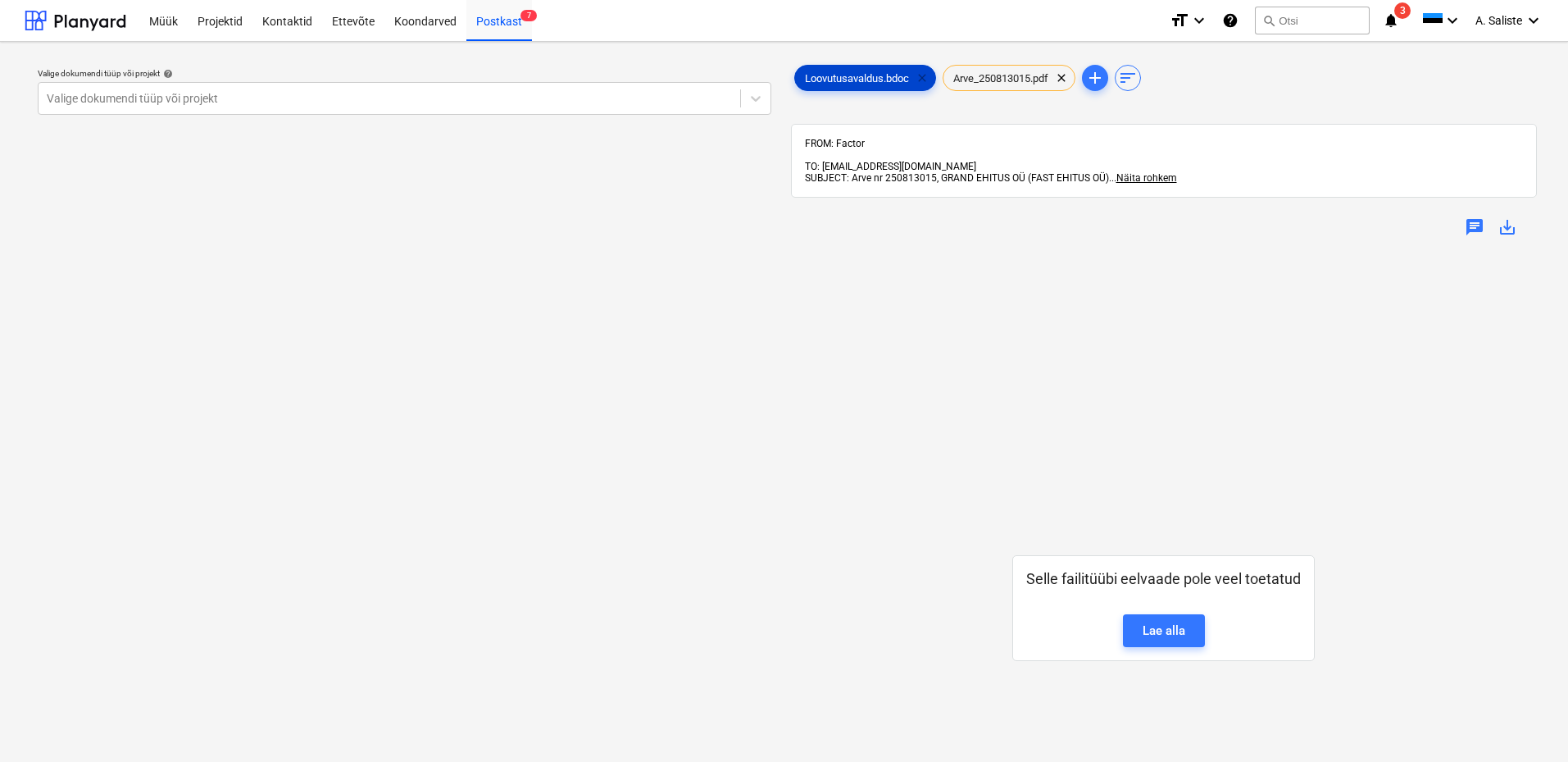
click at [924, 77] on span "clear" at bounding box center [922, 77] width 19 height 19
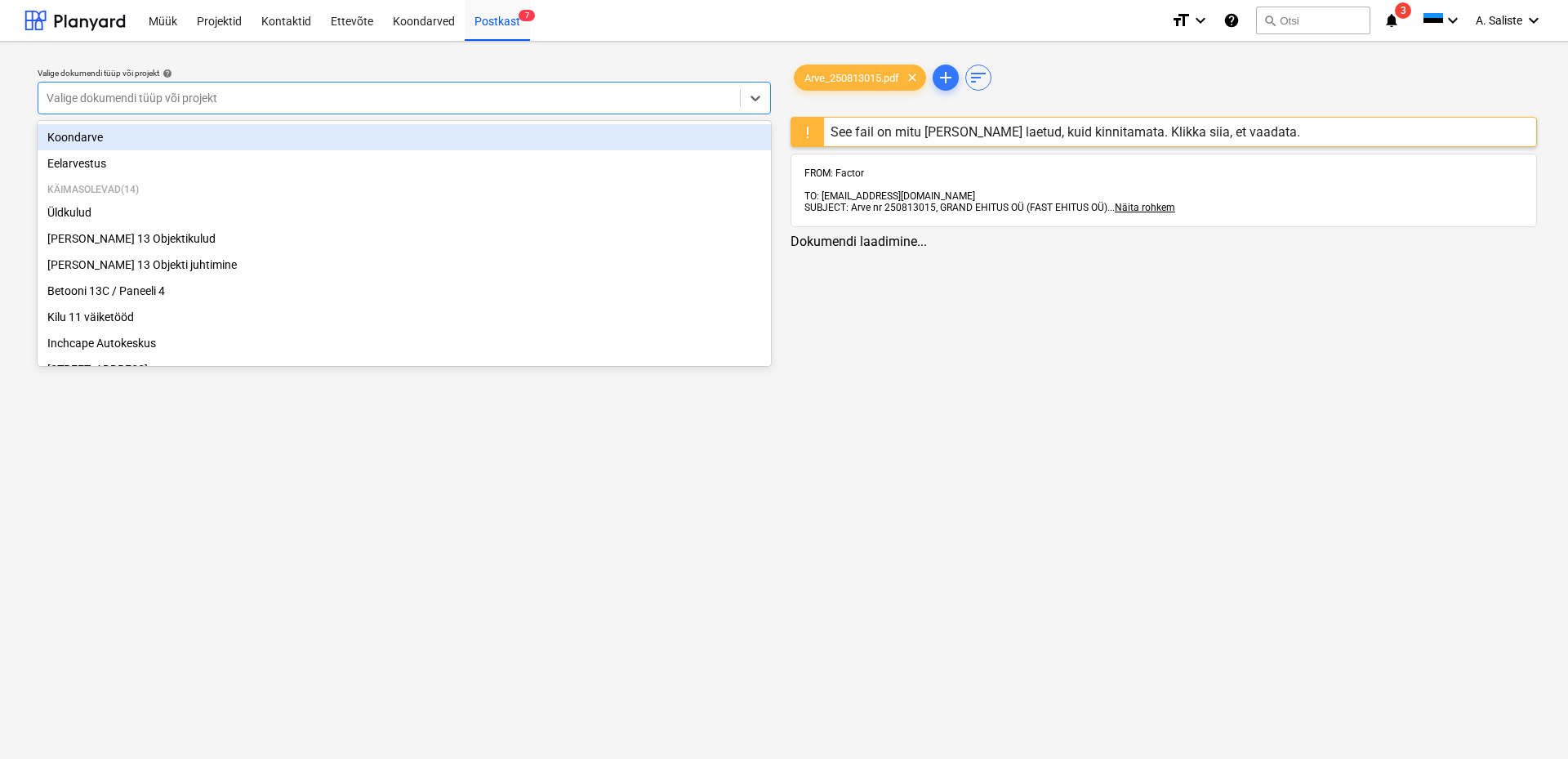
click at [692, 97] on div at bounding box center [389, 98] width 685 height 17
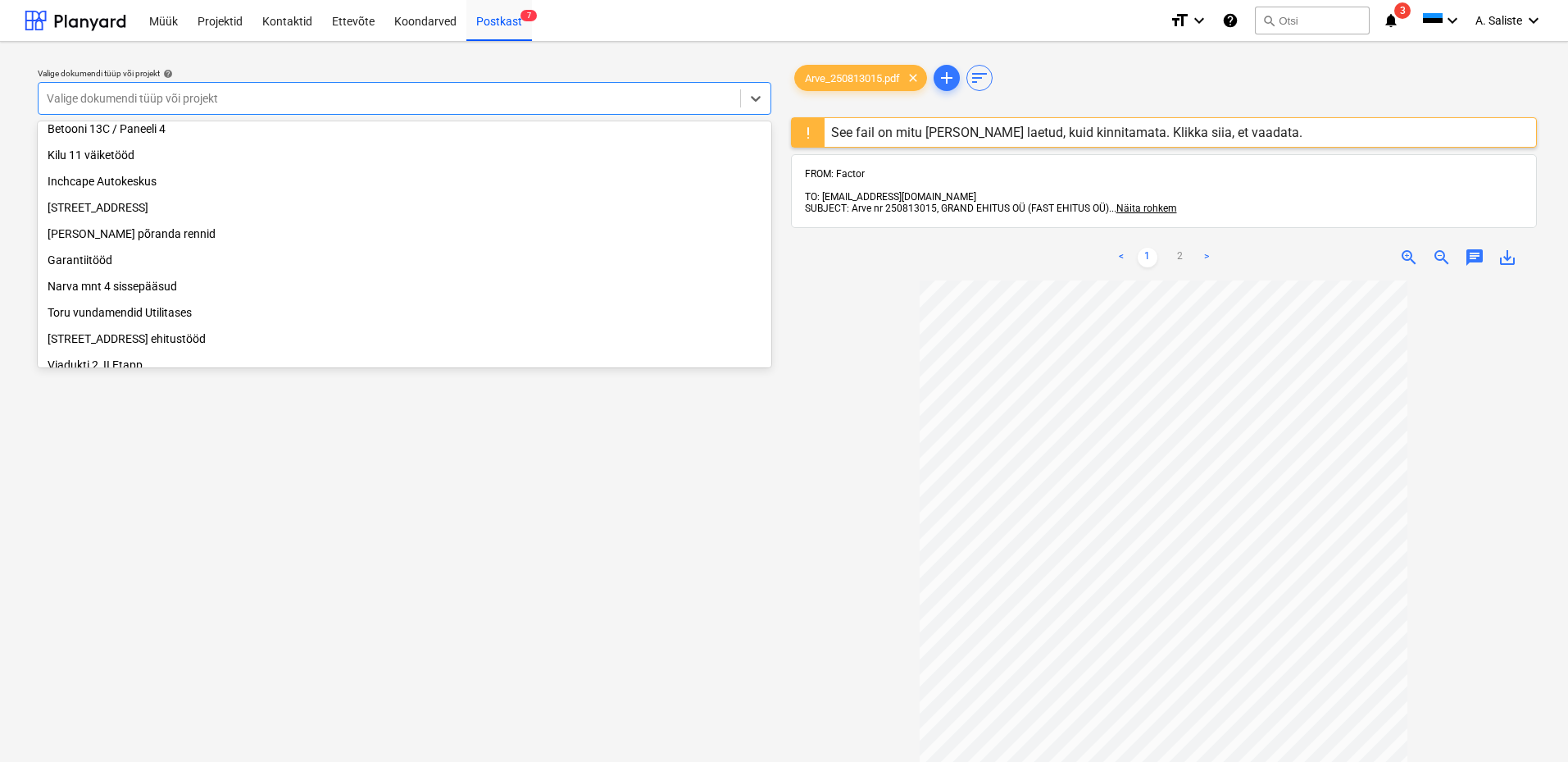
scroll to position [143, 0]
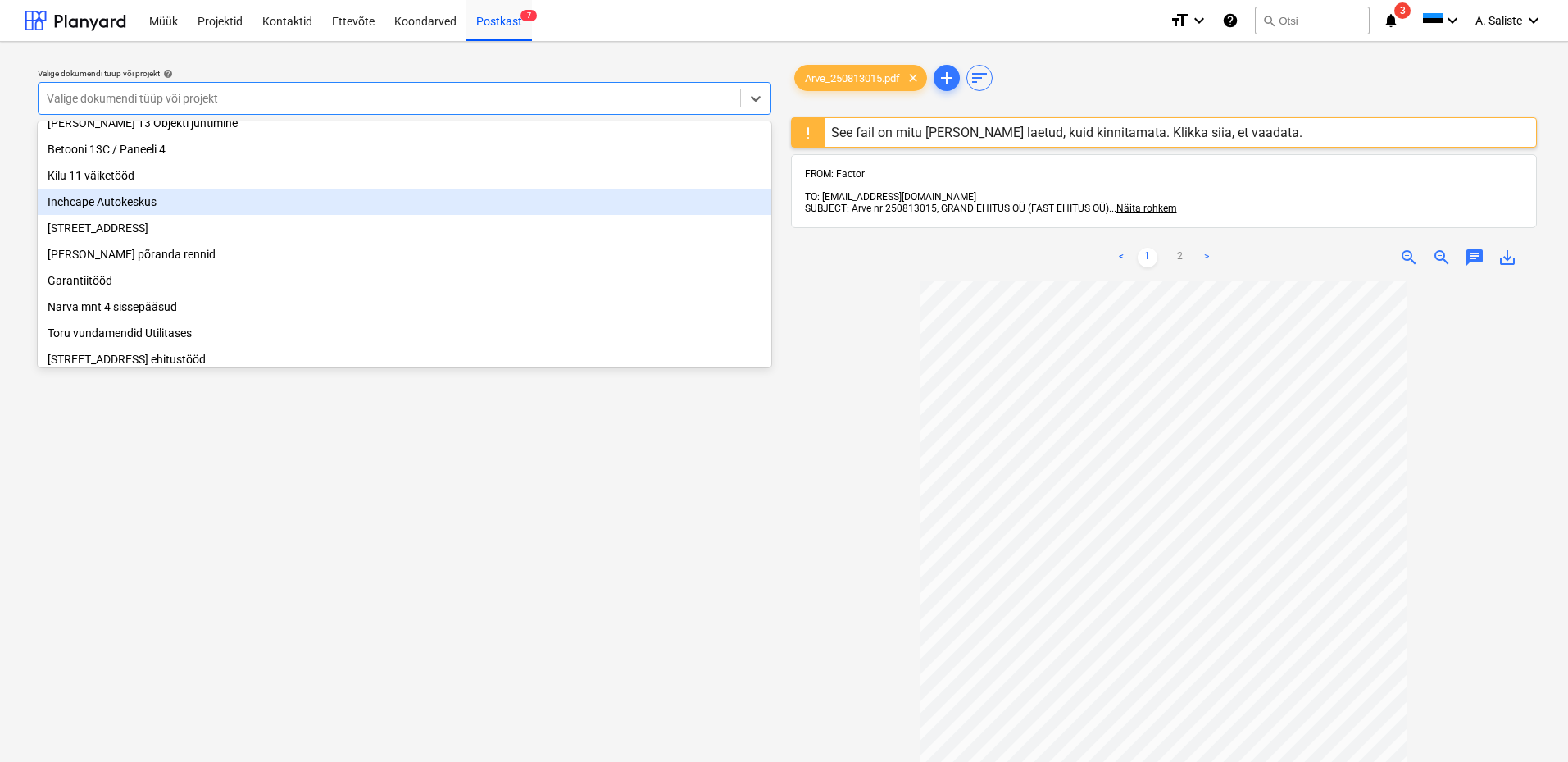
click at [139, 214] on div "Inchcape Autokeskus" at bounding box center [405, 201] width 733 height 26
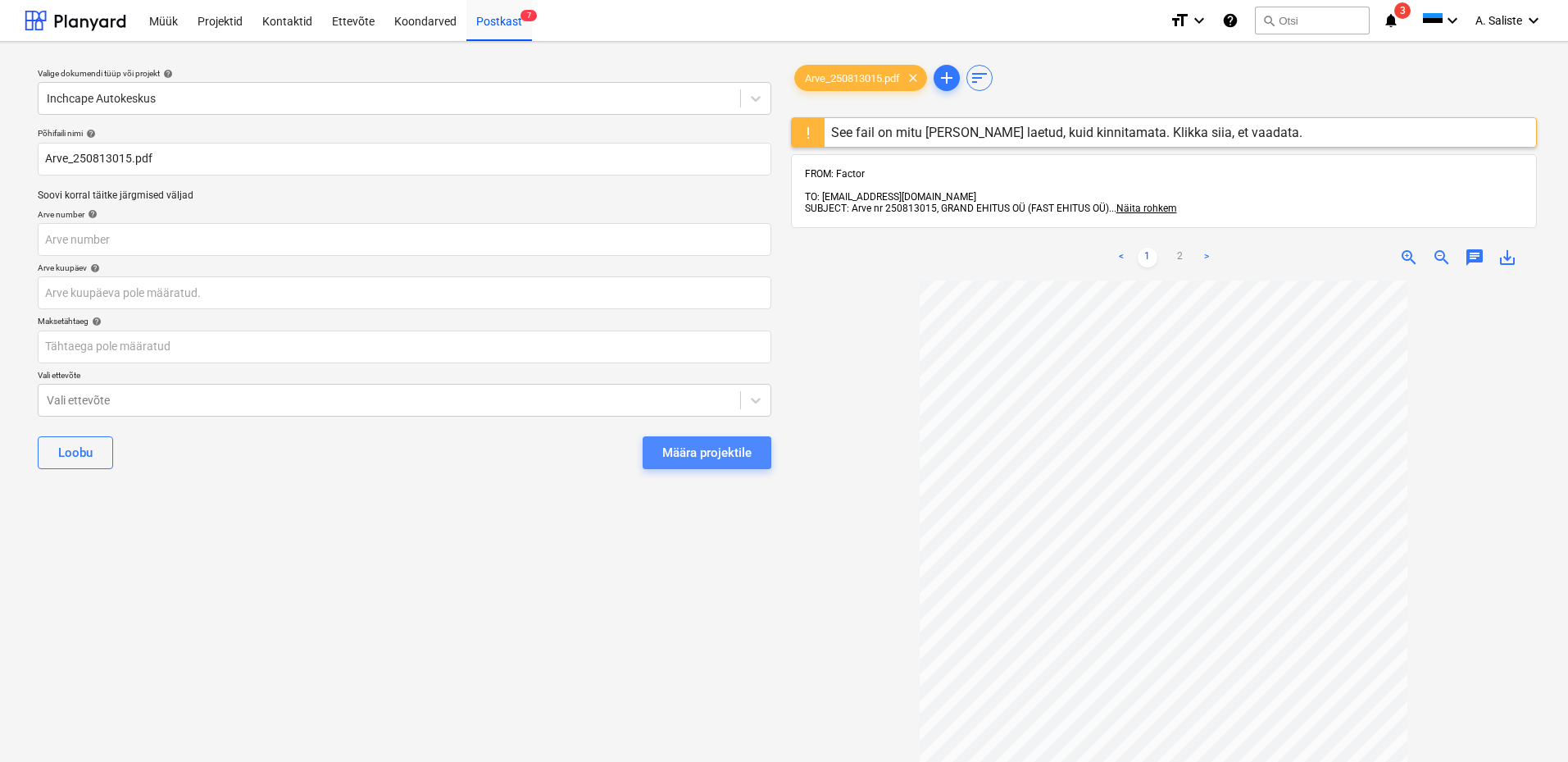
click at [735, 452] on div "Määra projektile" at bounding box center [707, 452] width 90 height 21
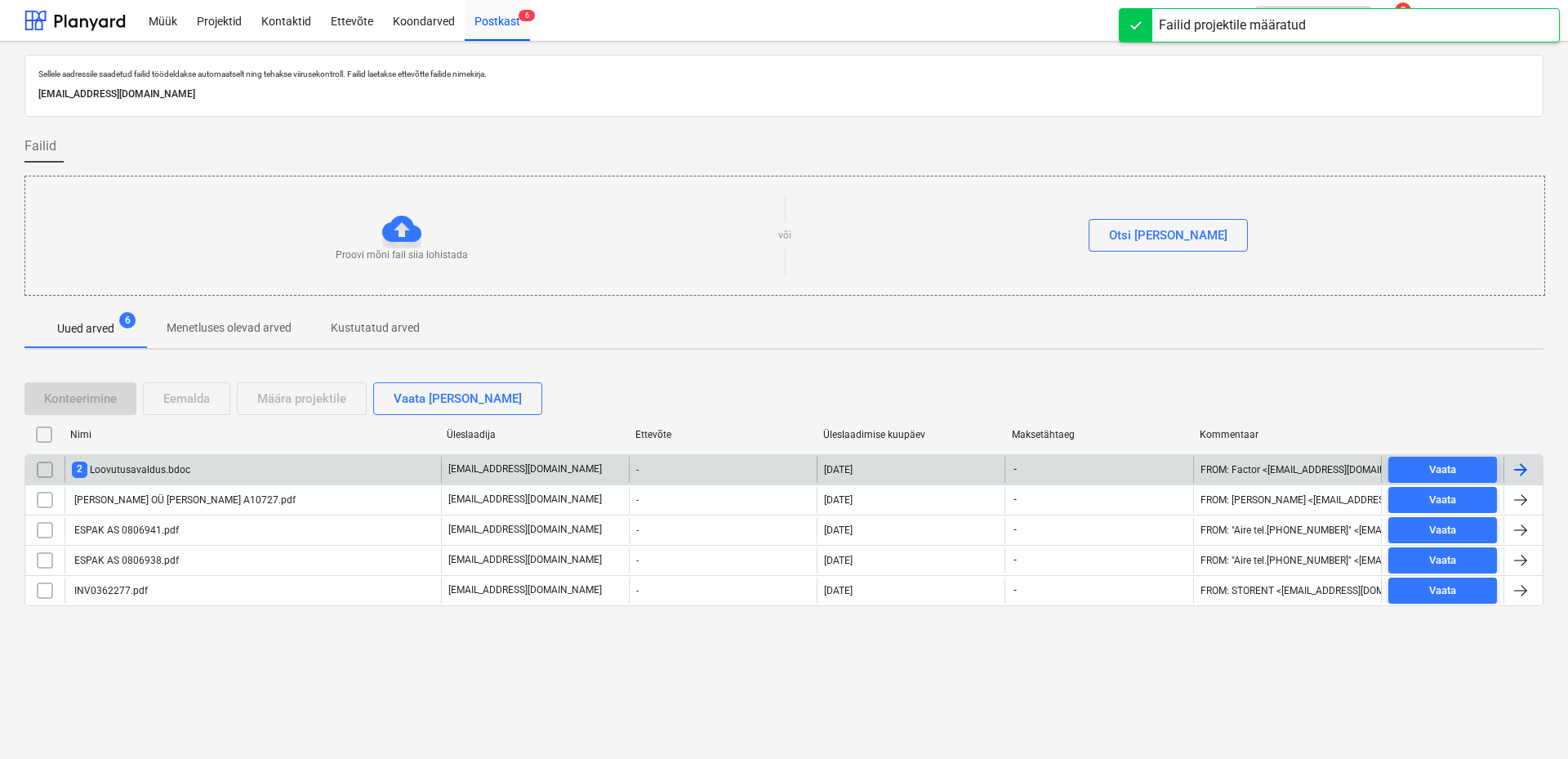
click at [46, 470] on input "checkbox" at bounding box center [45, 470] width 26 height 26
click at [173, 394] on div "Eemalda" at bounding box center [186, 399] width 46 height 21
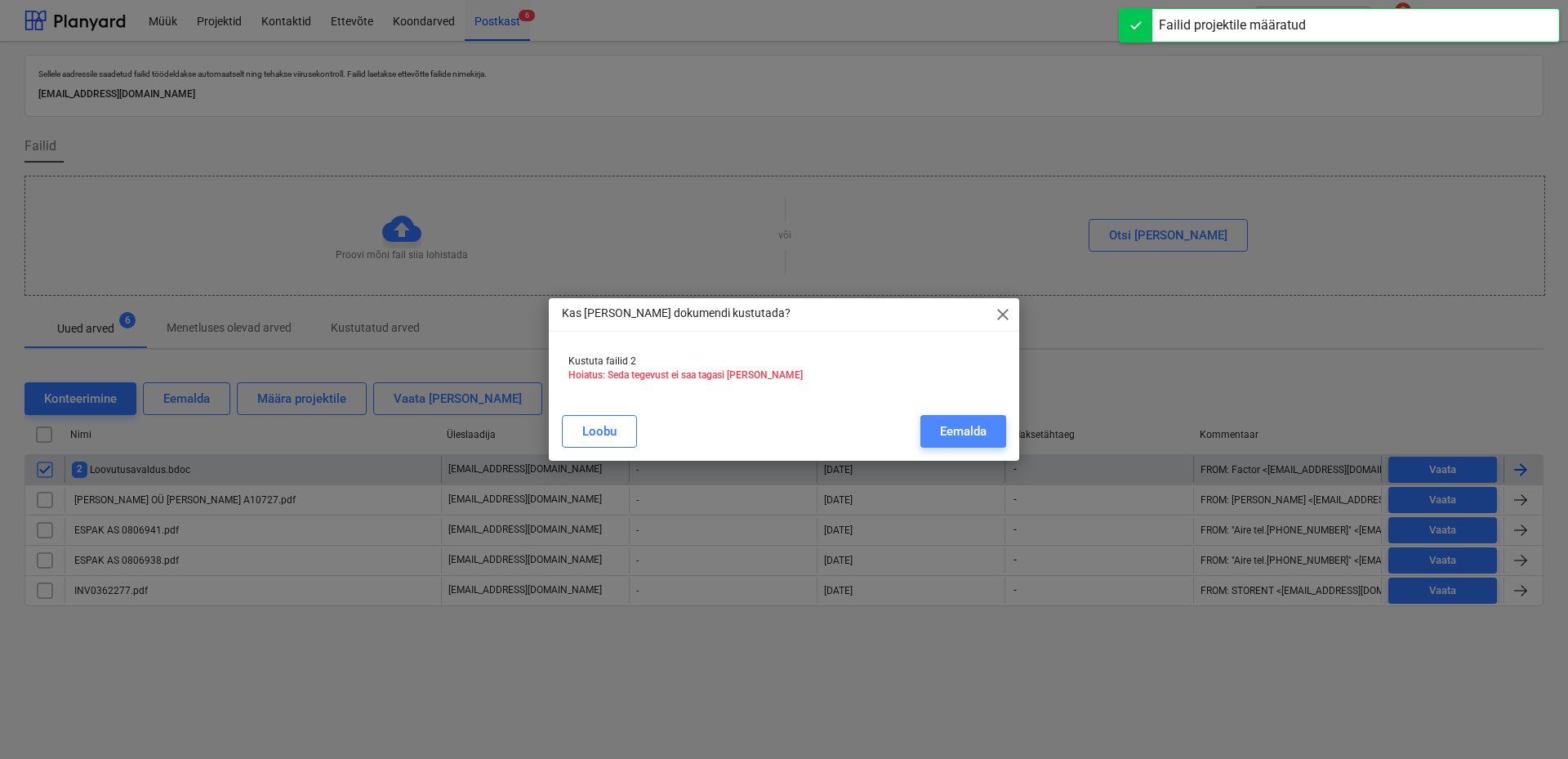
click at [937, 429] on button "Eemalda" at bounding box center [964, 431] width 86 height 32
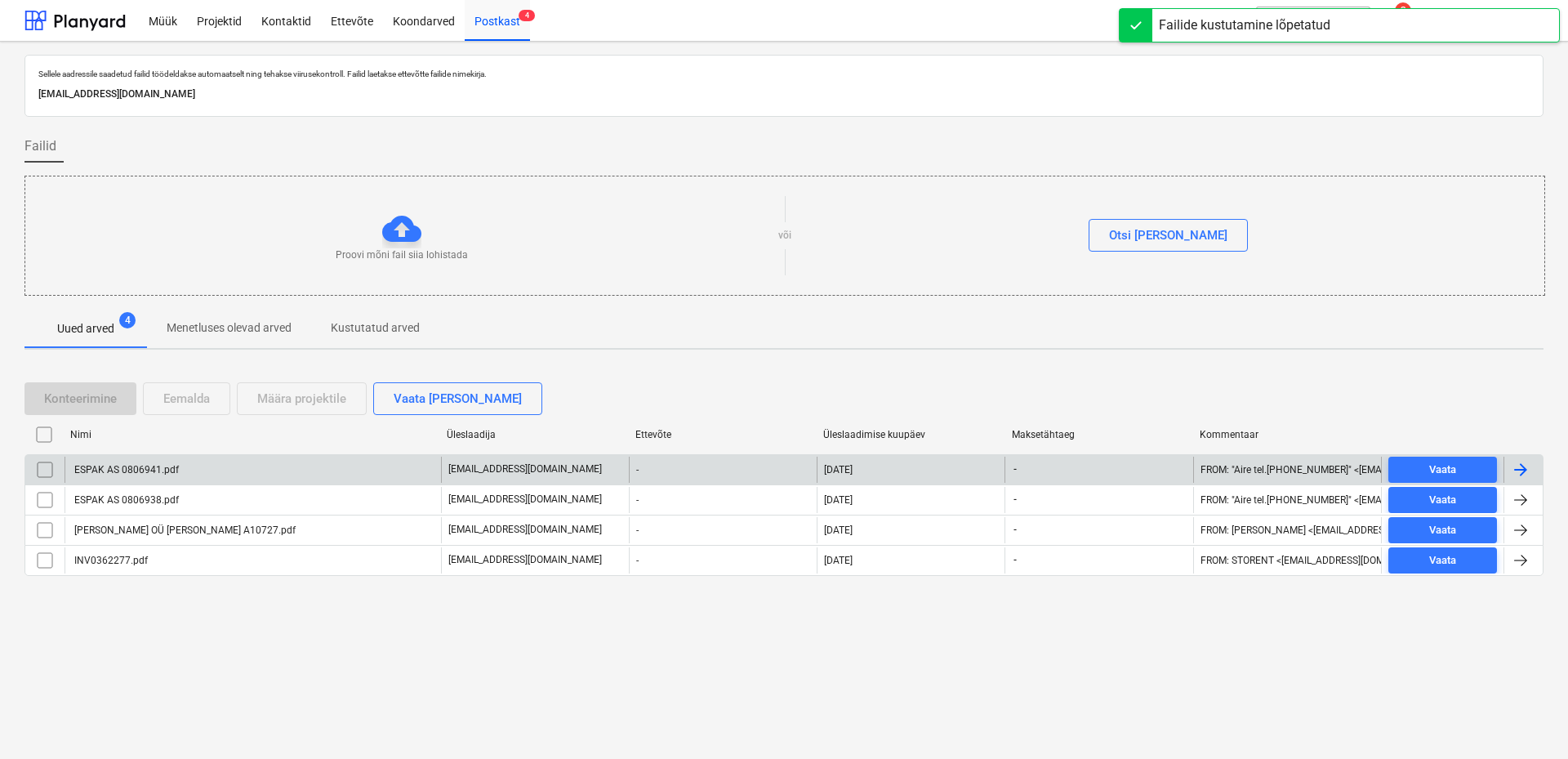
click at [203, 474] on div "ESPAK AS 0806941.pdf" at bounding box center [253, 470] width 377 height 26
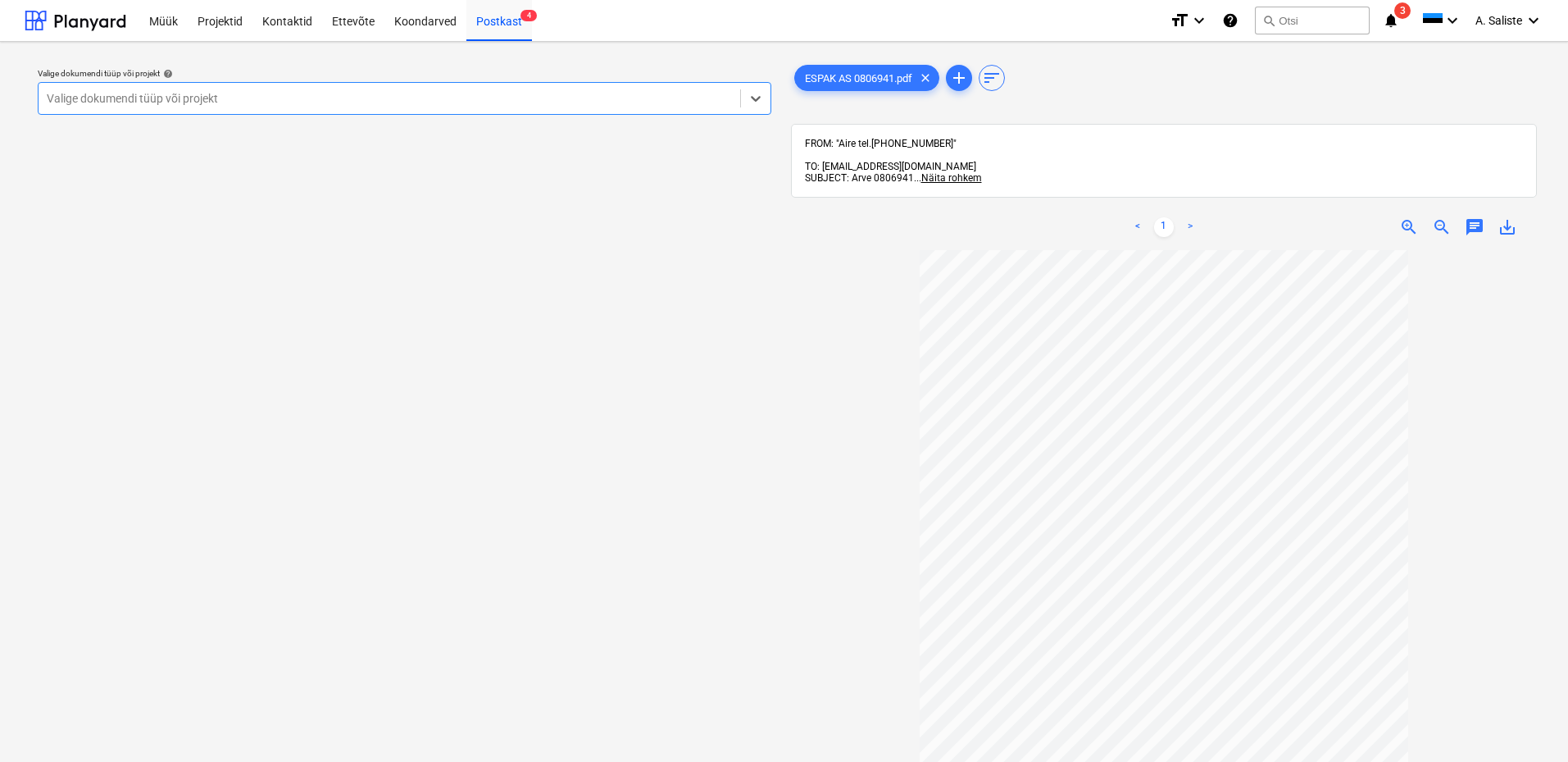
click at [706, 101] on div at bounding box center [389, 99] width 685 height 17
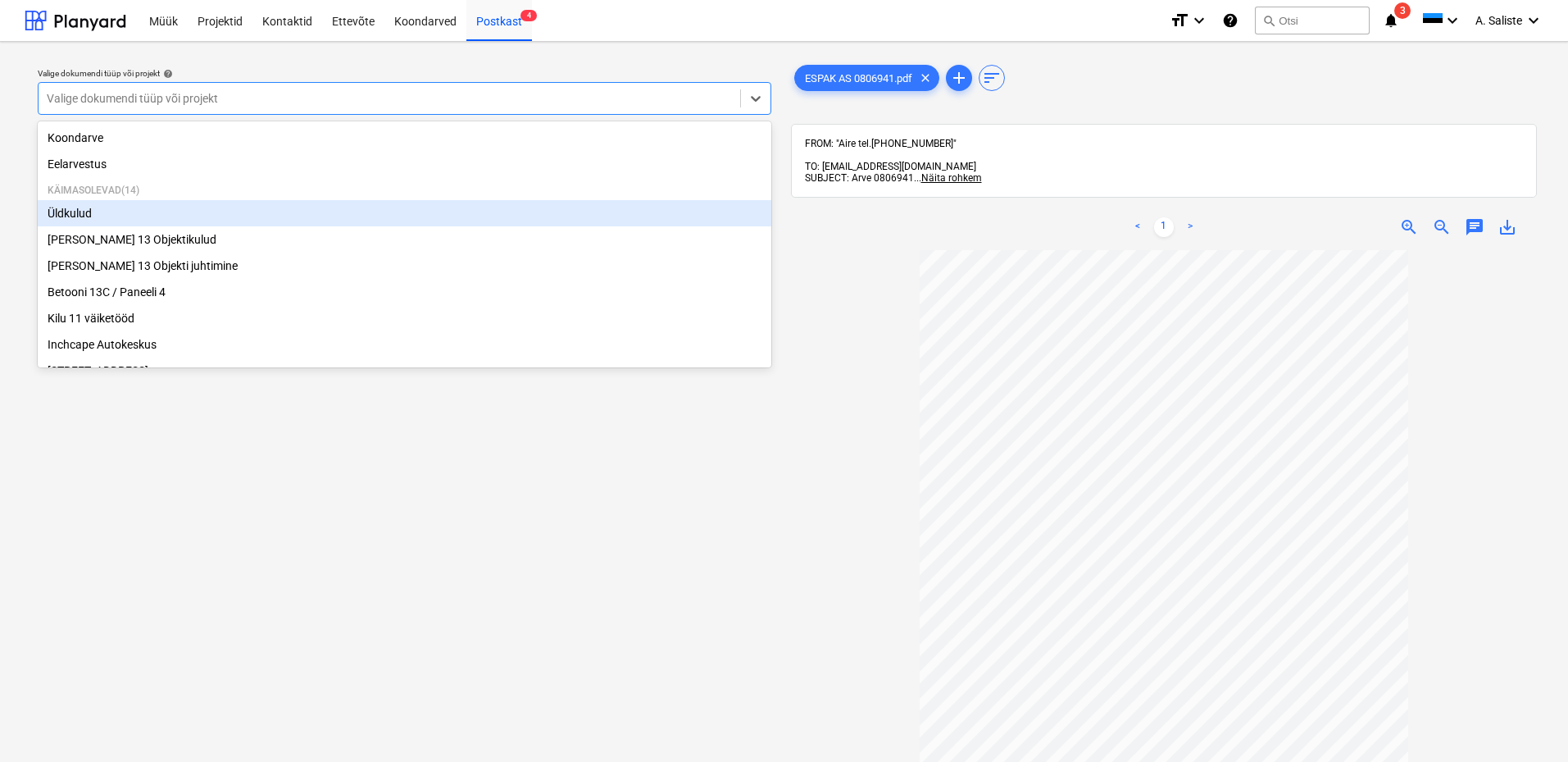
click at [117, 210] on div "Üldkulud" at bounding box center [405, 213] width 733 height 26
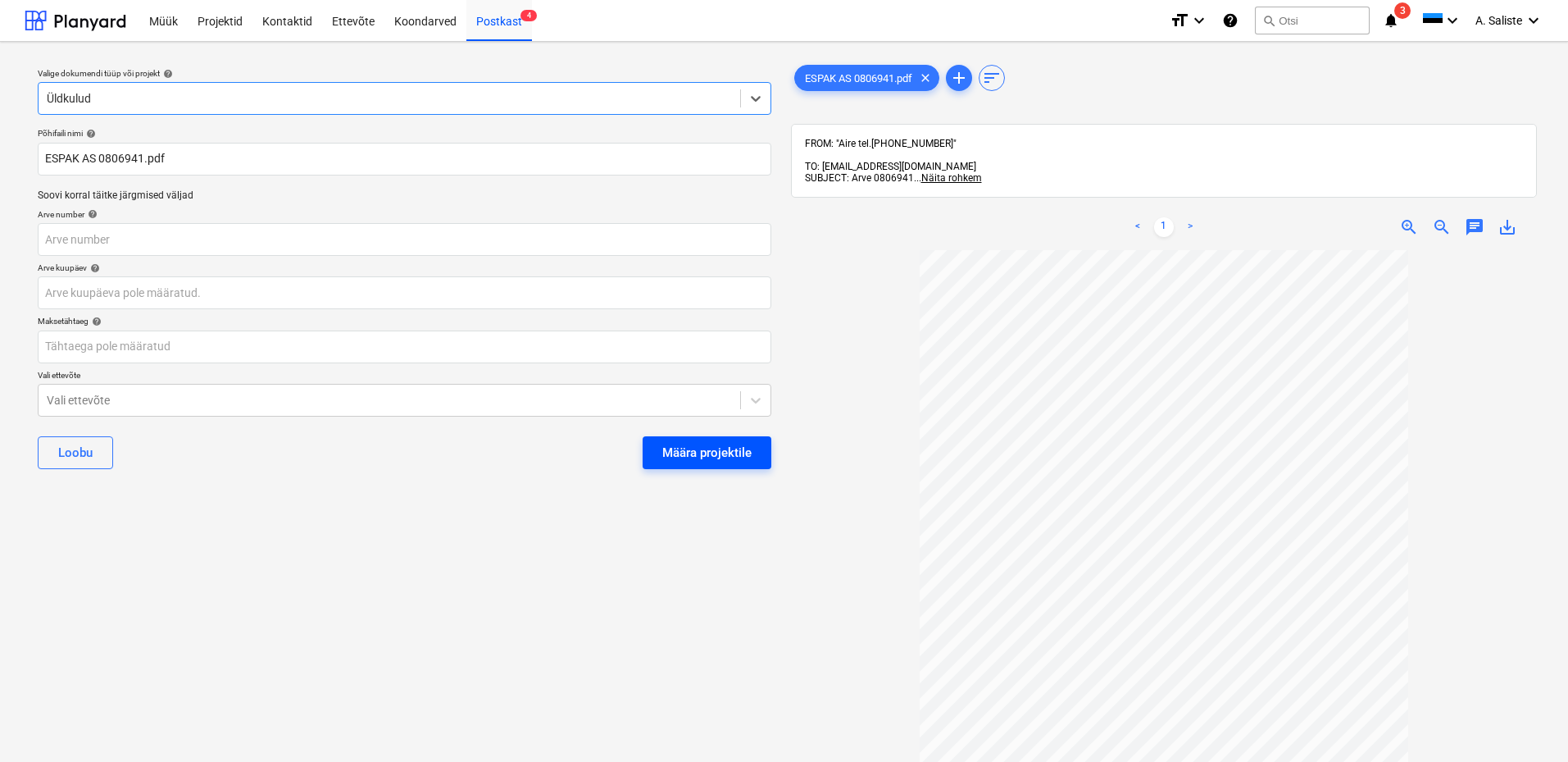
click at [705, 448] on div "Määra projektile" at bounding box center [707, 452] width 90 height 21
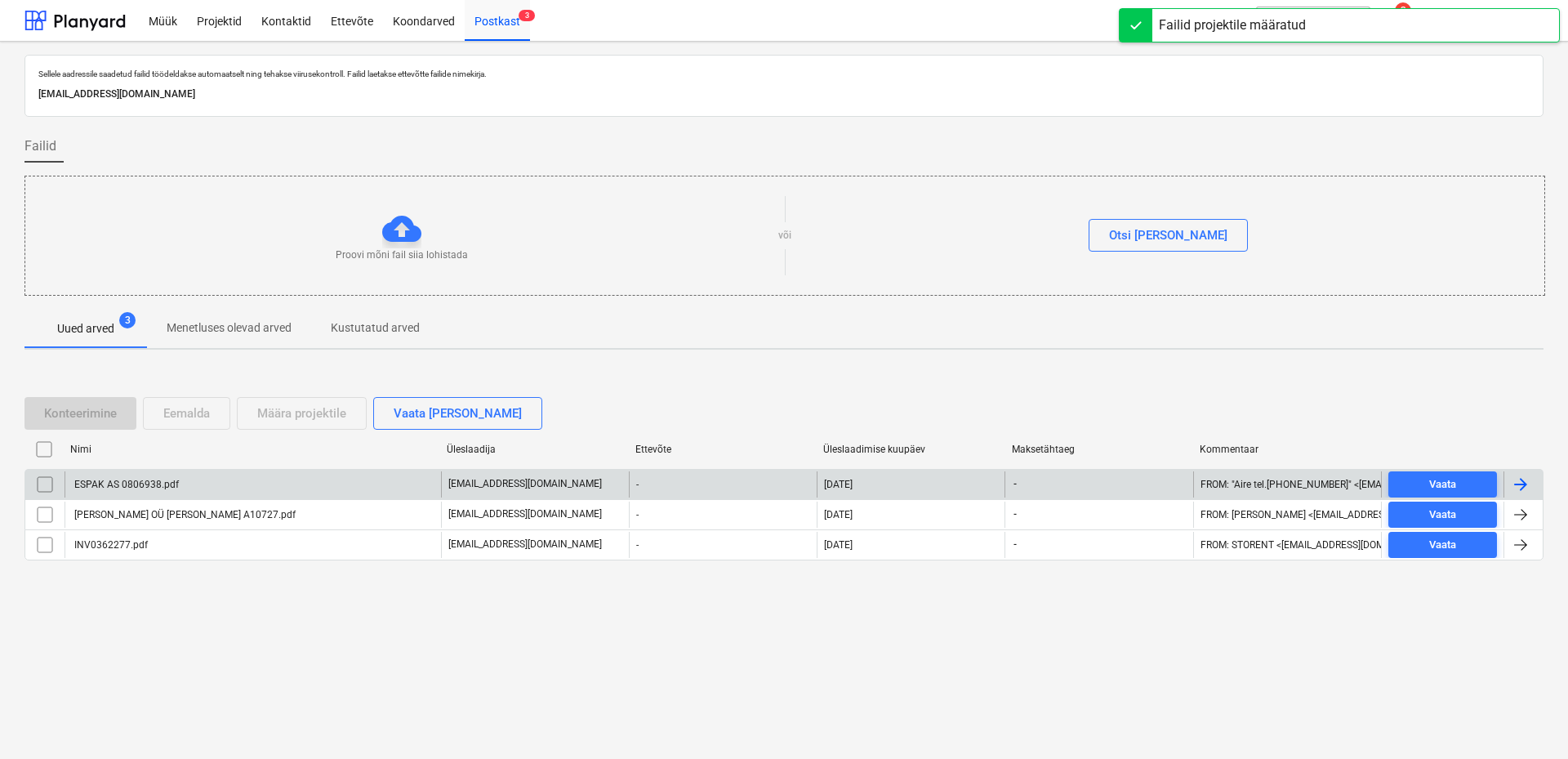
click at [99, 487] on div "ESPAK AS 0806938.pdf" at bounding box center [125, 484] width 107 height 11
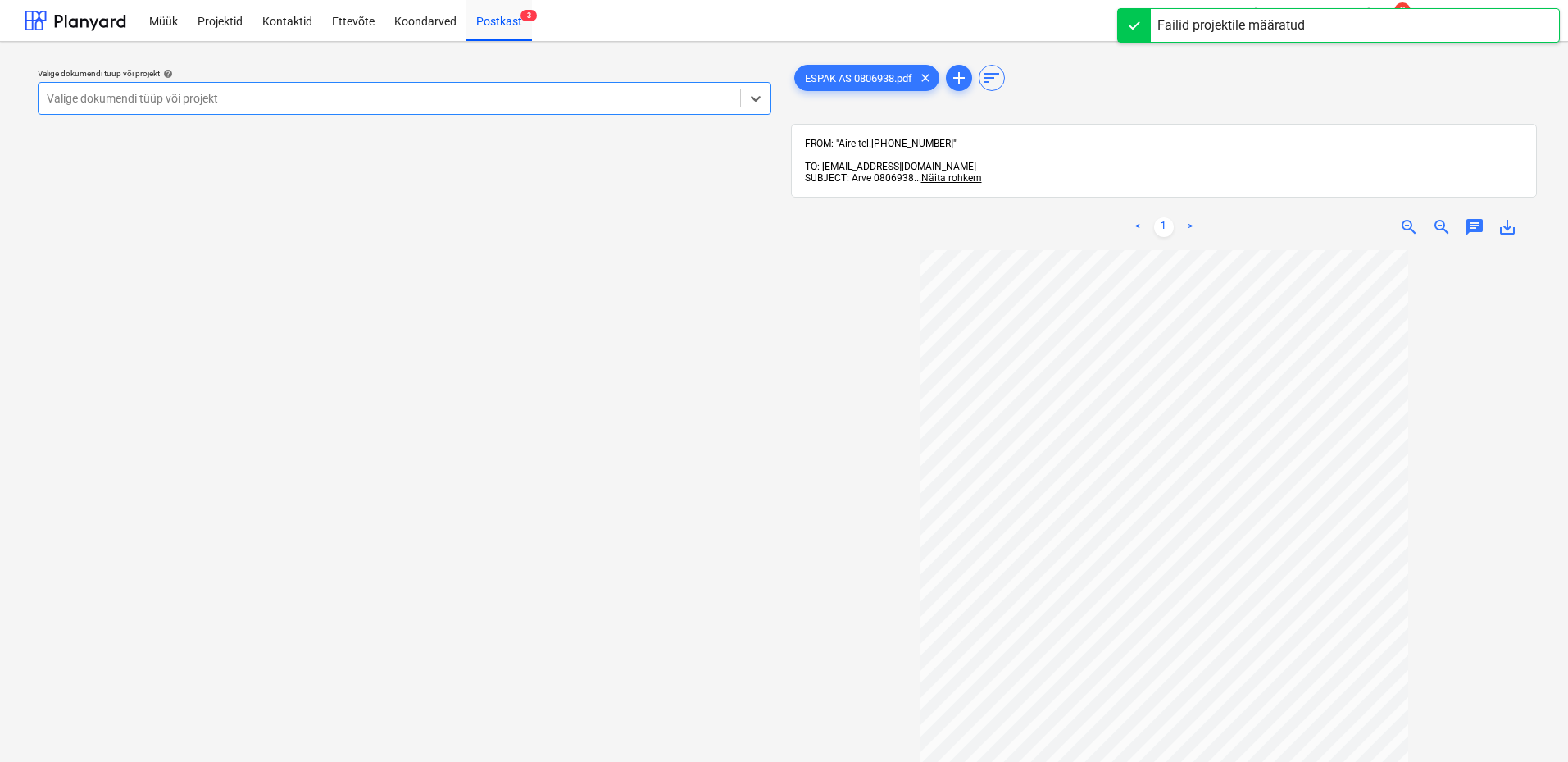
click at [470, 103] on div at bounding box center [389, 99] width 685 height 17
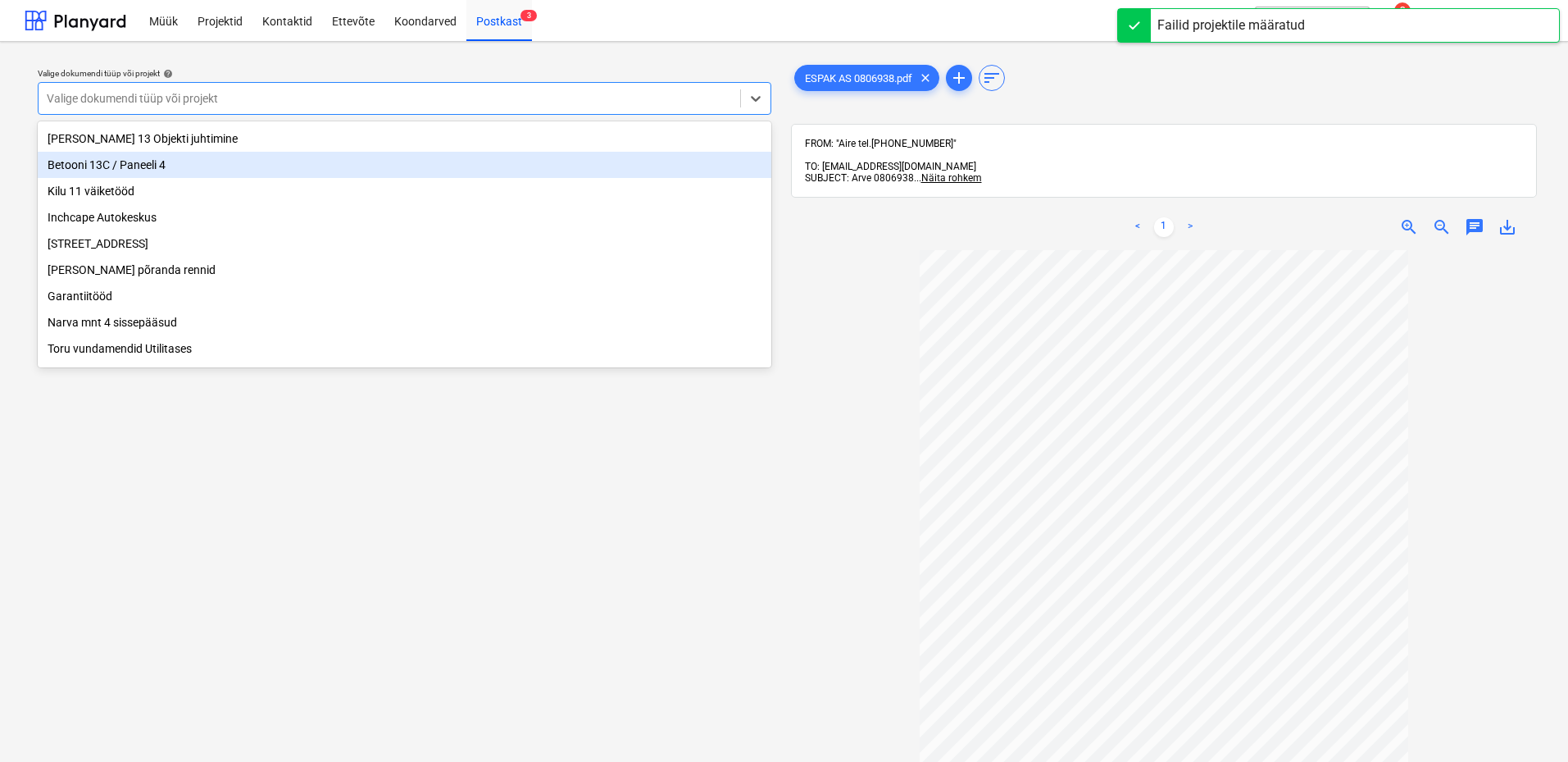
scroll to position [307, 0]
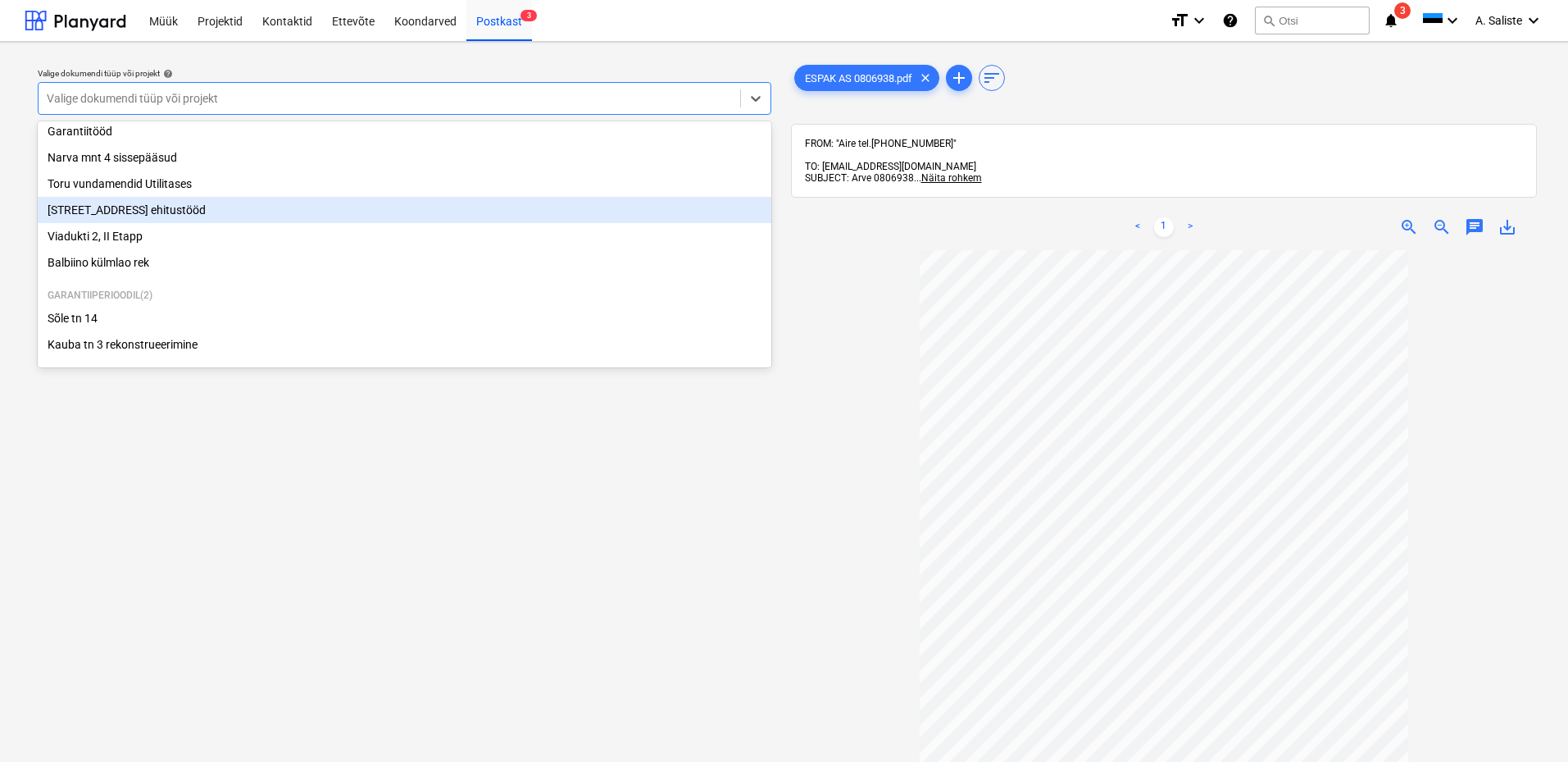
click at [158, 204] on div "[STREET_ADDRESS] ehitustööd" at bounding box center [405, 210] width 733 height 26
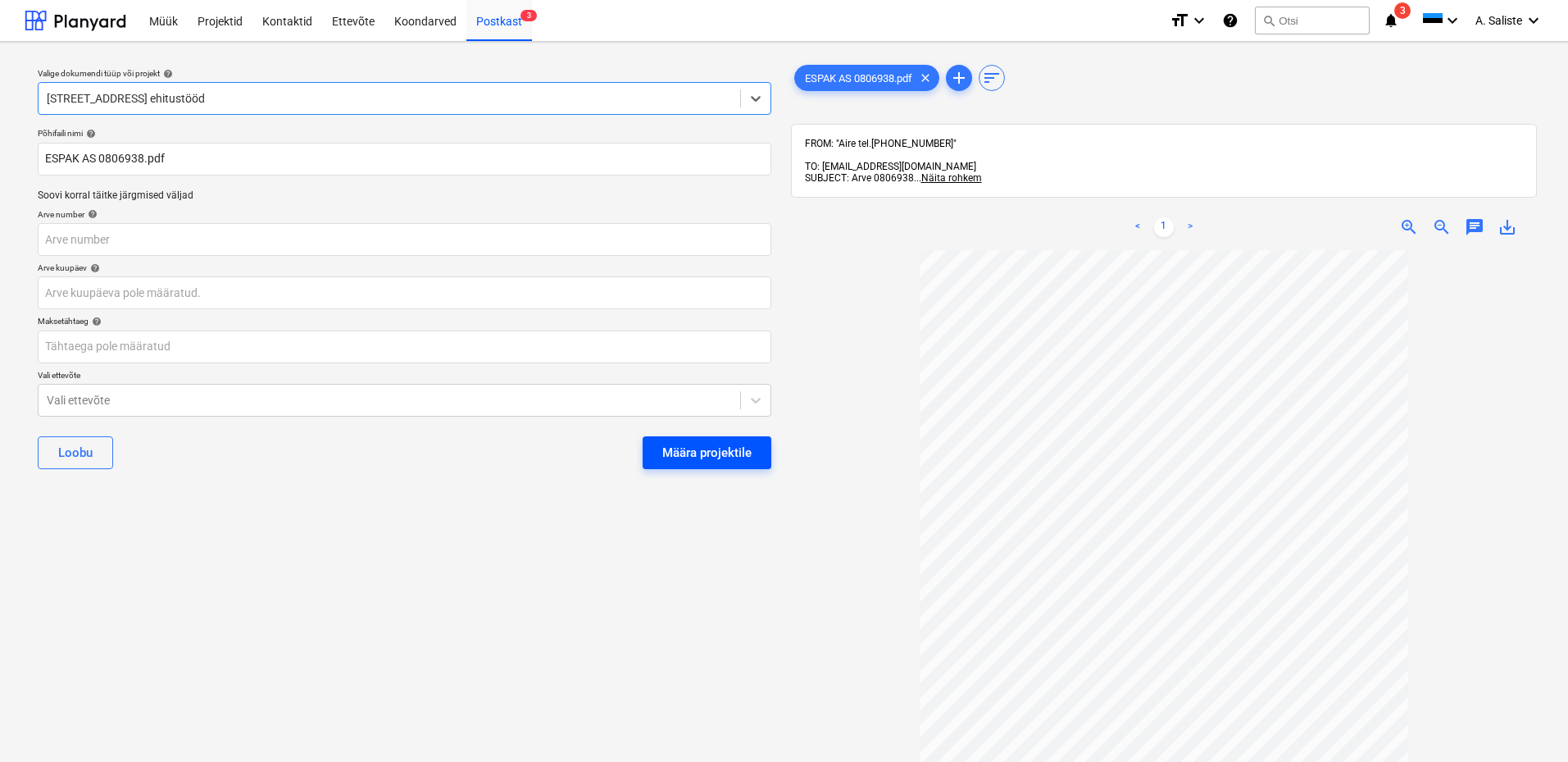
click at [747, 448] on div "Määra projektile" at bounding box center [707, 452] width 90 height 21
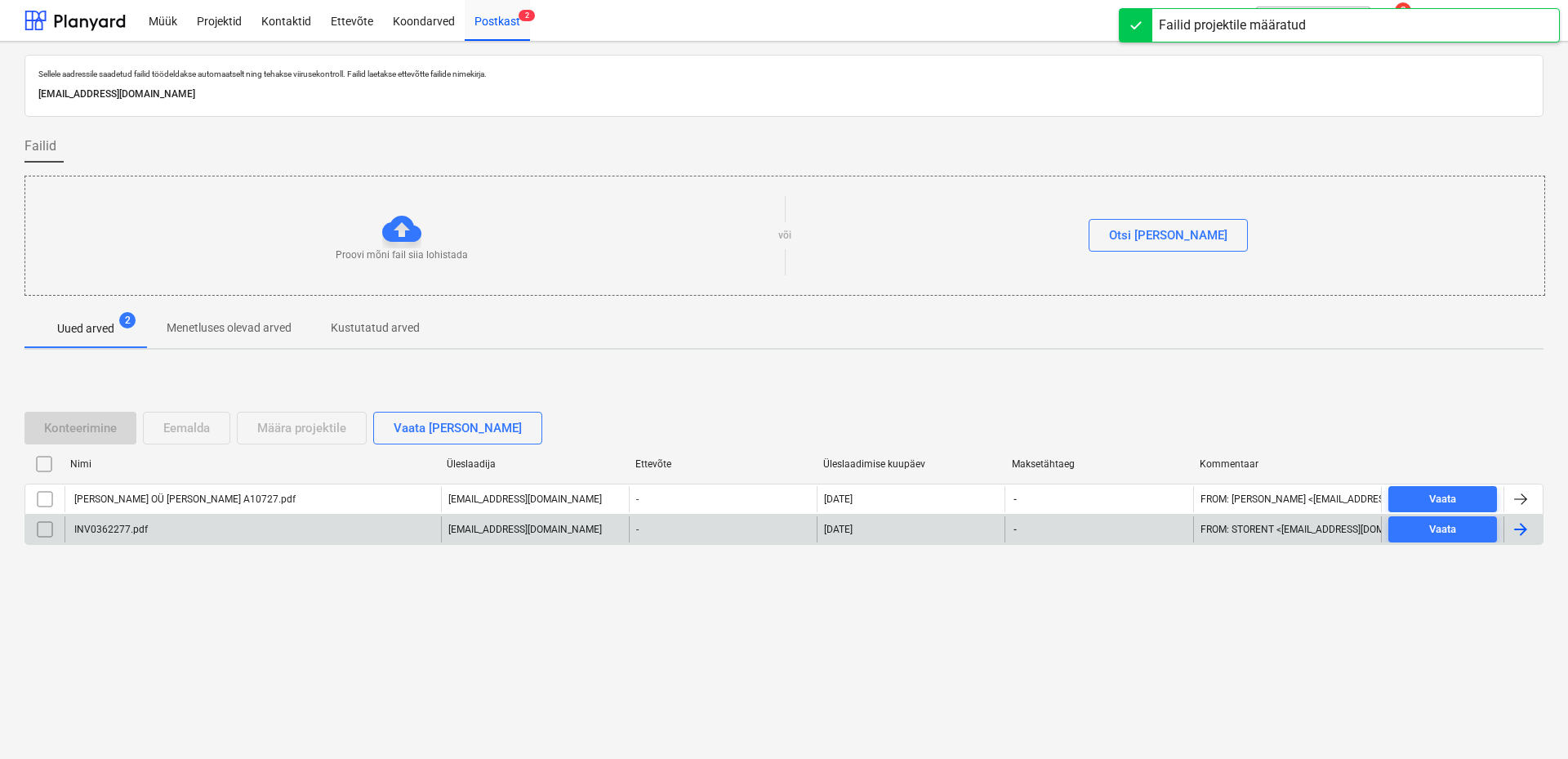
click at [165, 535] on div "INV0362277.pdf" at bounding box center [253, 529] width 377 height 26
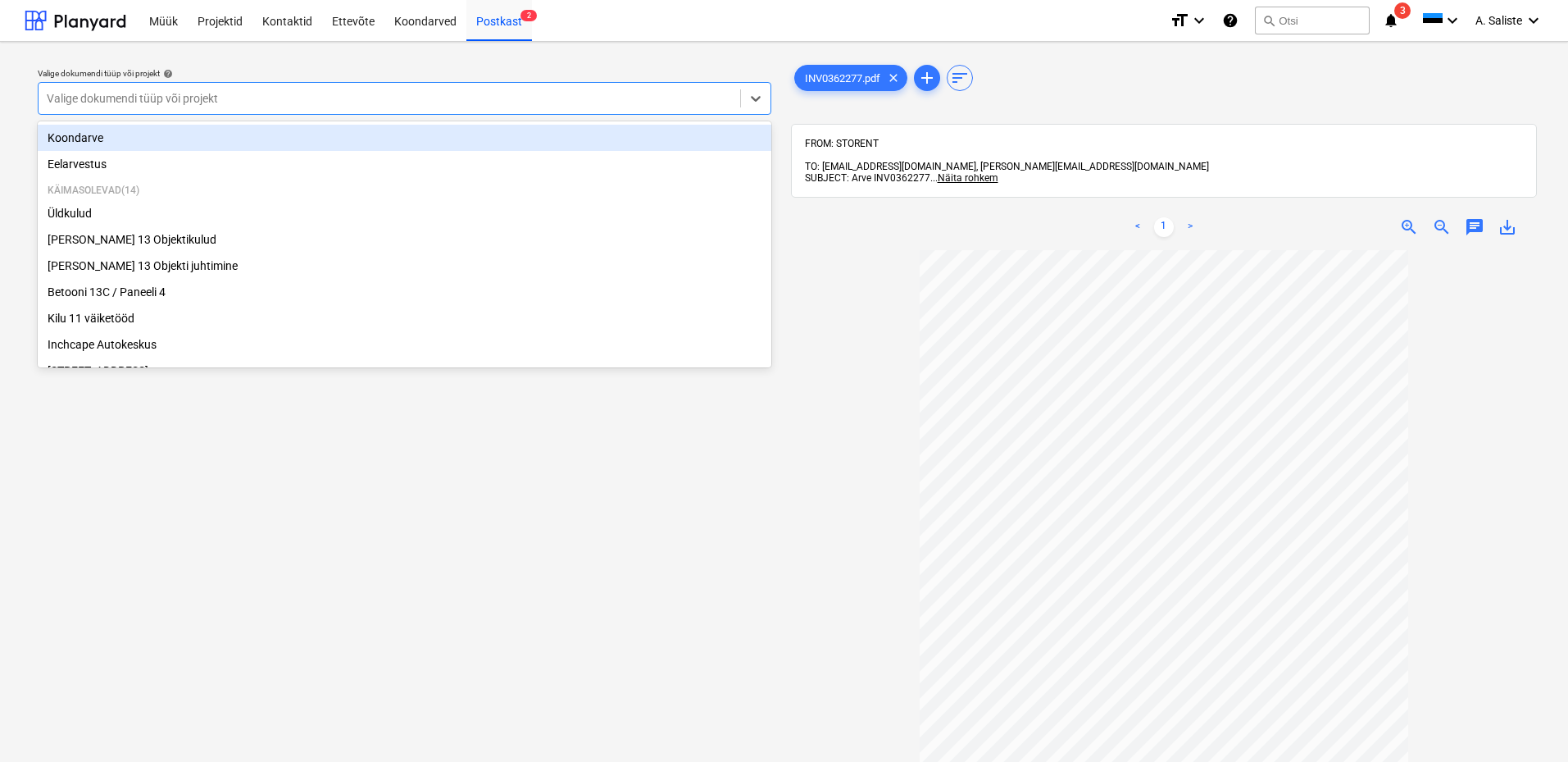
click at [560, 104] on div at bounding box center [389, 99] width 685 height 17
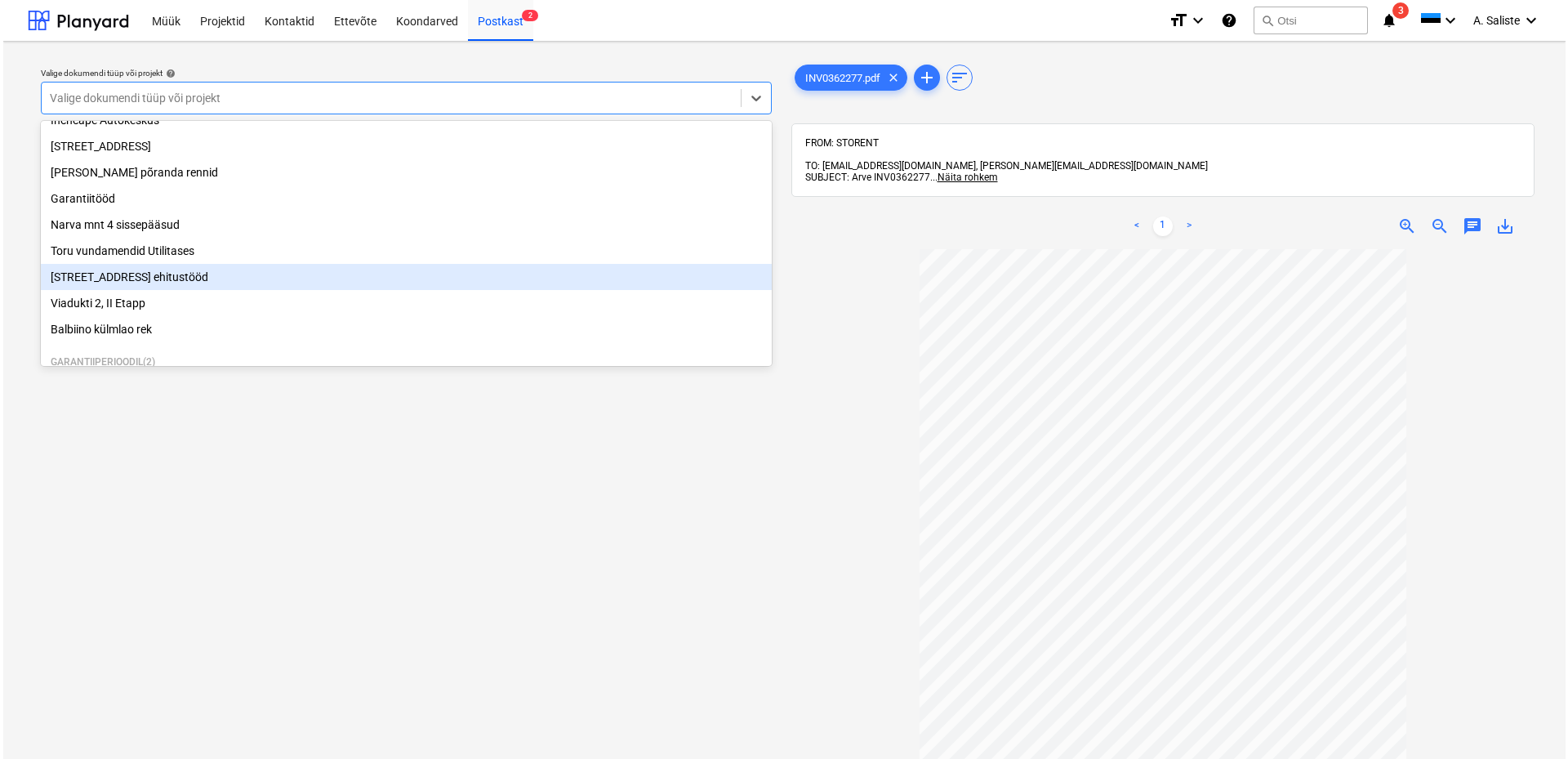
scroll to position [306, 0]
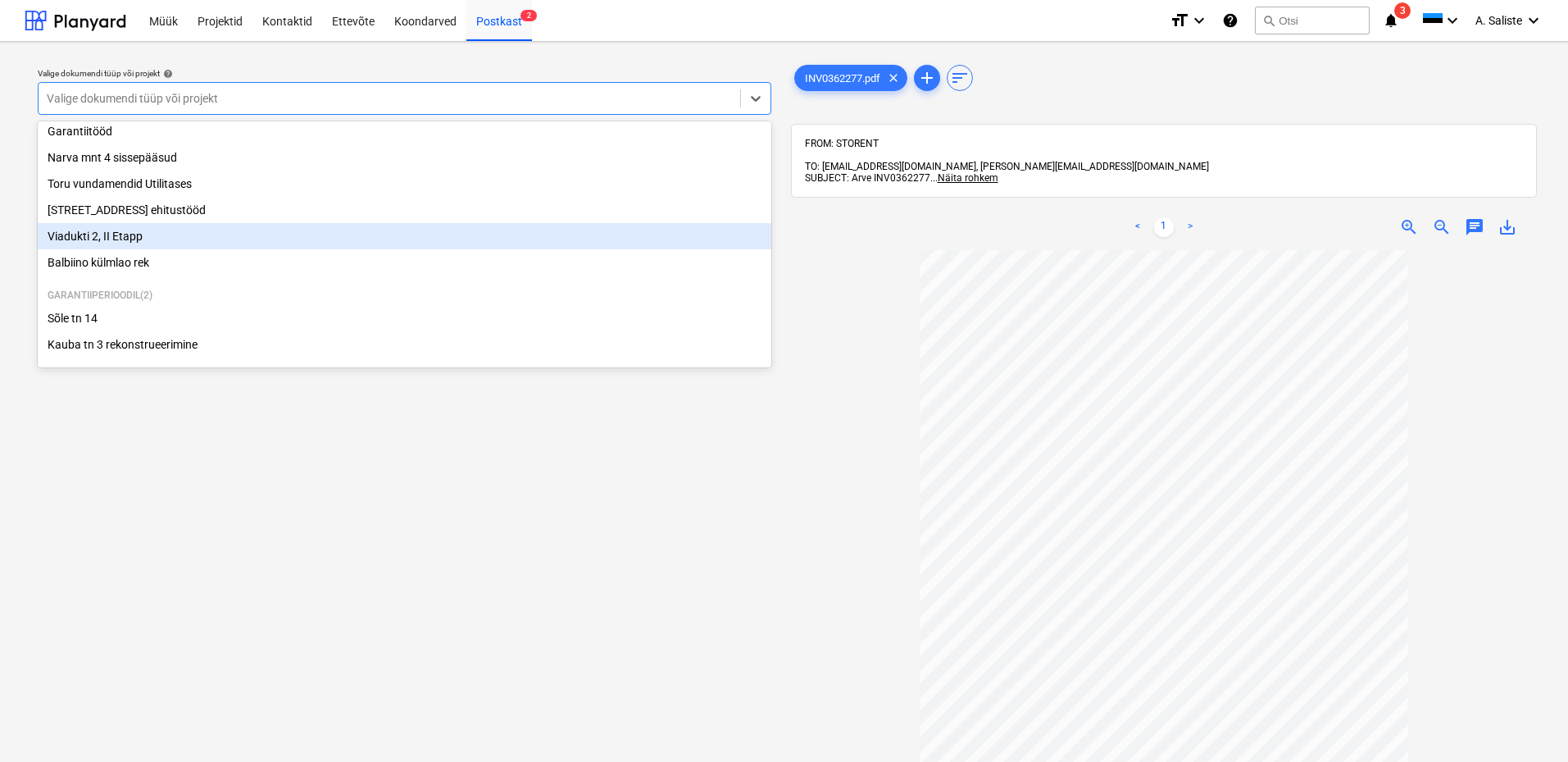
click at [186, 238] on div "Viadukti 2, II Etapp" at bounding box center [405, 237] width 733 height 26
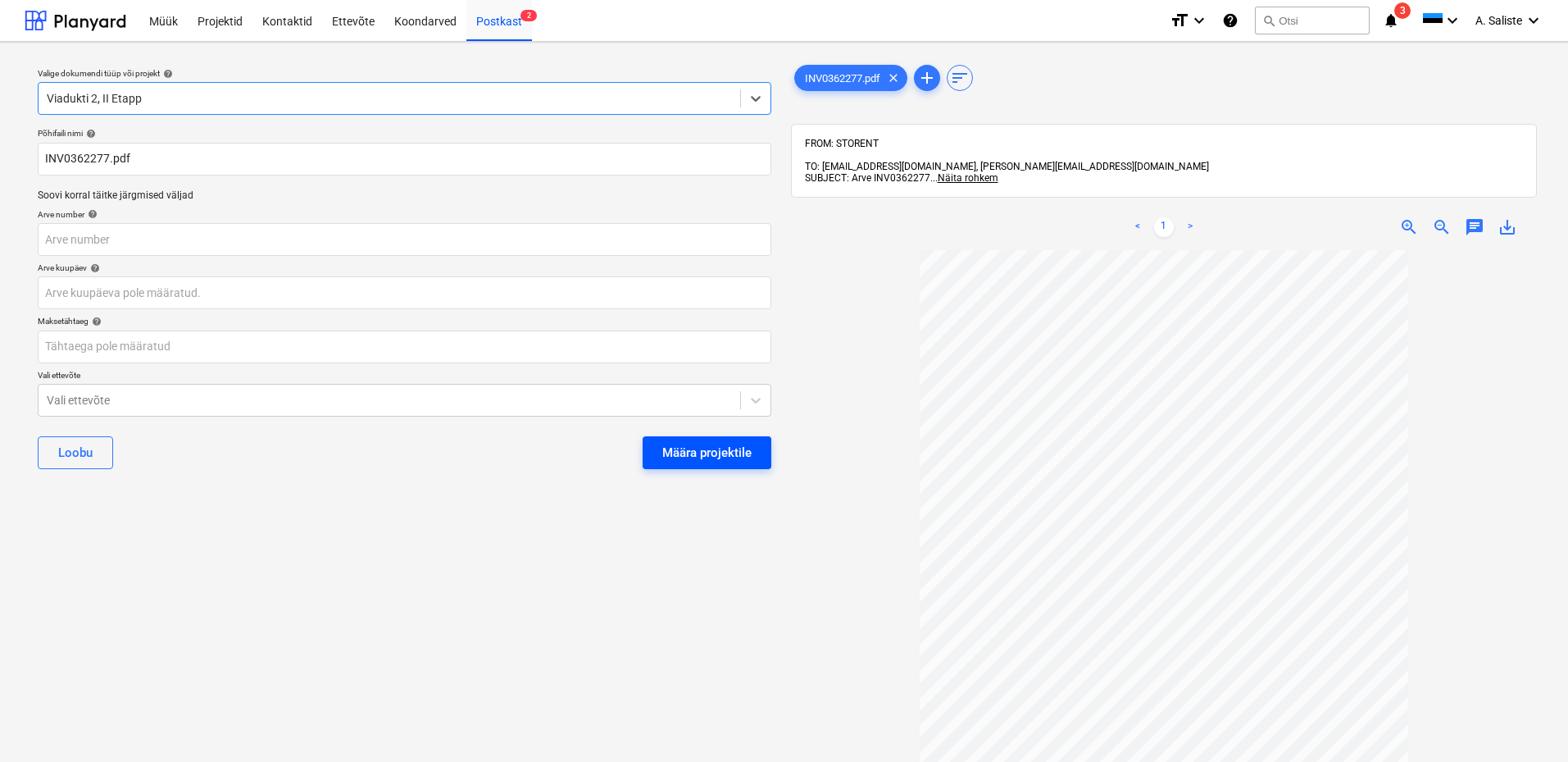
click at [700, 453] on div "Määra projektile" at bounding box center [707, 452] width 90 height 21
